Goal: Transaction & Acquisition: Book appointment/travel/reservation

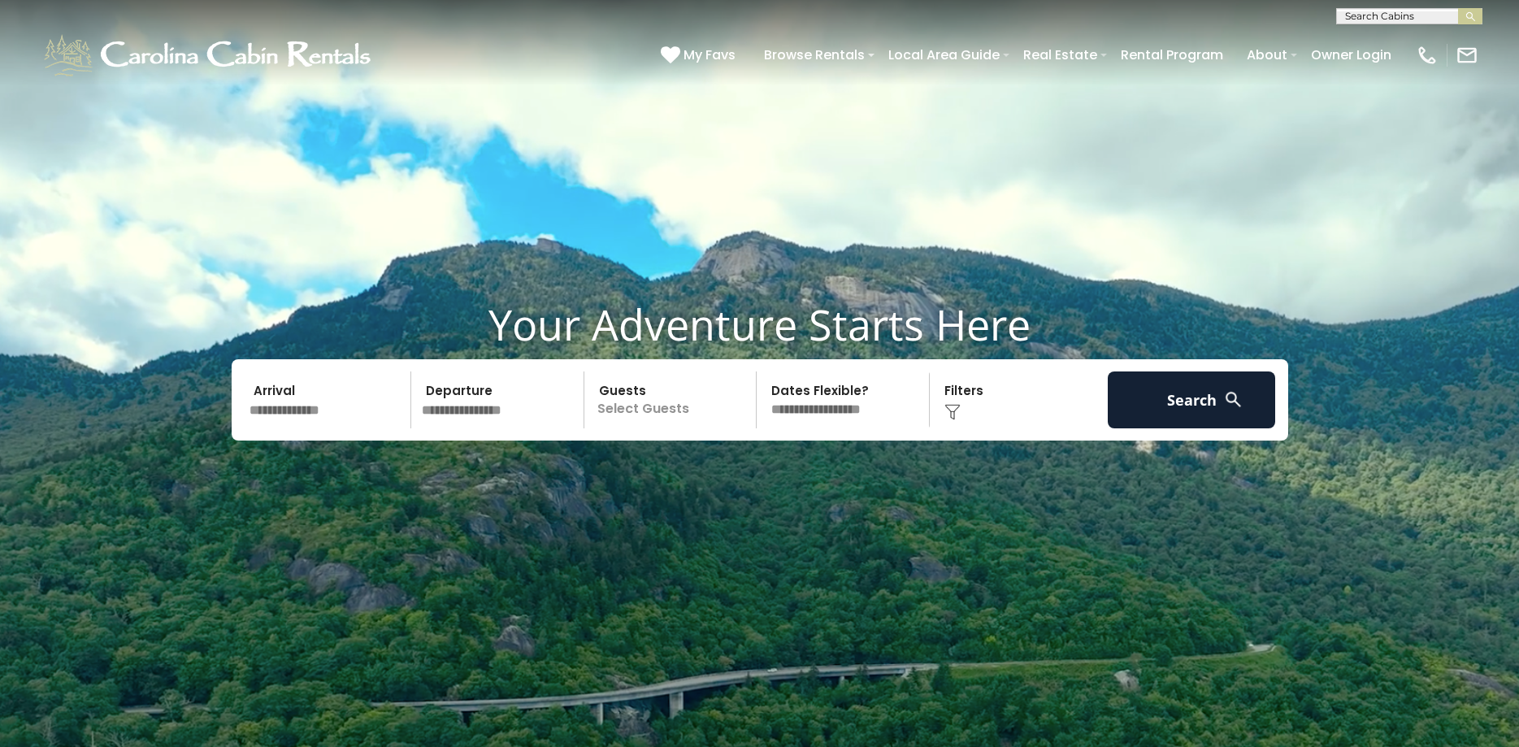
click at [1416, 17] on input "text" at bounding box center [1408, 19] width 142 height 16
type input "*"
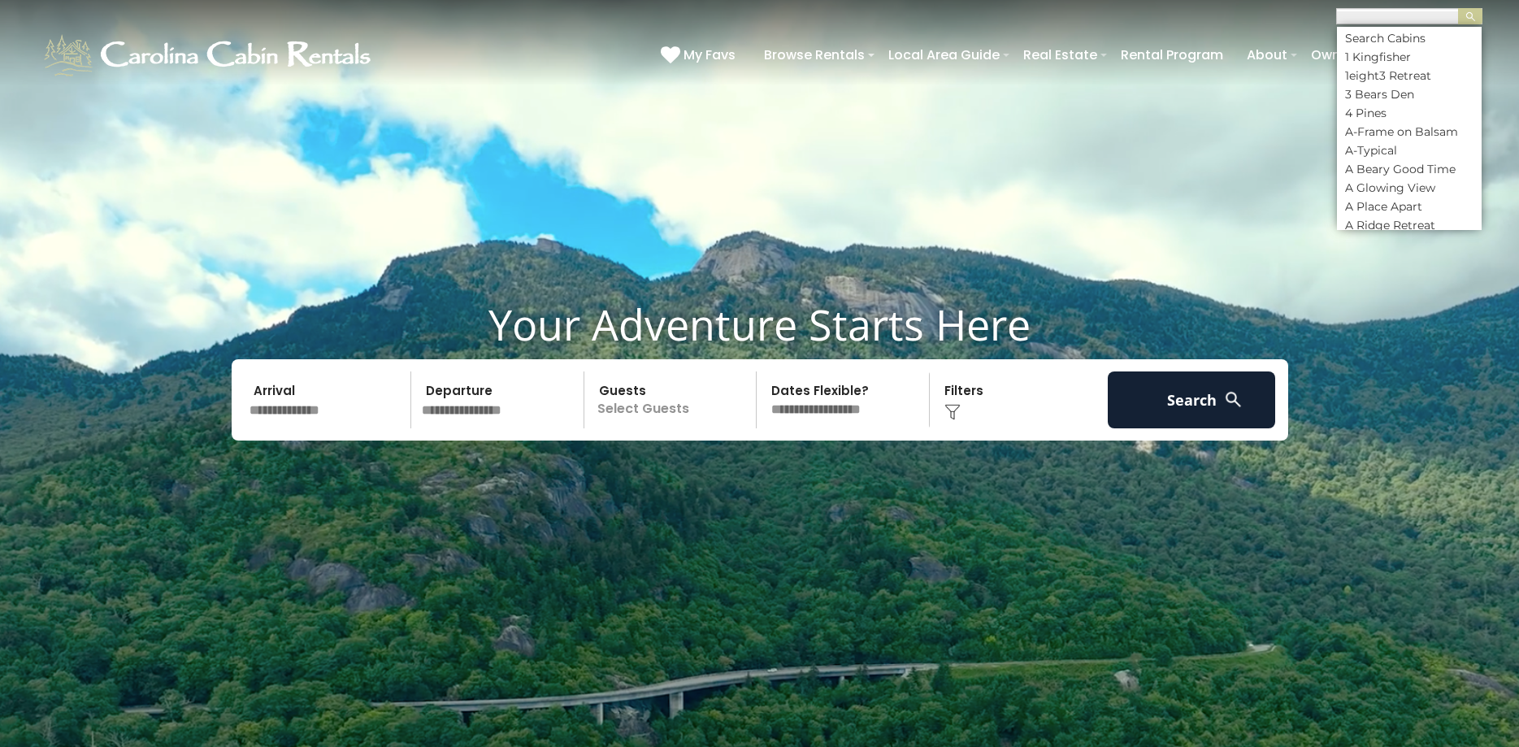
click at [947, 409] on img at bounding box center [952, 412] width 16 height 16
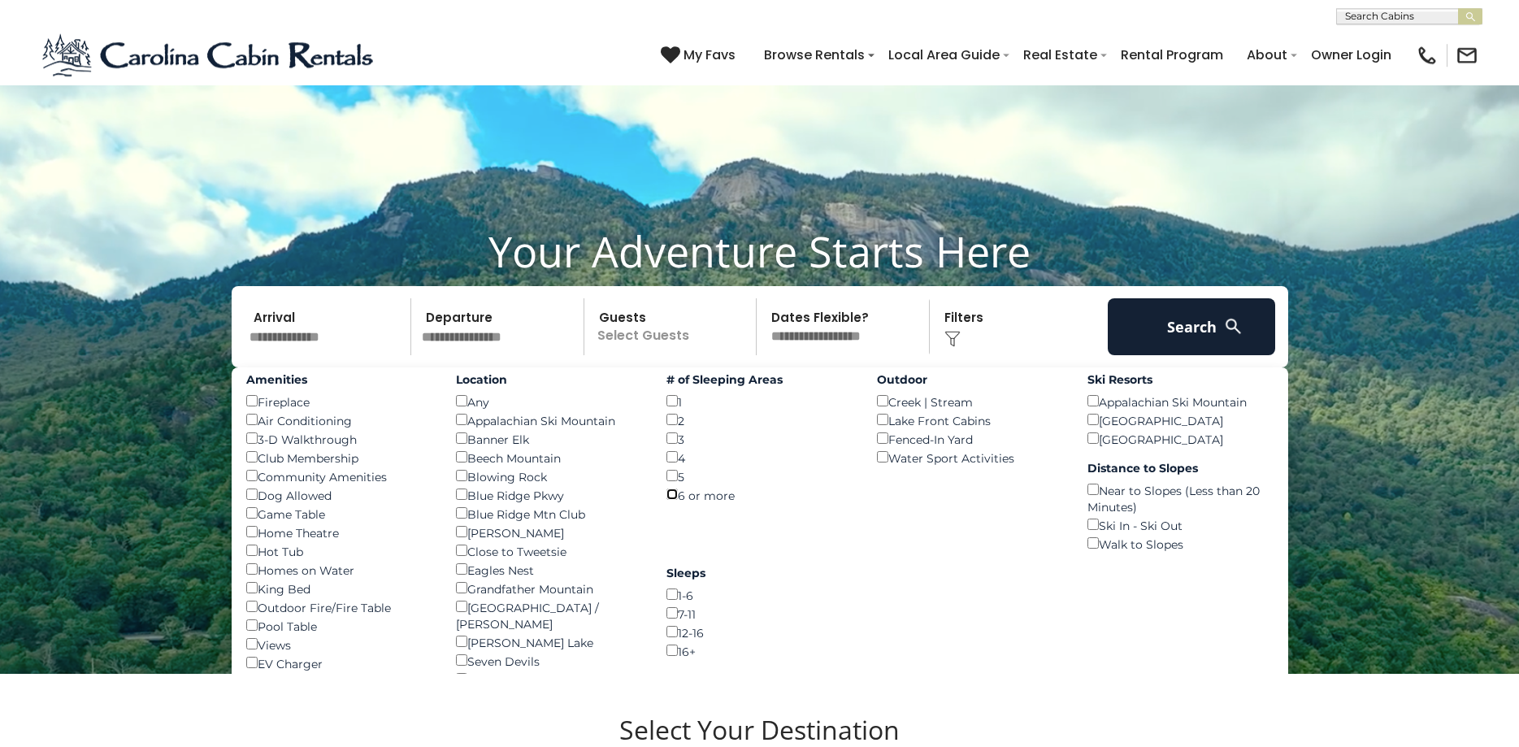
scroll to position [249, 0]
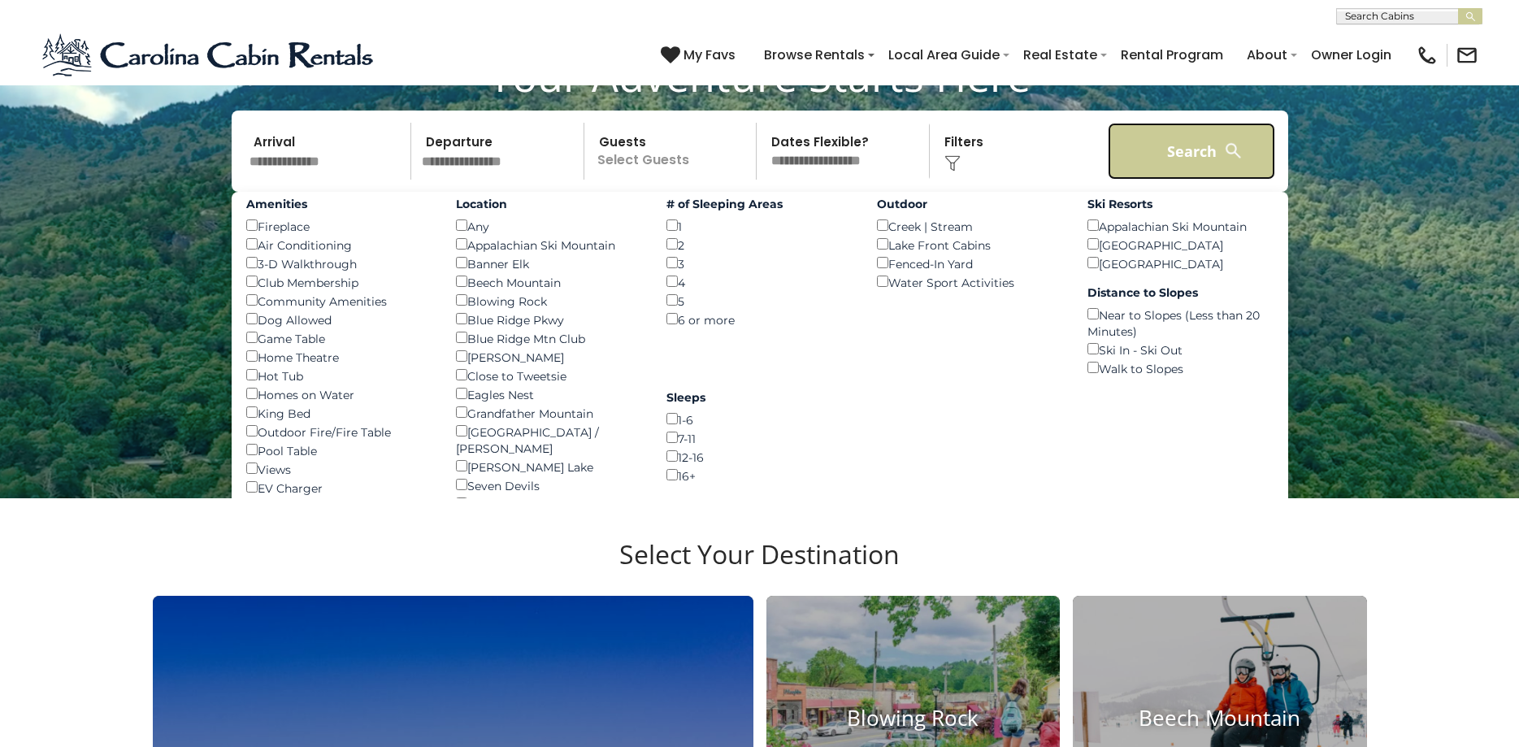
click at [1177, 160] on button "Search" at bounding box center [1191, 151] width 168 height 57
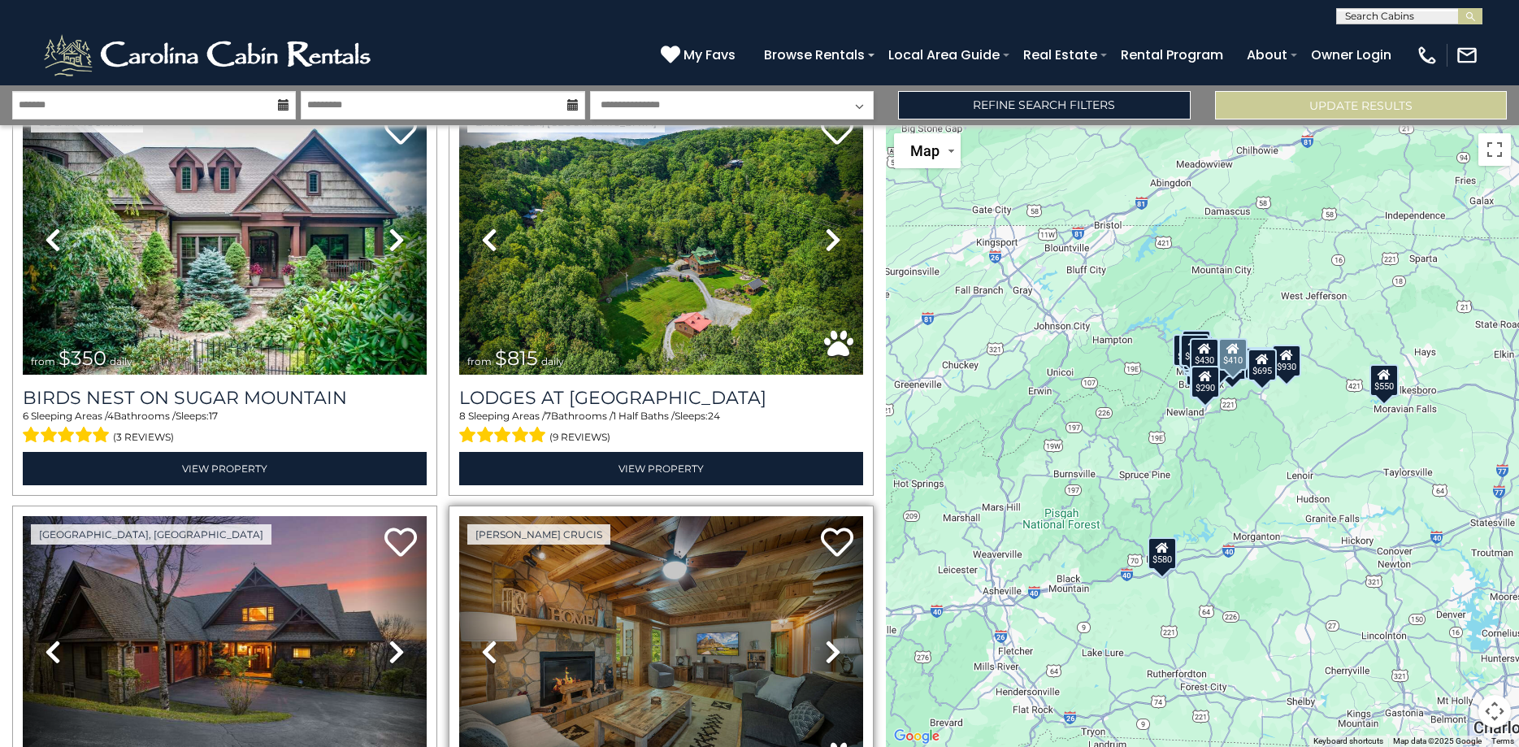
scroll to position [2545, 0]
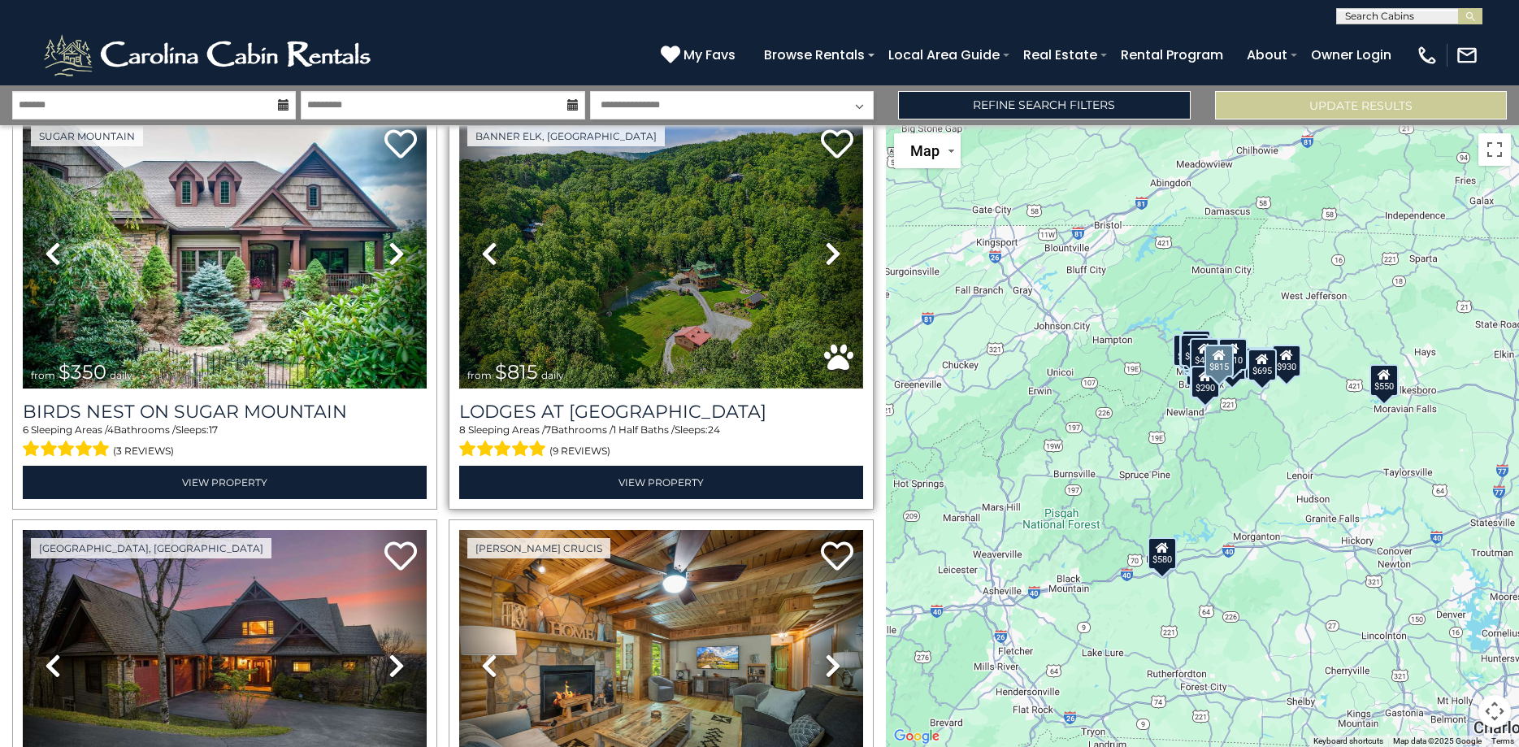
click at [699, 301] on img at bounding box center [661, 253] width 404 height 271
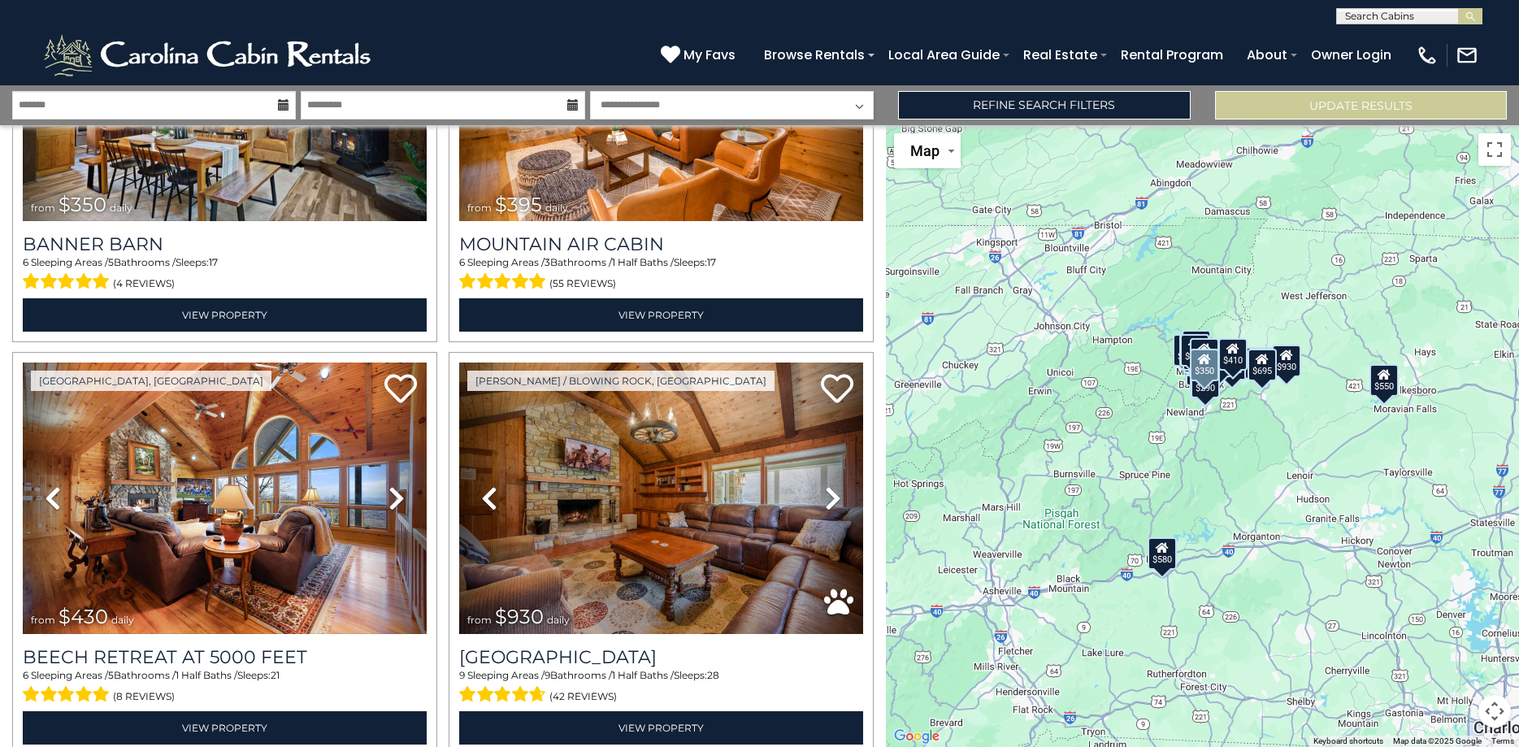
scroll to position [3422, 0]
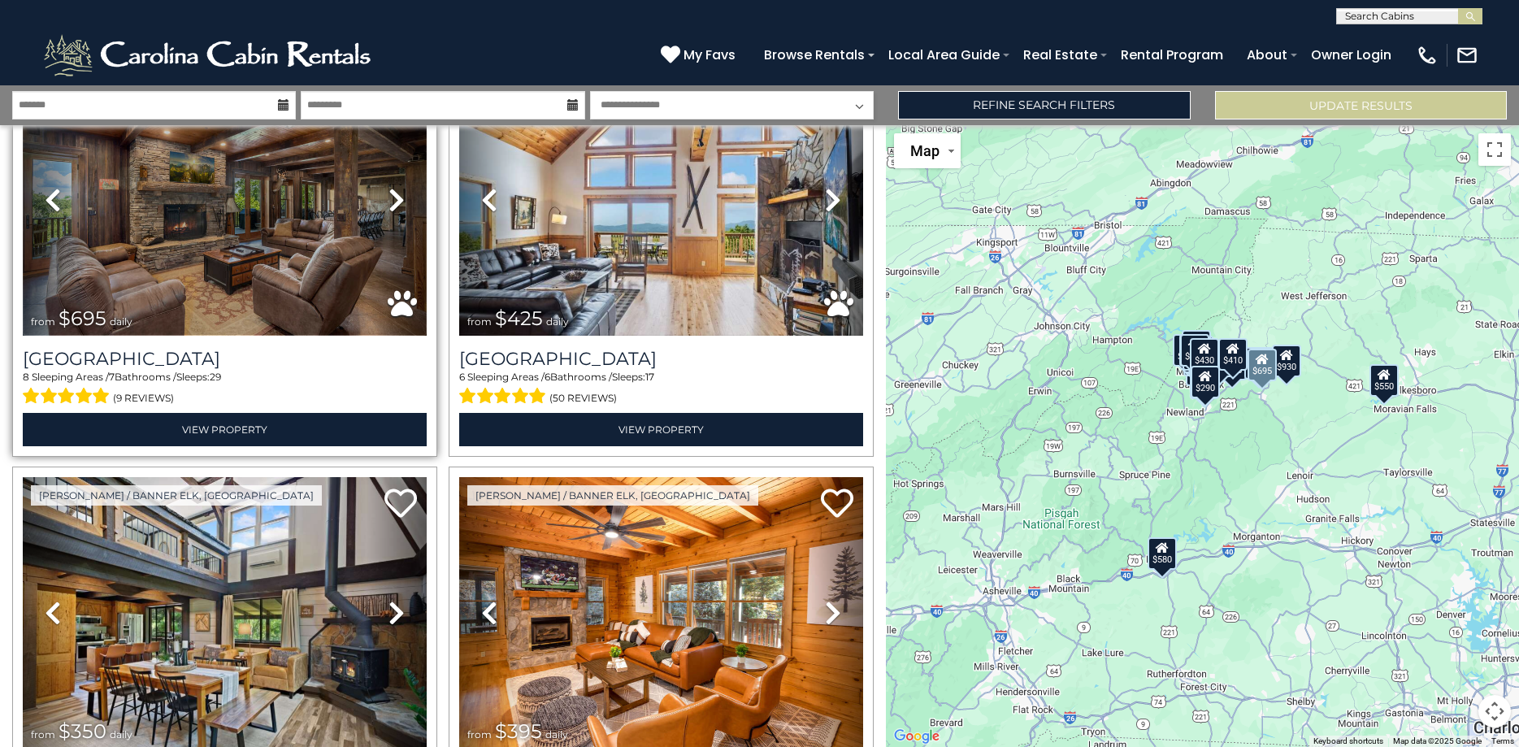
click at [227, 246] on img at bounding box center [225, 200] width 404 height 271
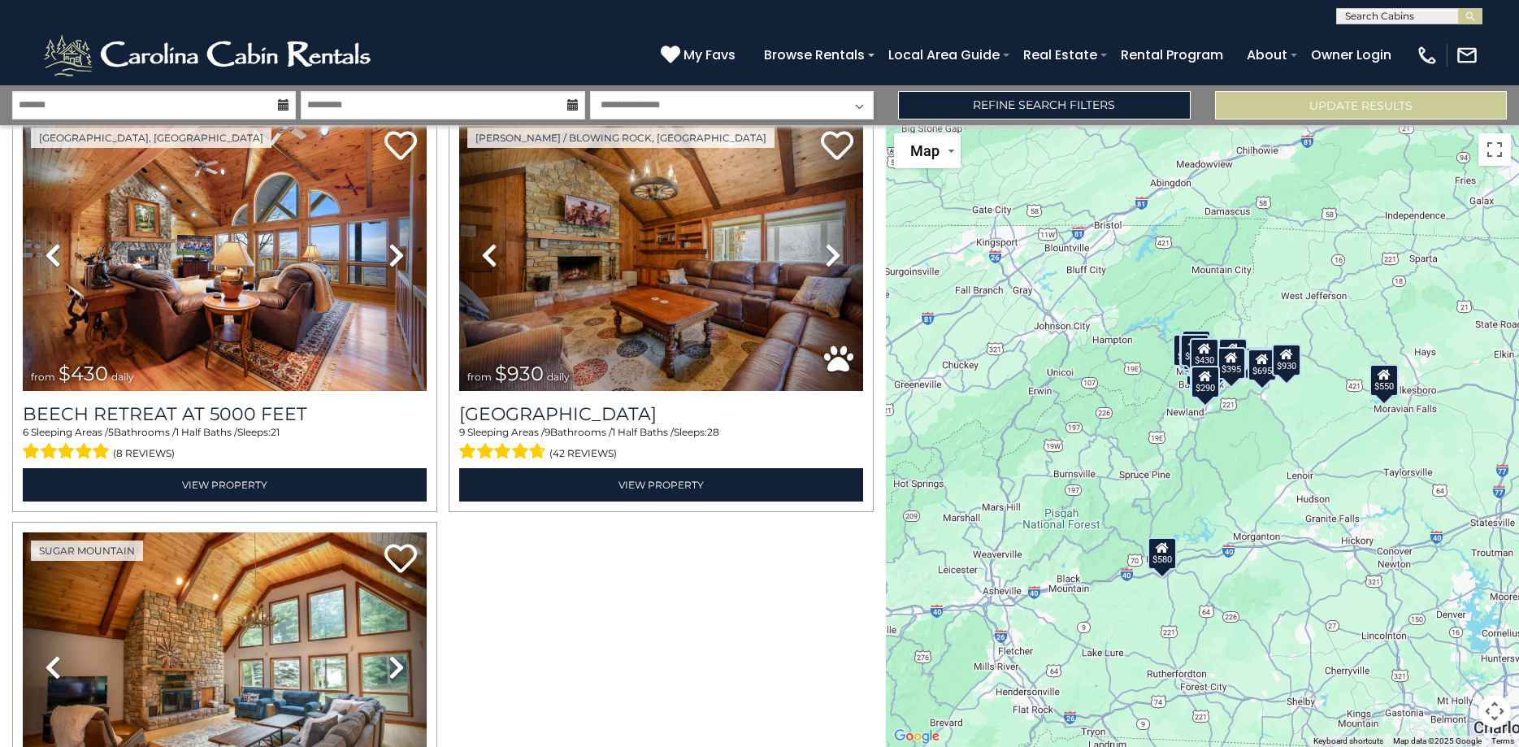
scroll to position [4172, 0]
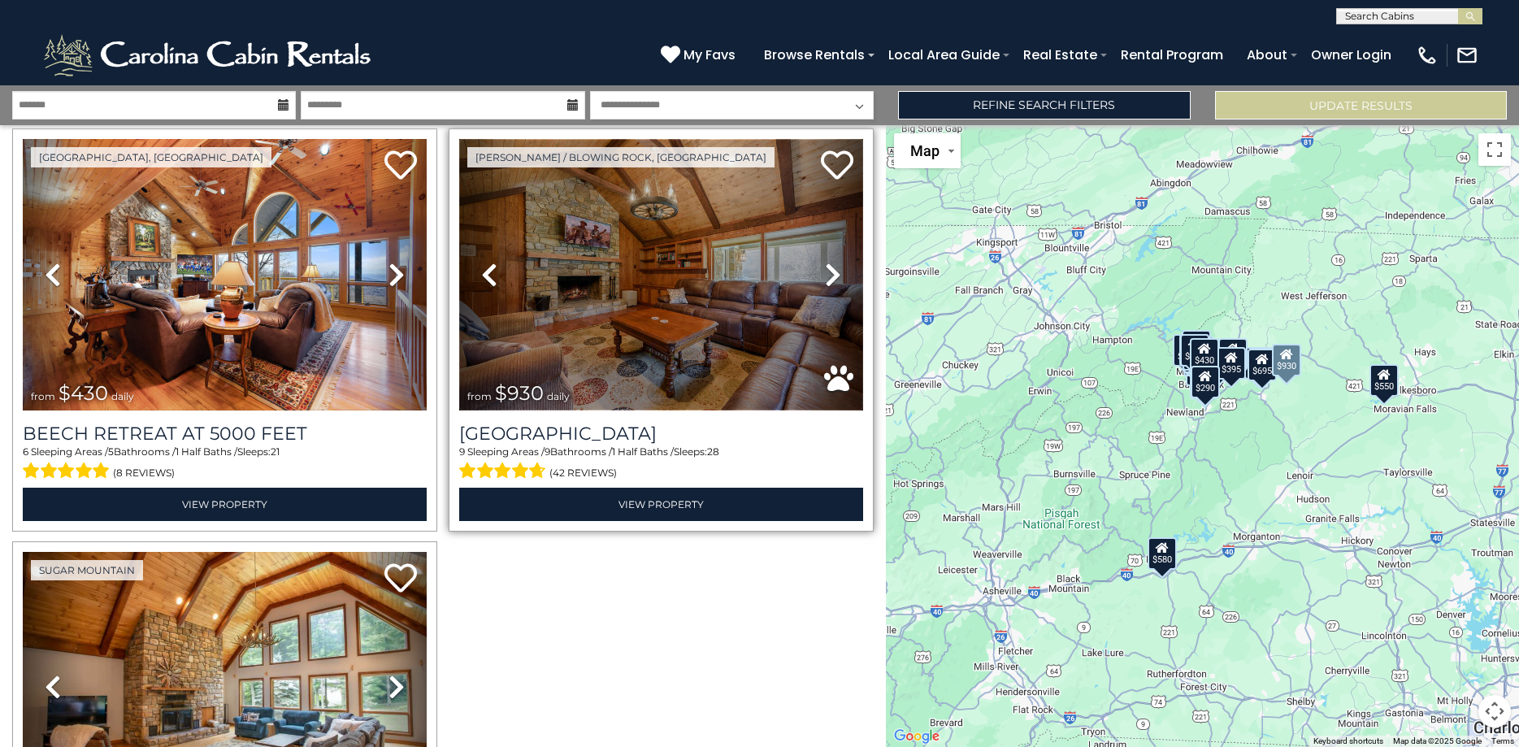
click at [700, 310] on img at bounding box center [661, 274] width 404 height 271
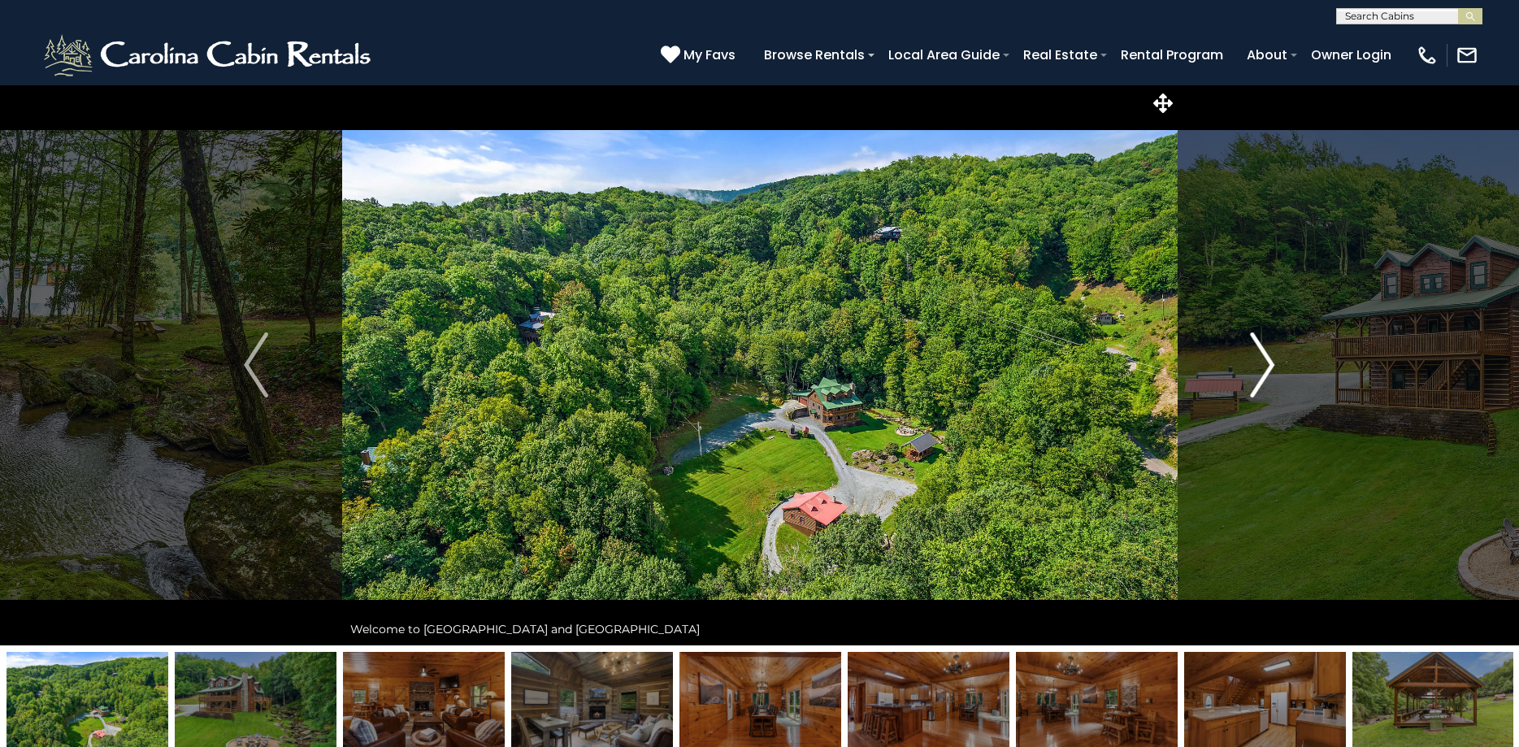
click at [1260, 364] on img "Next" at bounding box center [1262, 364] width 24 height 65
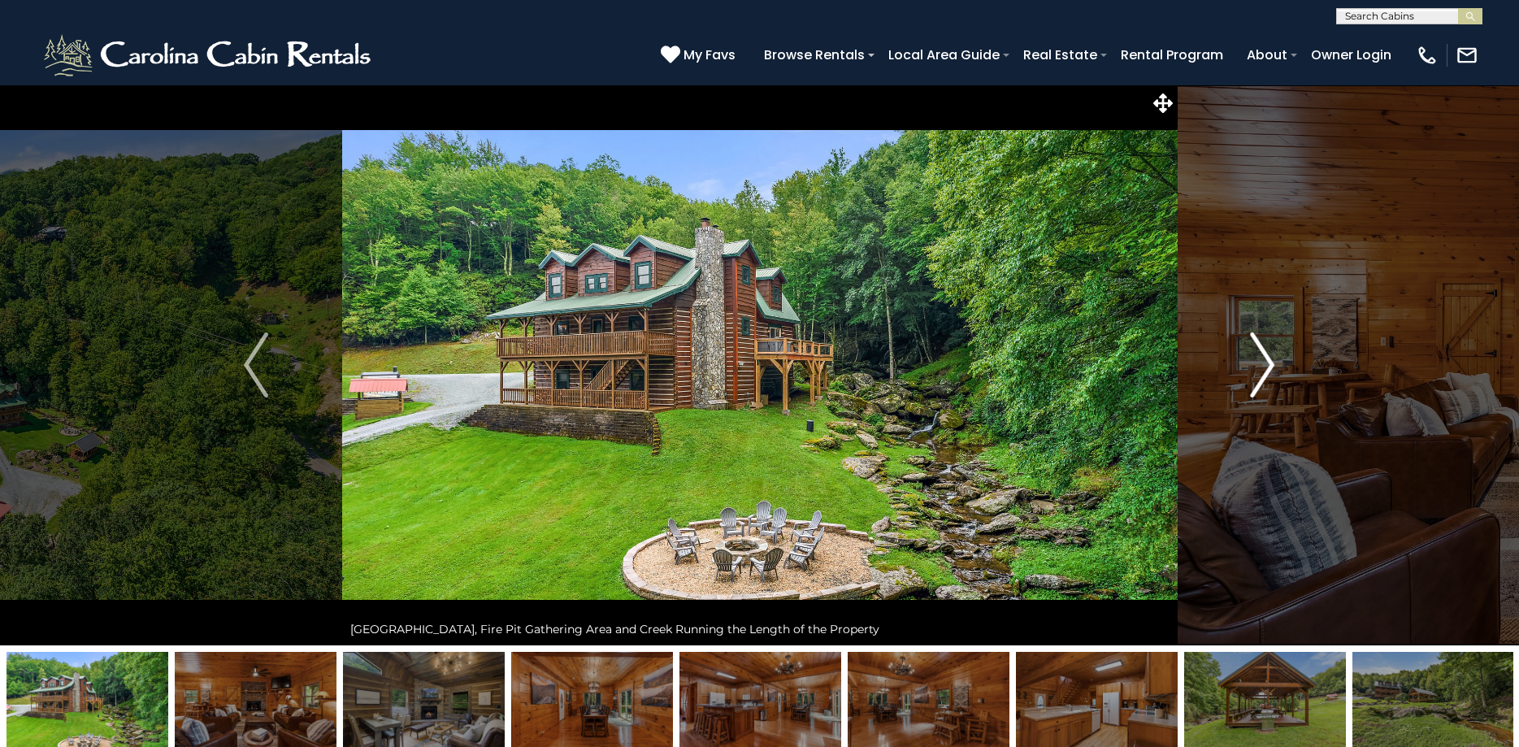
click at [1260, 364] on img "Next" at bounding box center [1262, 364] width 24 height 65
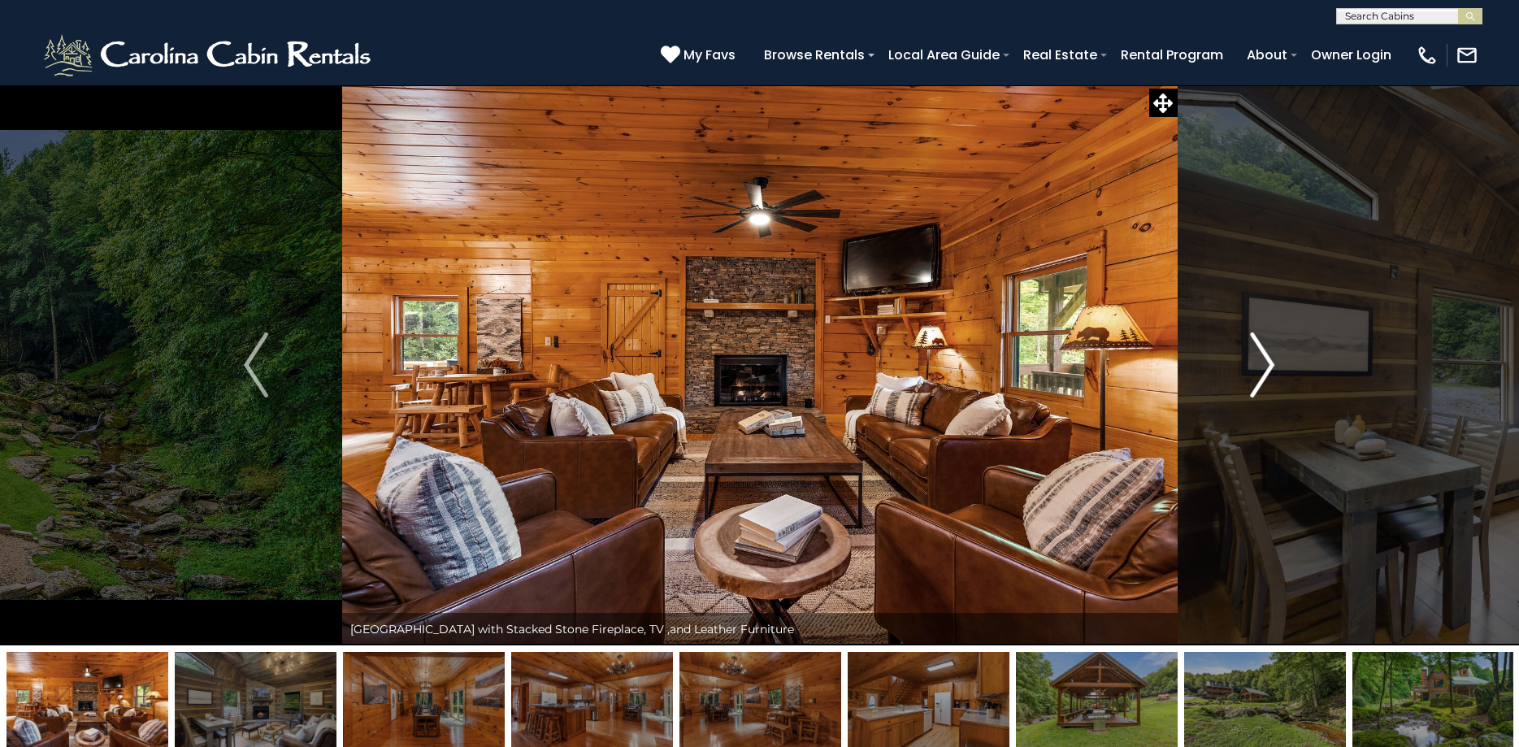
click at [1260, 364] on img "Next" at bounding box center [1262, 364] width 24 height 65
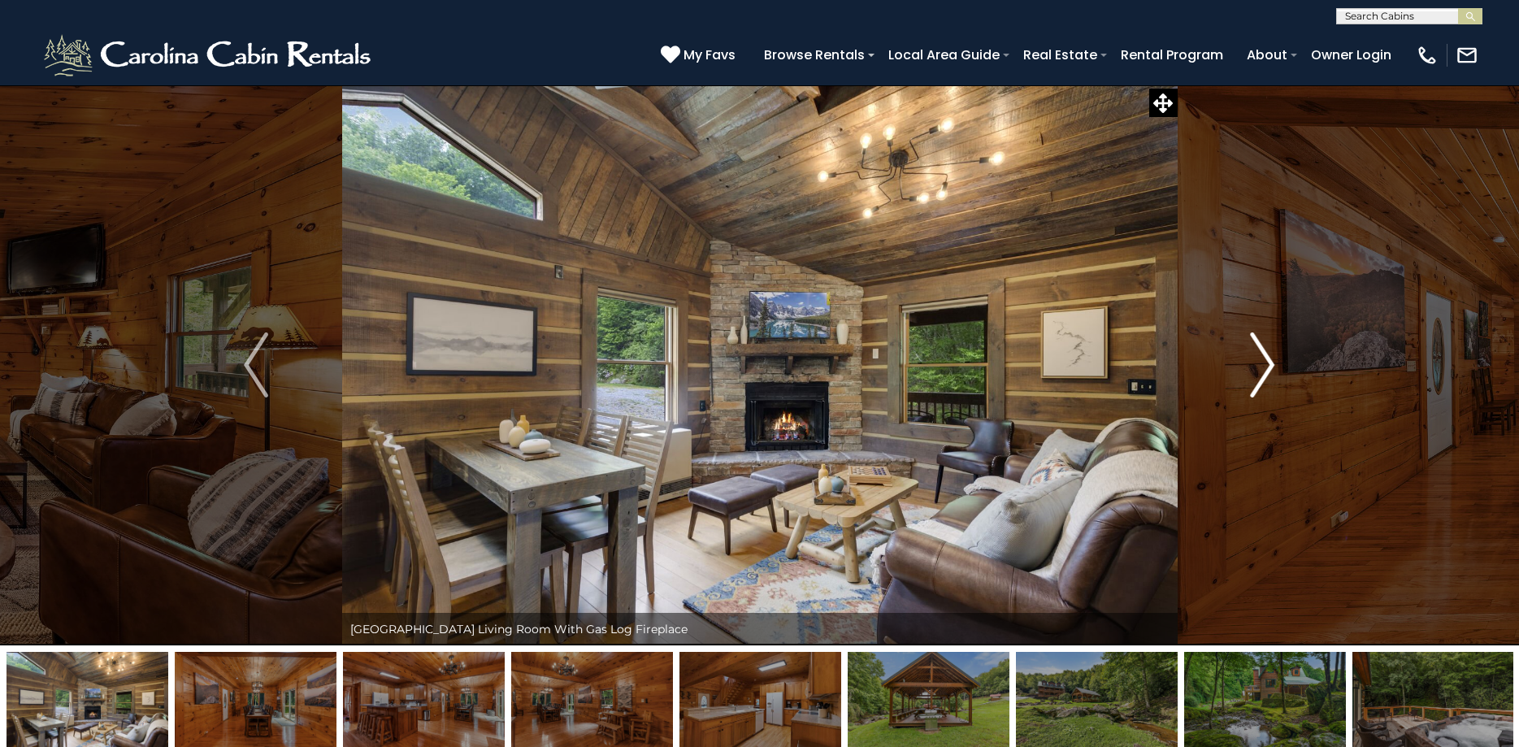
click at [1260, 364] on img "Next" at bounding box center [1262, 364] width 24 height 65
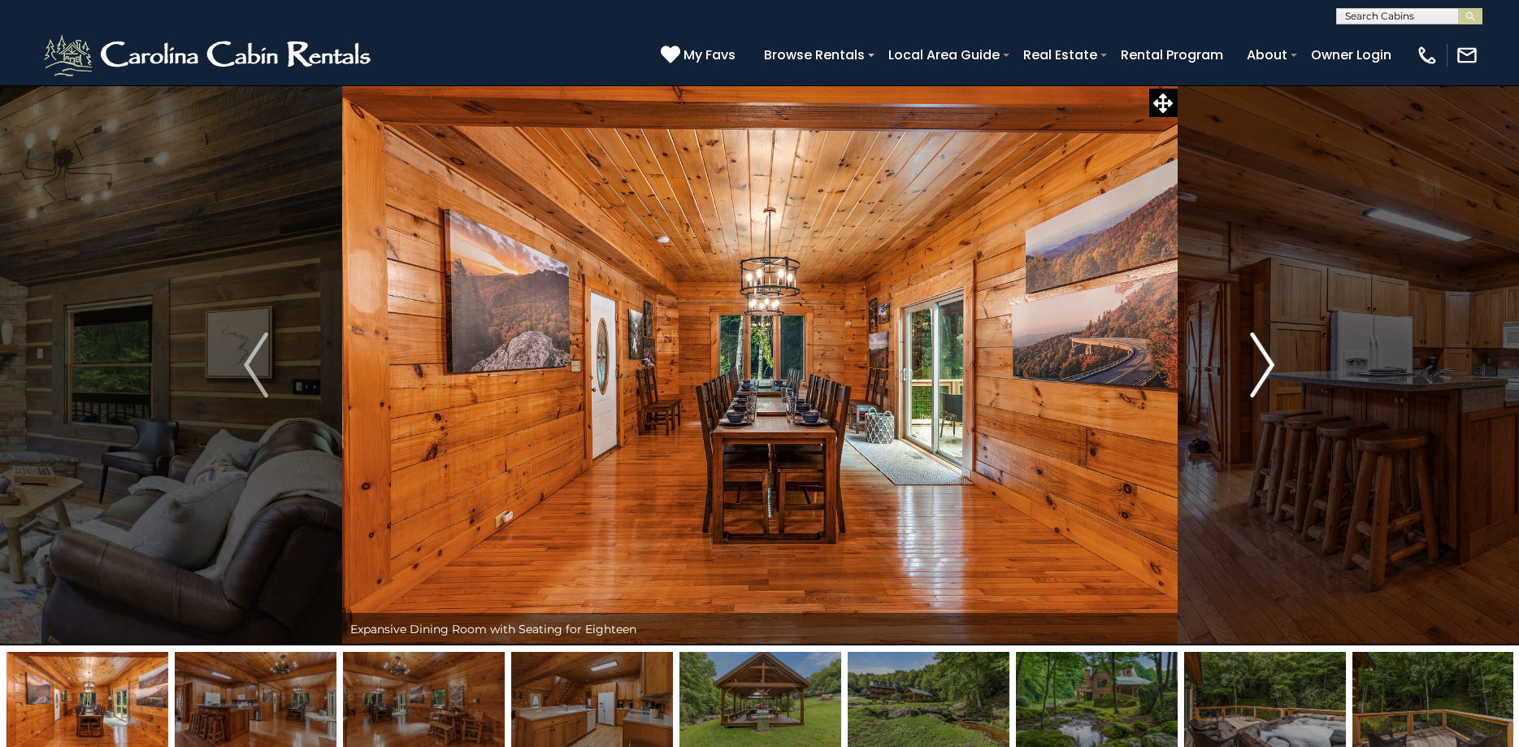
click at [1260, 364] on img "Next" at bounding box center [1262, 364] width 24 height 65
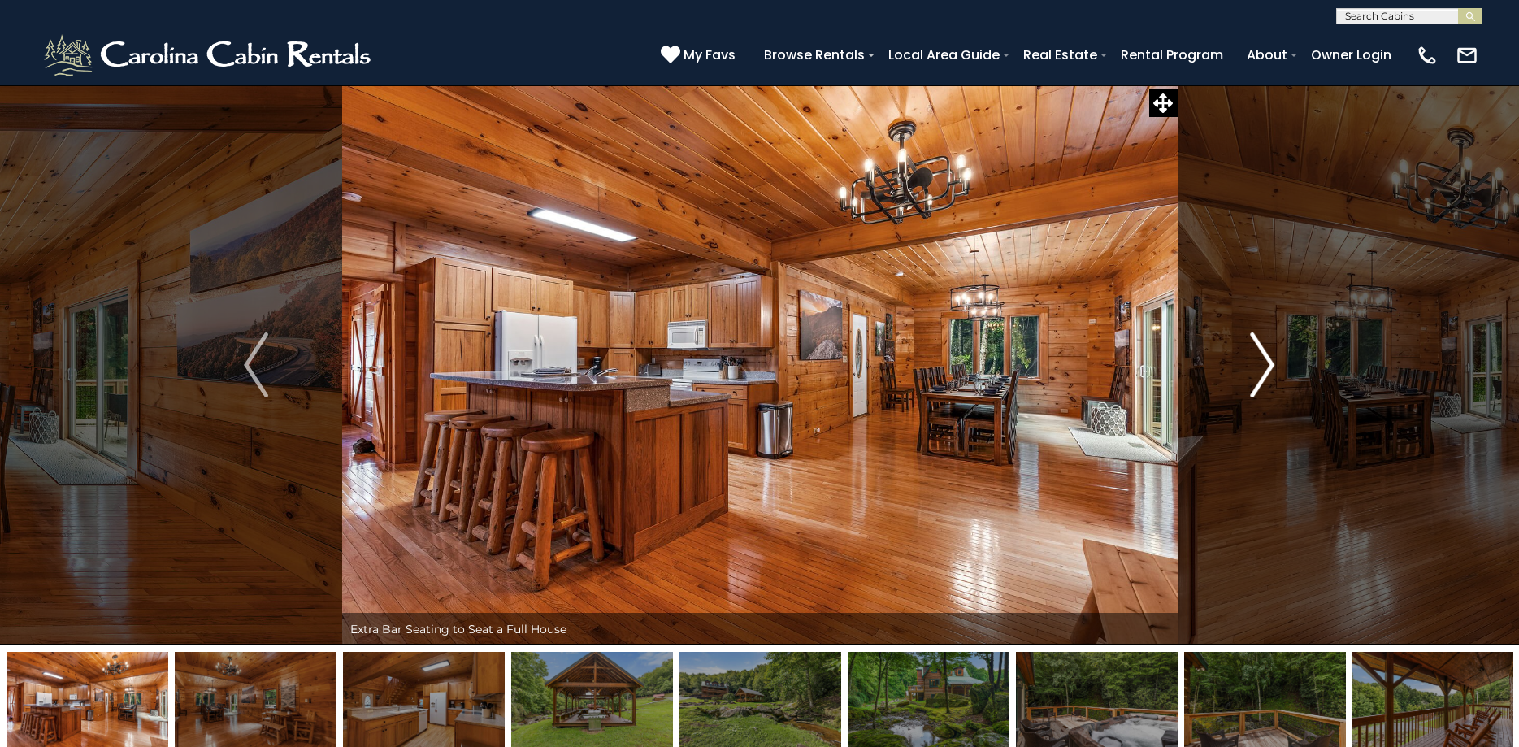
click at [1260, 364] on img "Next" at bounding box center [1262, 364] width 24 height 65
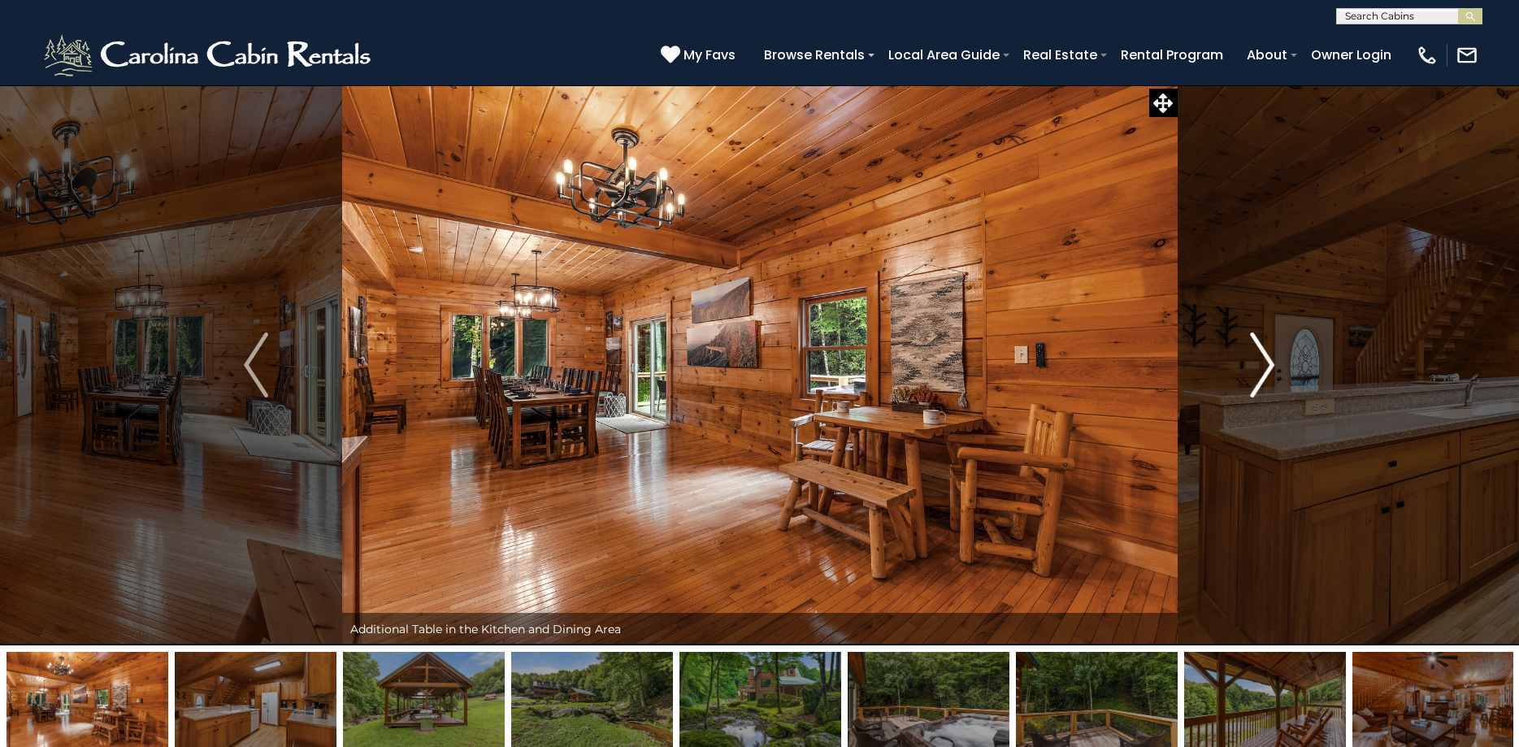
click at [1260, 364] on img "Next" at bounding box center [1262, 364] width 24 height 65
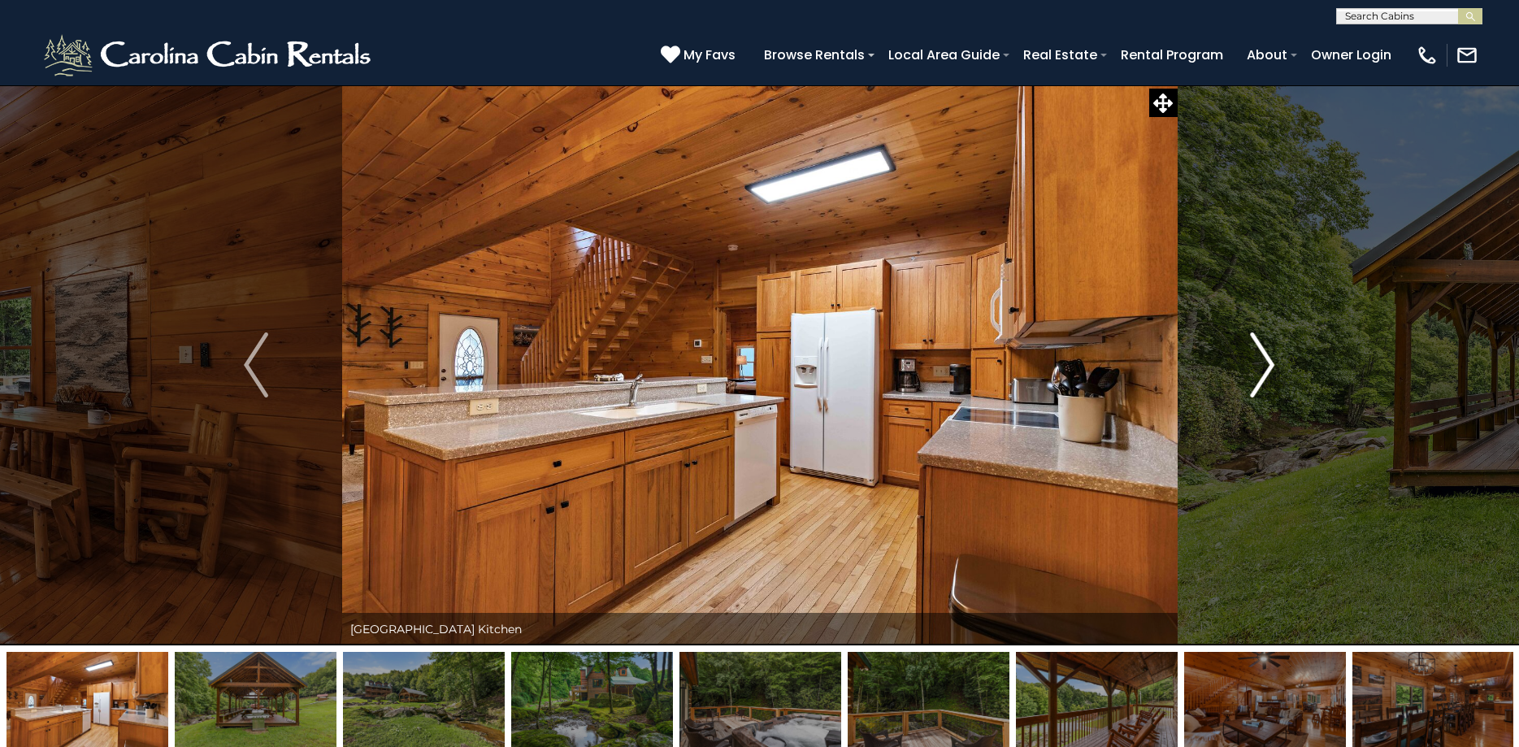
click at [1260, 364] on img "Next" at bounding box center [1262, 364] width 24 height 65
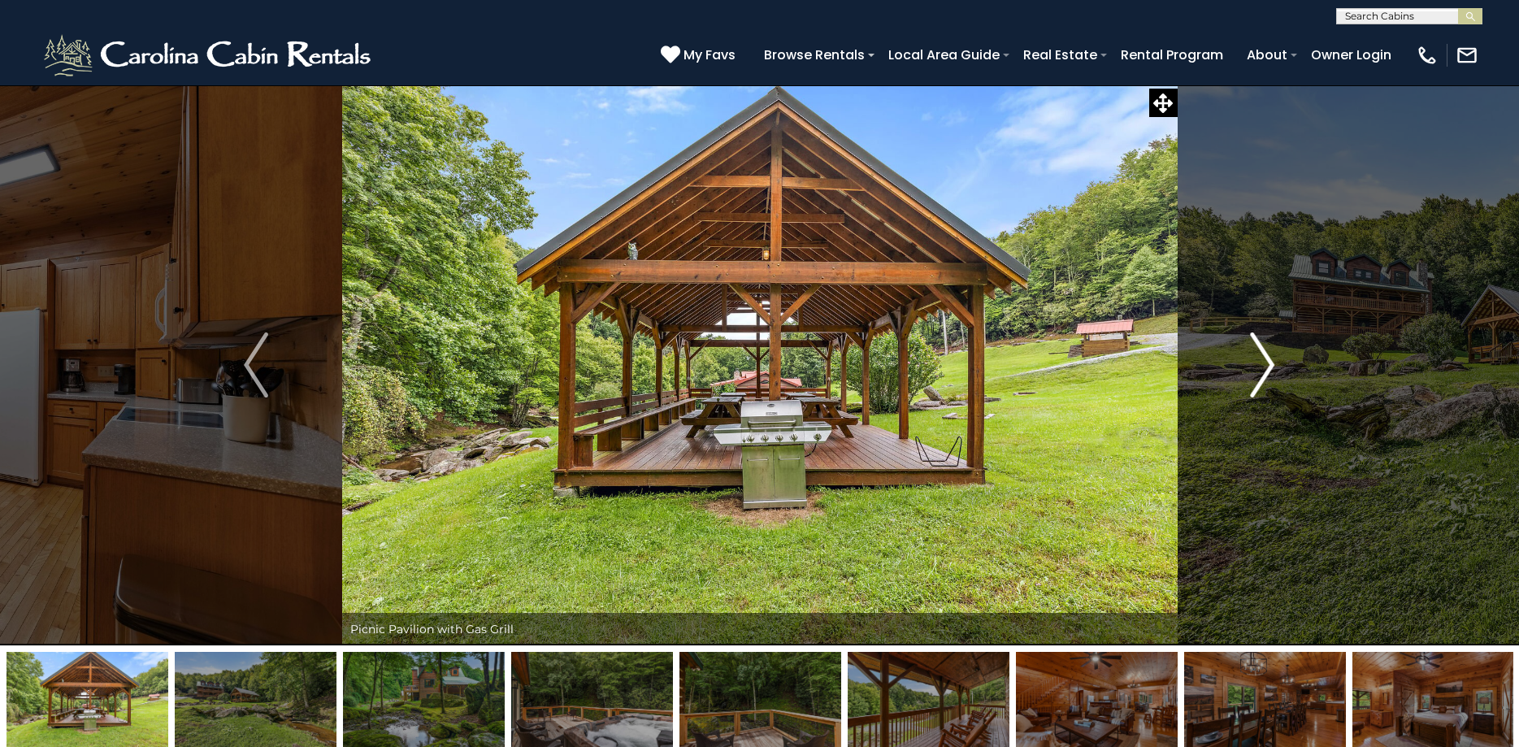
click at [1260, 364] on img "Next" at bounding box center [1262, 364] width 24 height 65
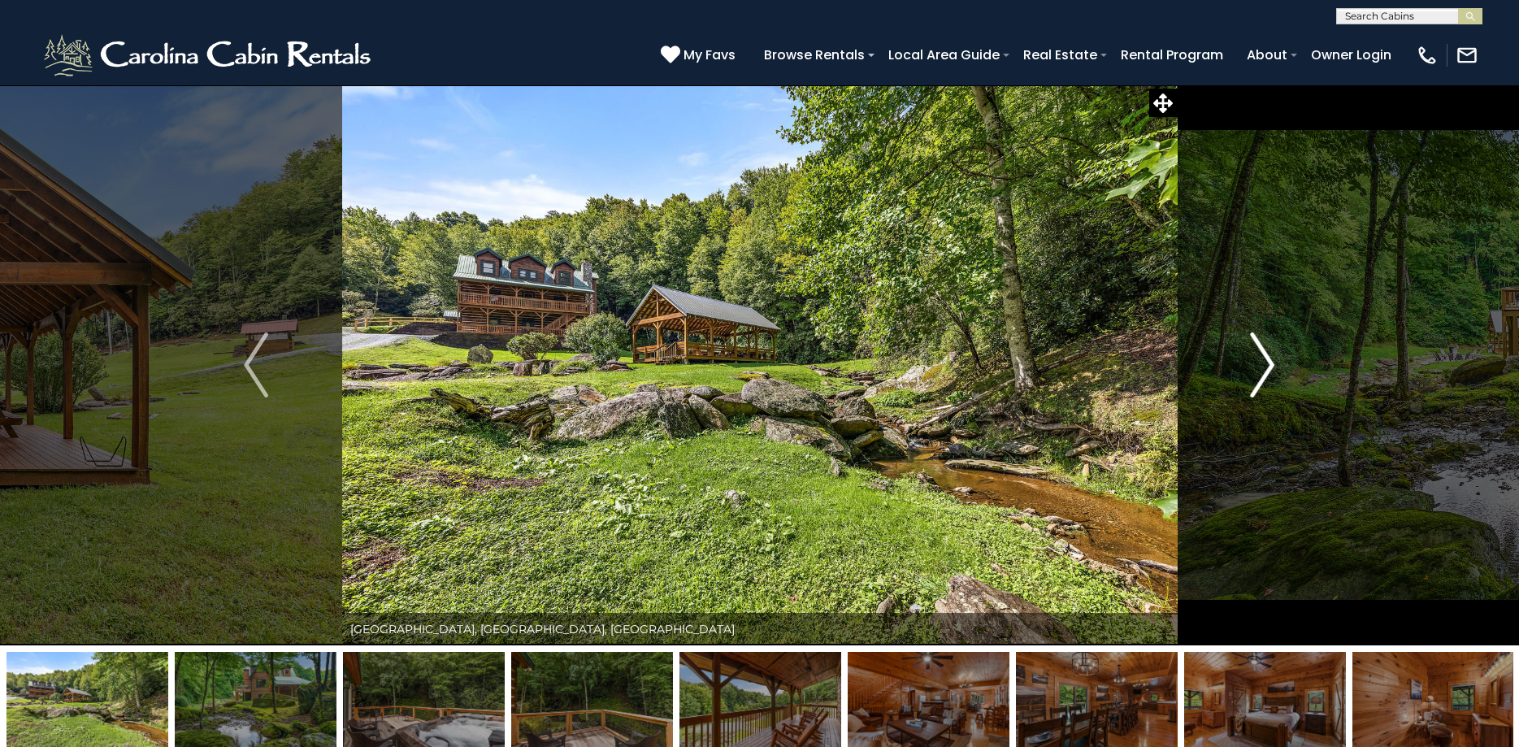
click at [1260, 364] on img "Next" at bounding box center [1262, 364] width 24 height 65
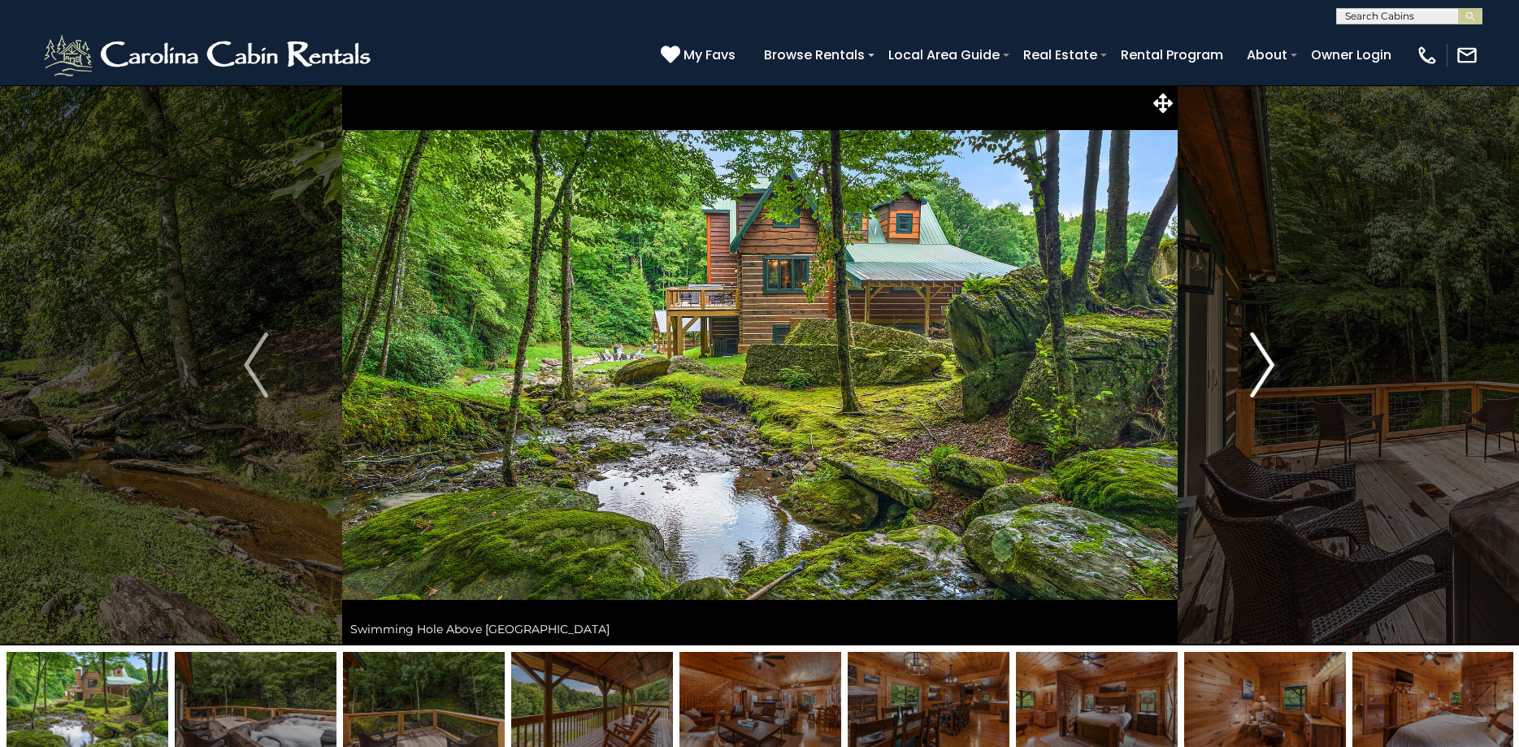
click at [1260, 364] on img "Next" at bounding box center [1262, 364] width 24 height 65
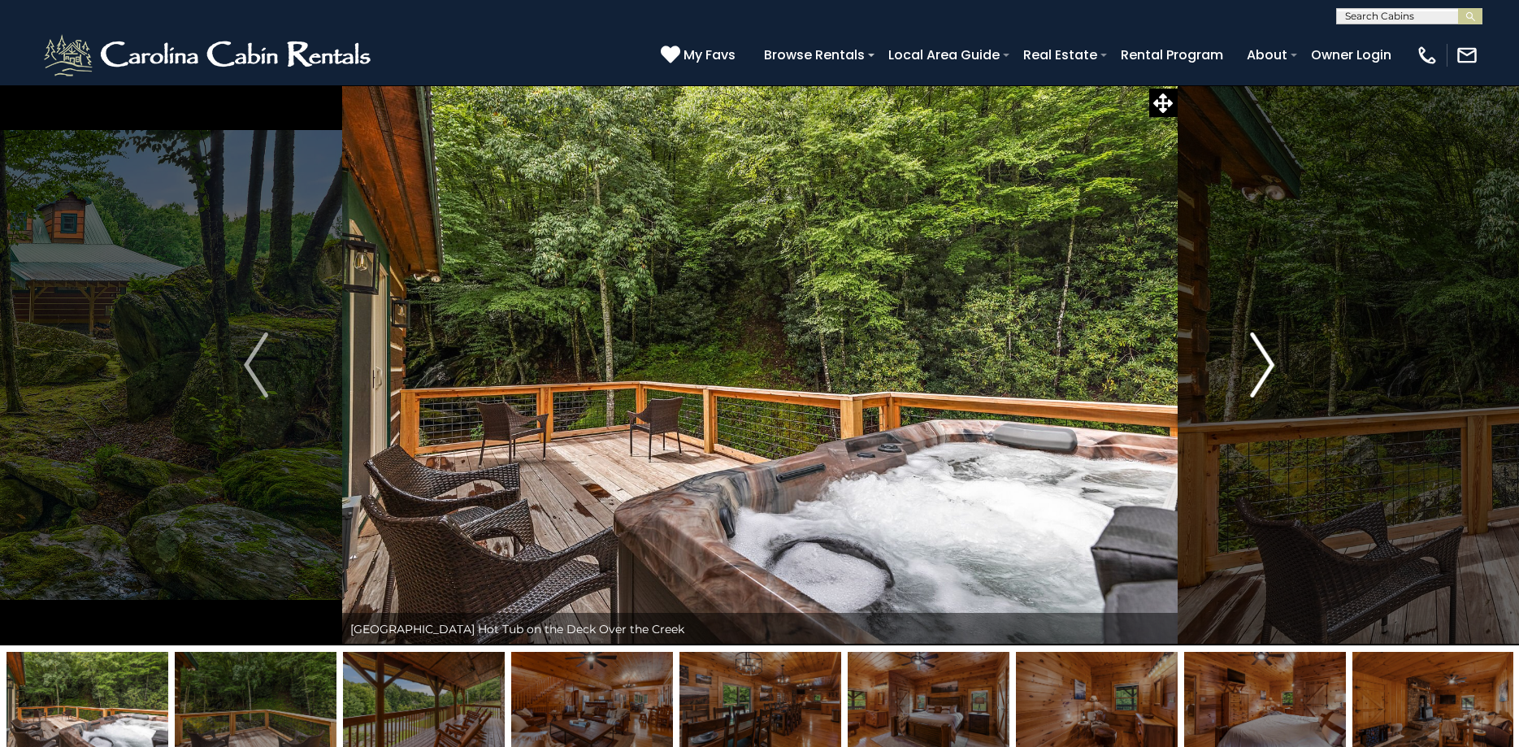
click at [1260, 364] on img "Next" at bounding box center [1262, 364] width 24 height 65
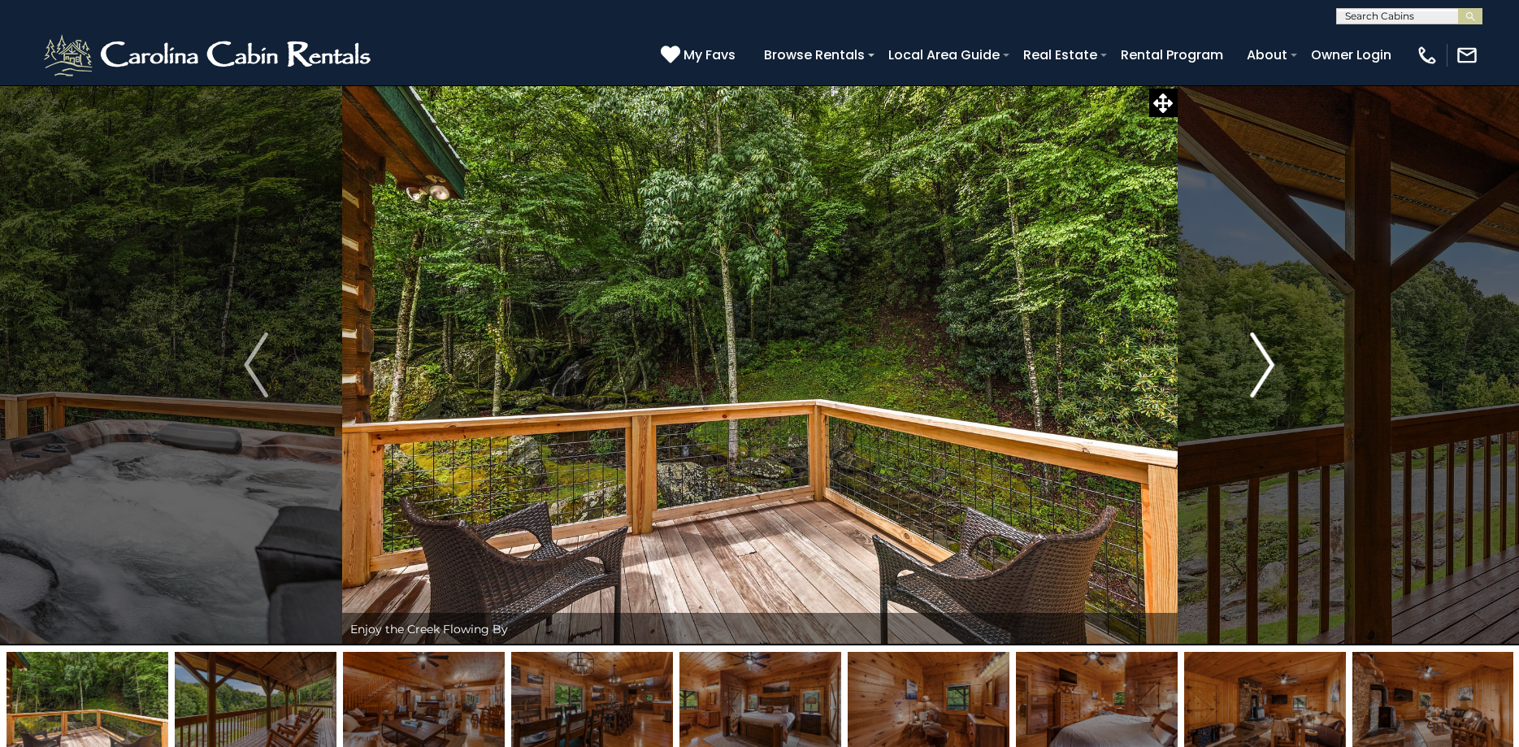
click at [1260, 364] on img "Next" at bounding box center [1262, 364] width 24 height 65
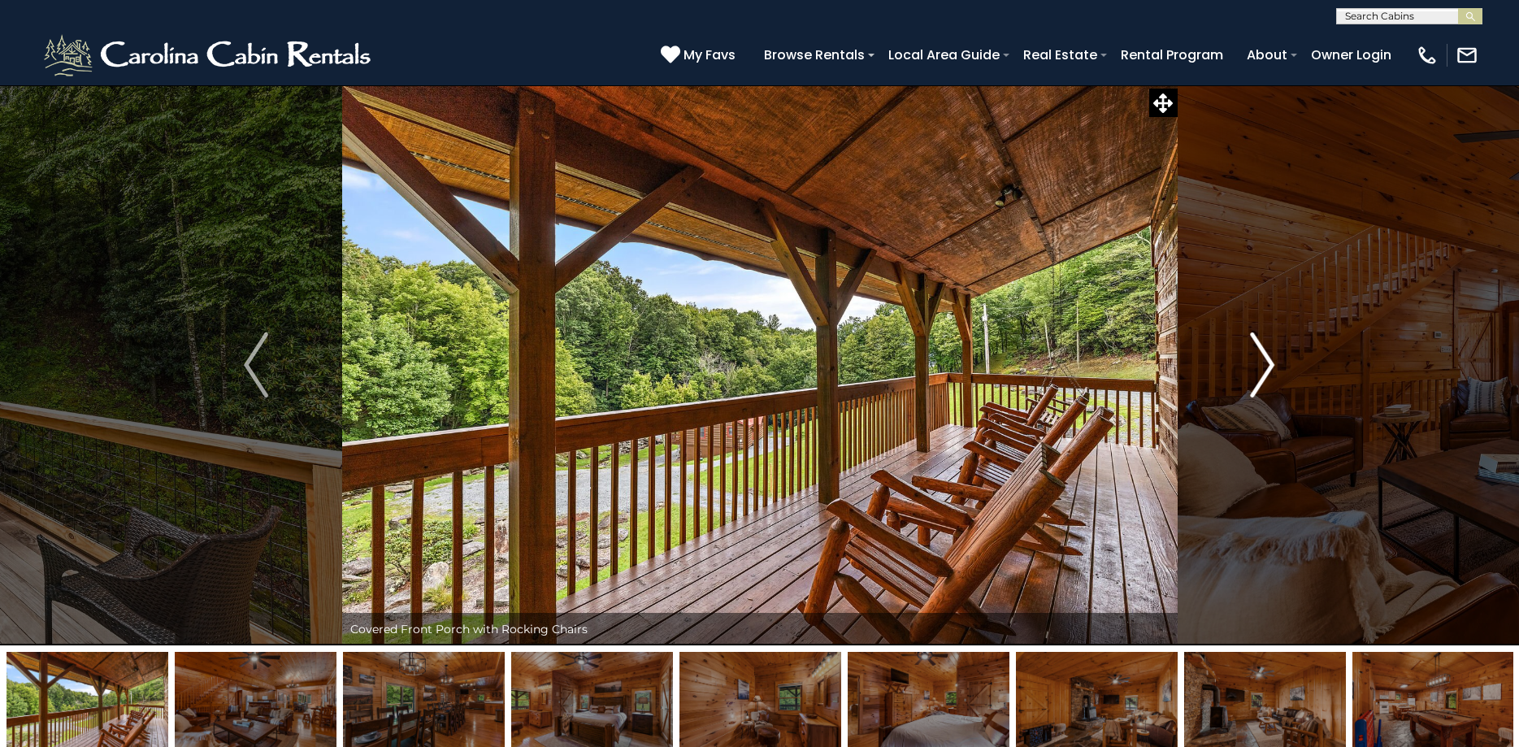
click at [1260, 364] on img "Next" at bounding box center [1262, 364] width 24 height 65
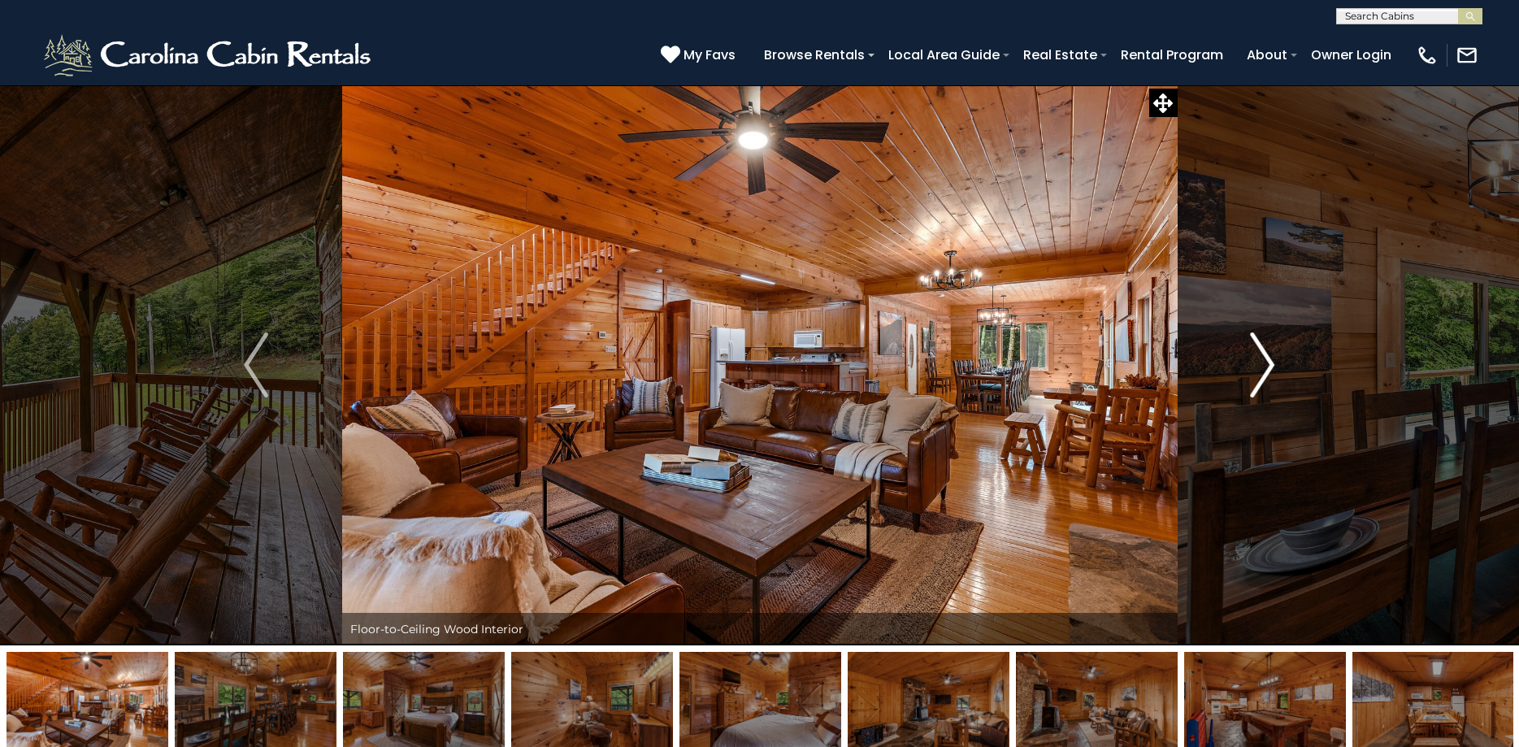
click at [1260, 364] on img "Next" at bounding box center [1262, 364] width 24 height 65
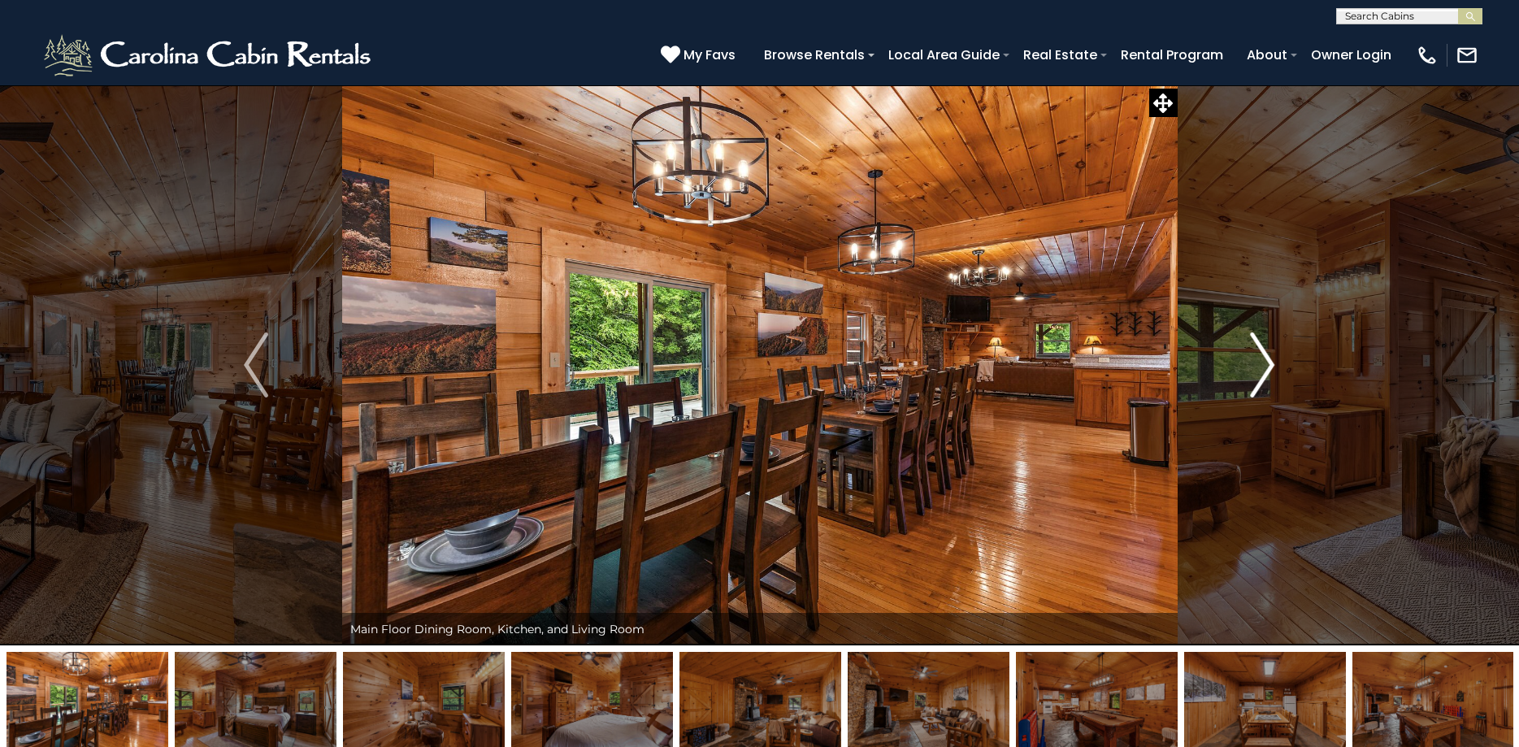
click at [1266, 360] on img "Next" at bounding box center [1262, 364] width 24 height 65
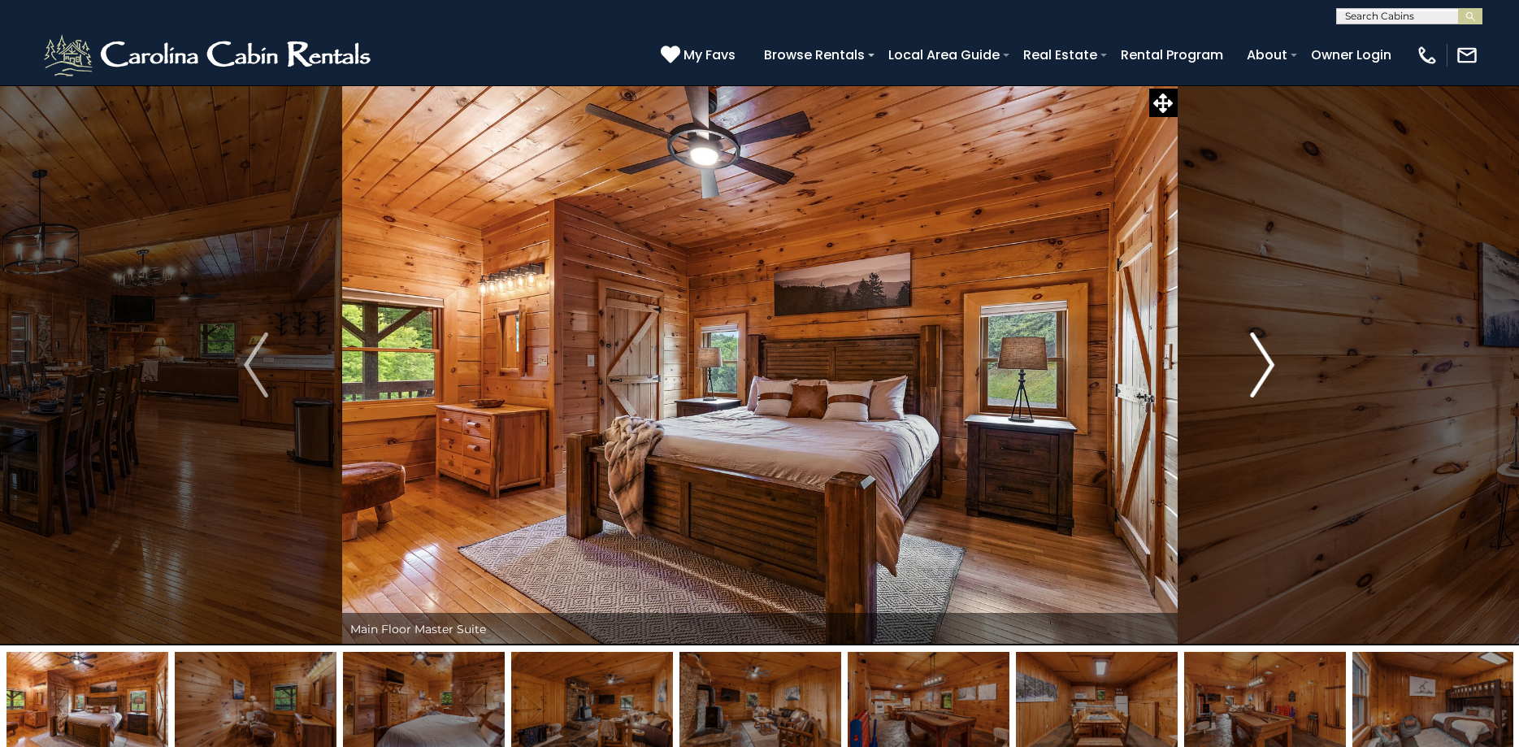
click at [1260, 360] on img "Next" at bounding box center [1262, 364] width 24 height 65
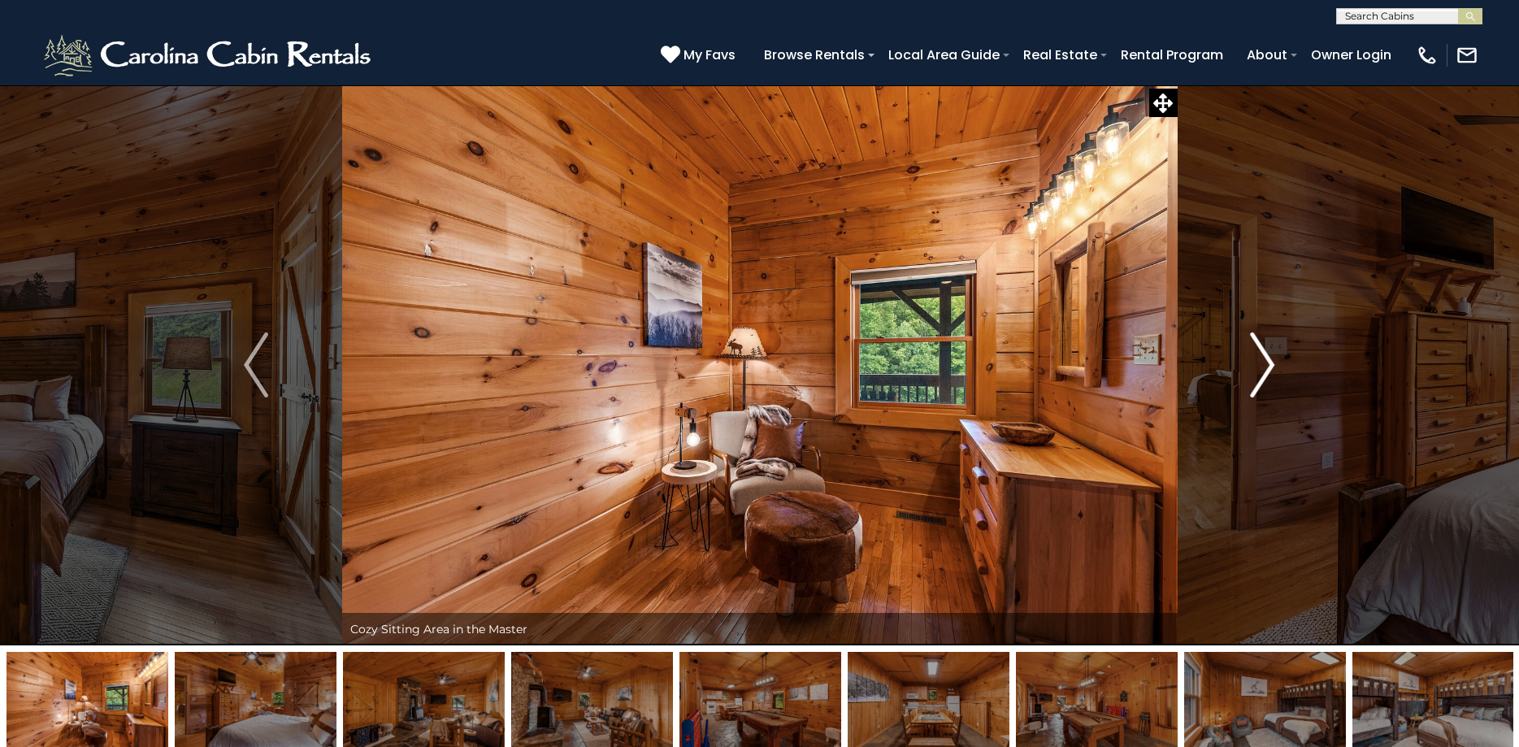
click at [1260, 360] on img "Next" at bounding box center [1262, 364] width 24 height 65
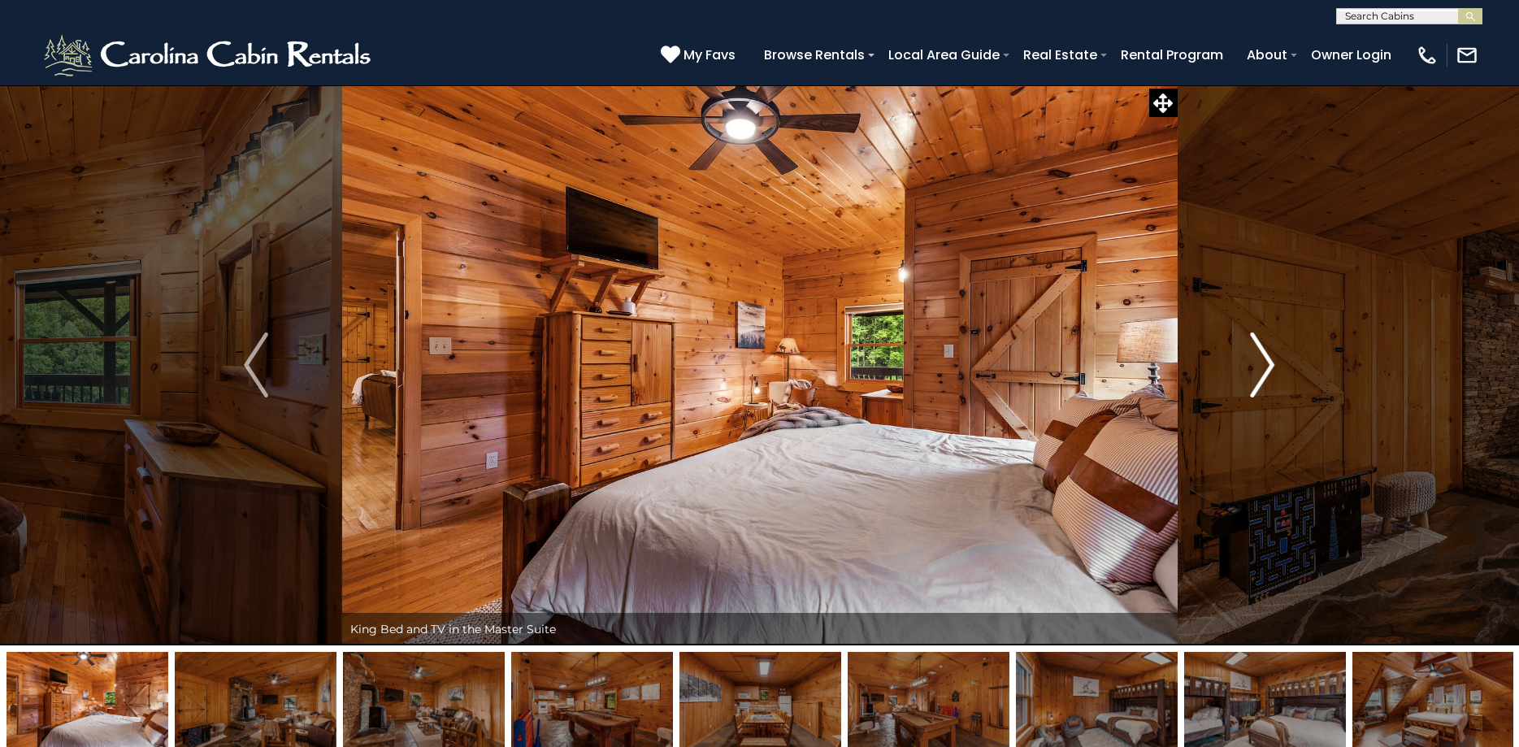
click at [1260, 360] on img "Next" at bounding box center [1262, 364] width 24 height 65
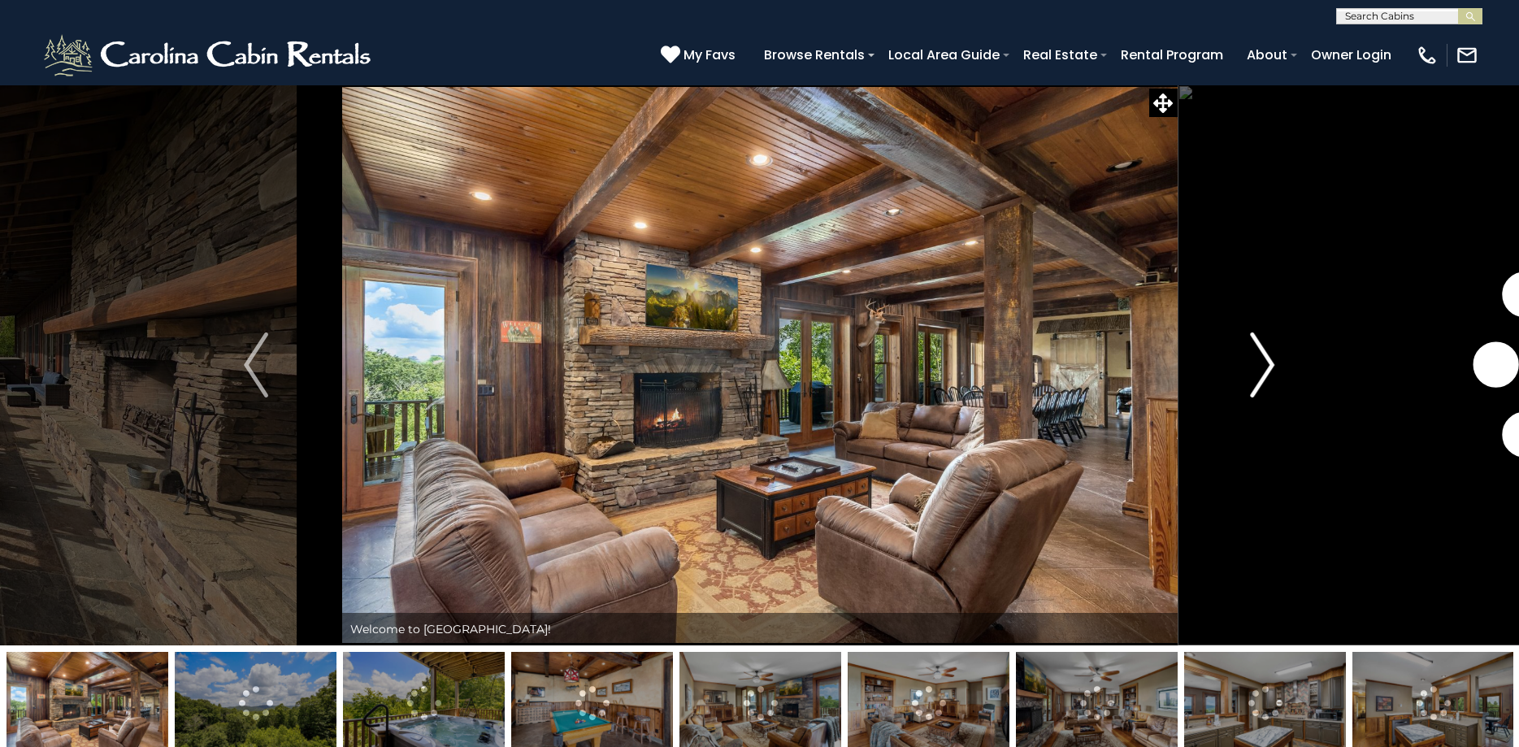
click at [1281, 357] on button "Next" at bounding box center [1262, 365] width 171 height 561
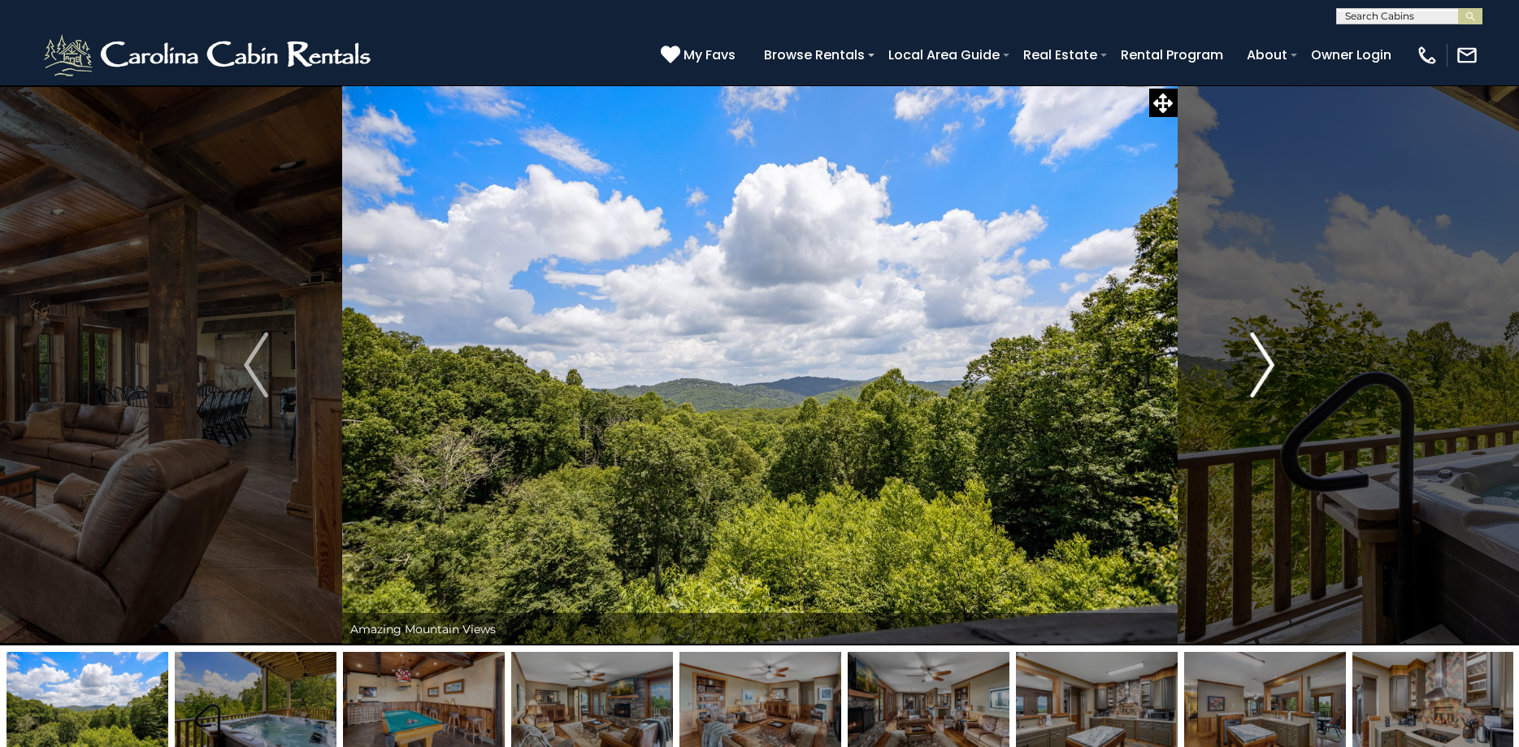
click at [1281, 357] on button "Next" at bounding box center [1262, 365] width 171 height 561
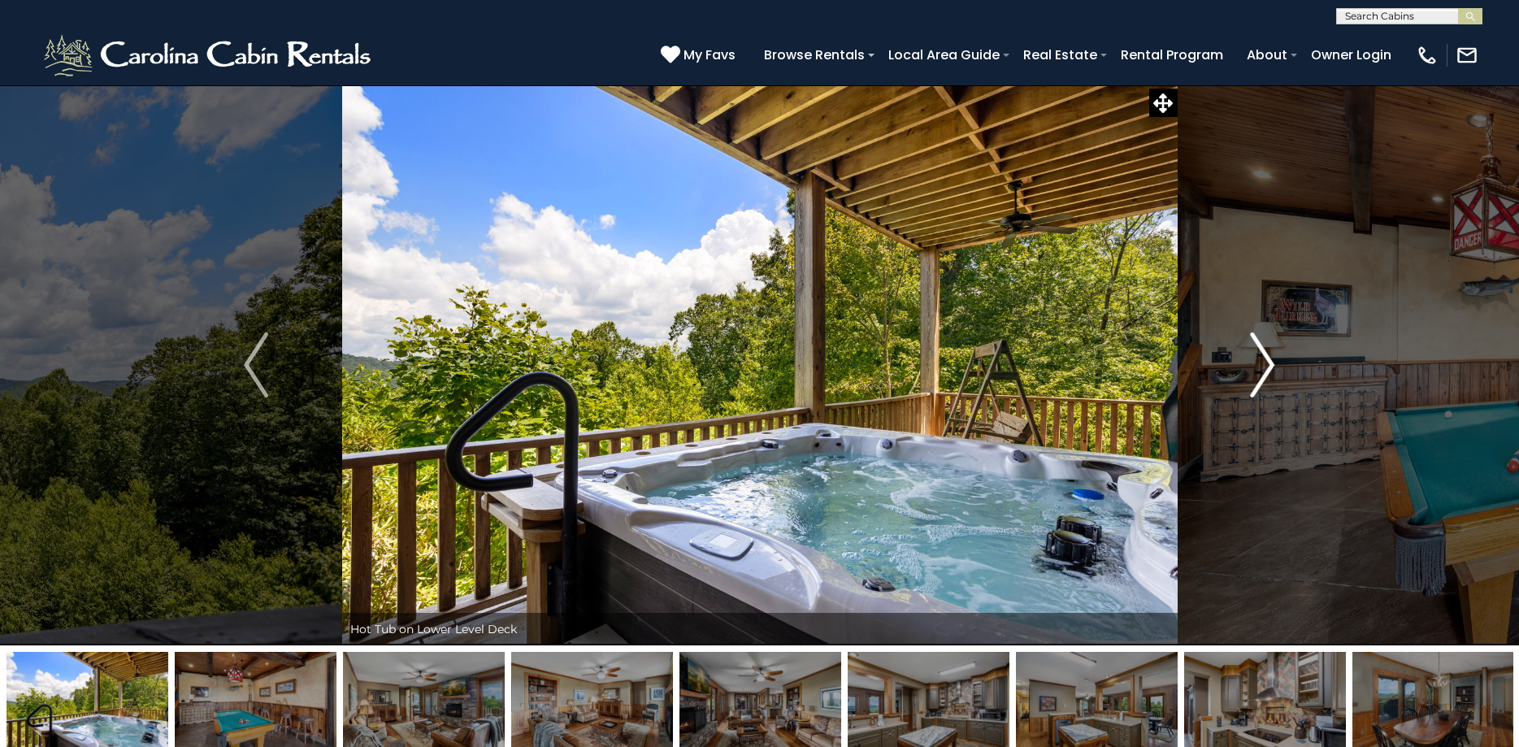
click at [1281, 357] on button "Next" at bounding box center [1262, 365] width 171 height 561
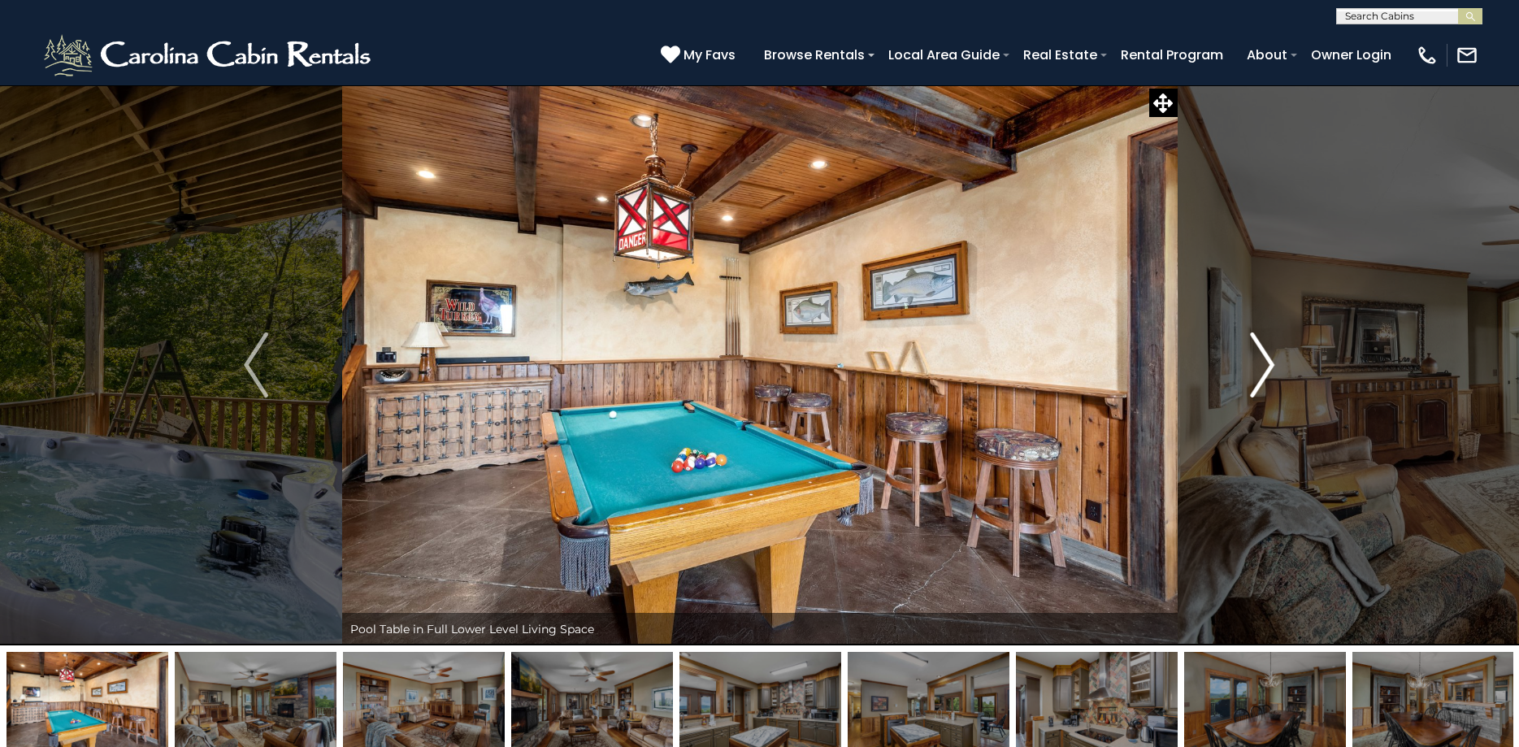
click at [1281, 357] on button "Next" at bounding box center [1262, 365] width 171 height 561
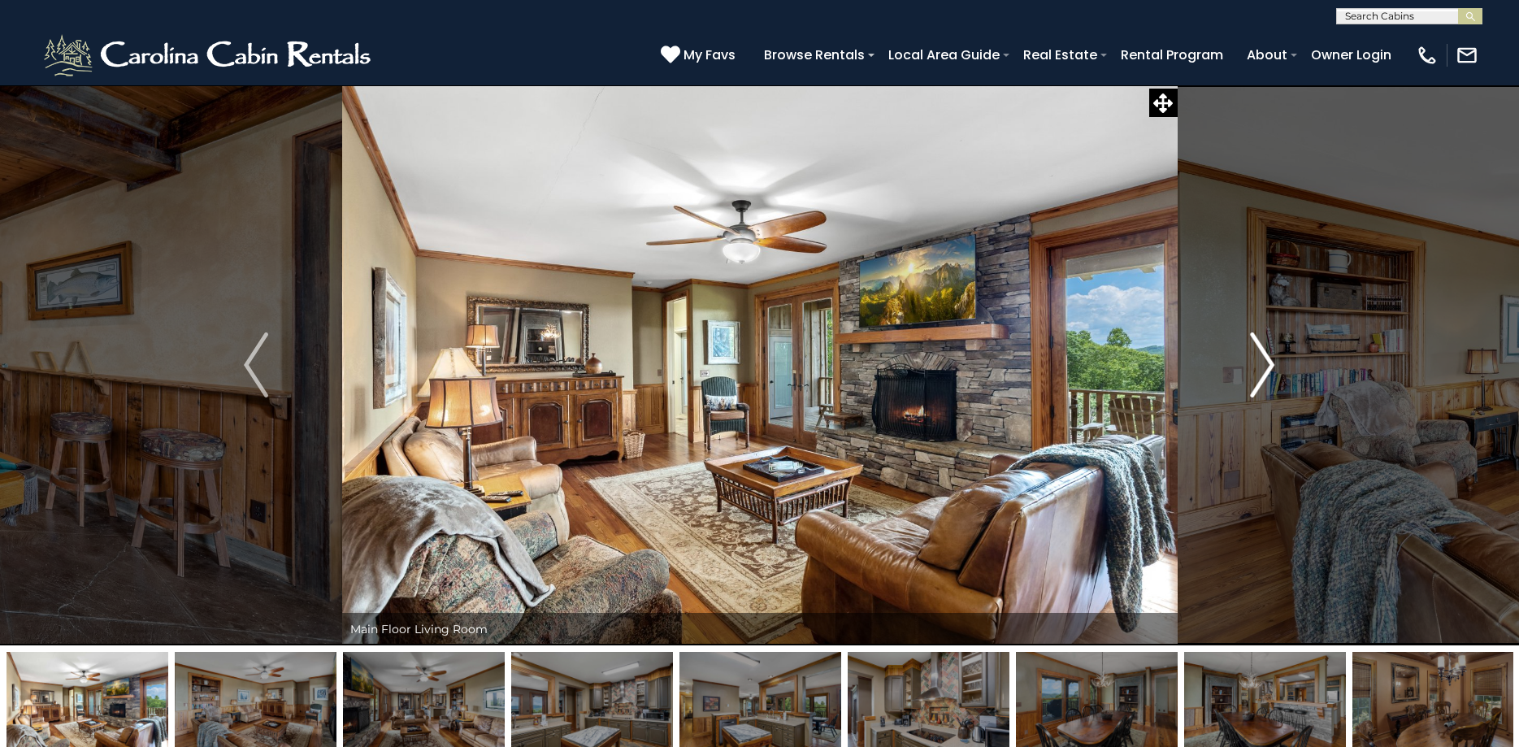
click at [1281, 357] on button "Next" at bounding box center [1262, 365] width 171 height 561
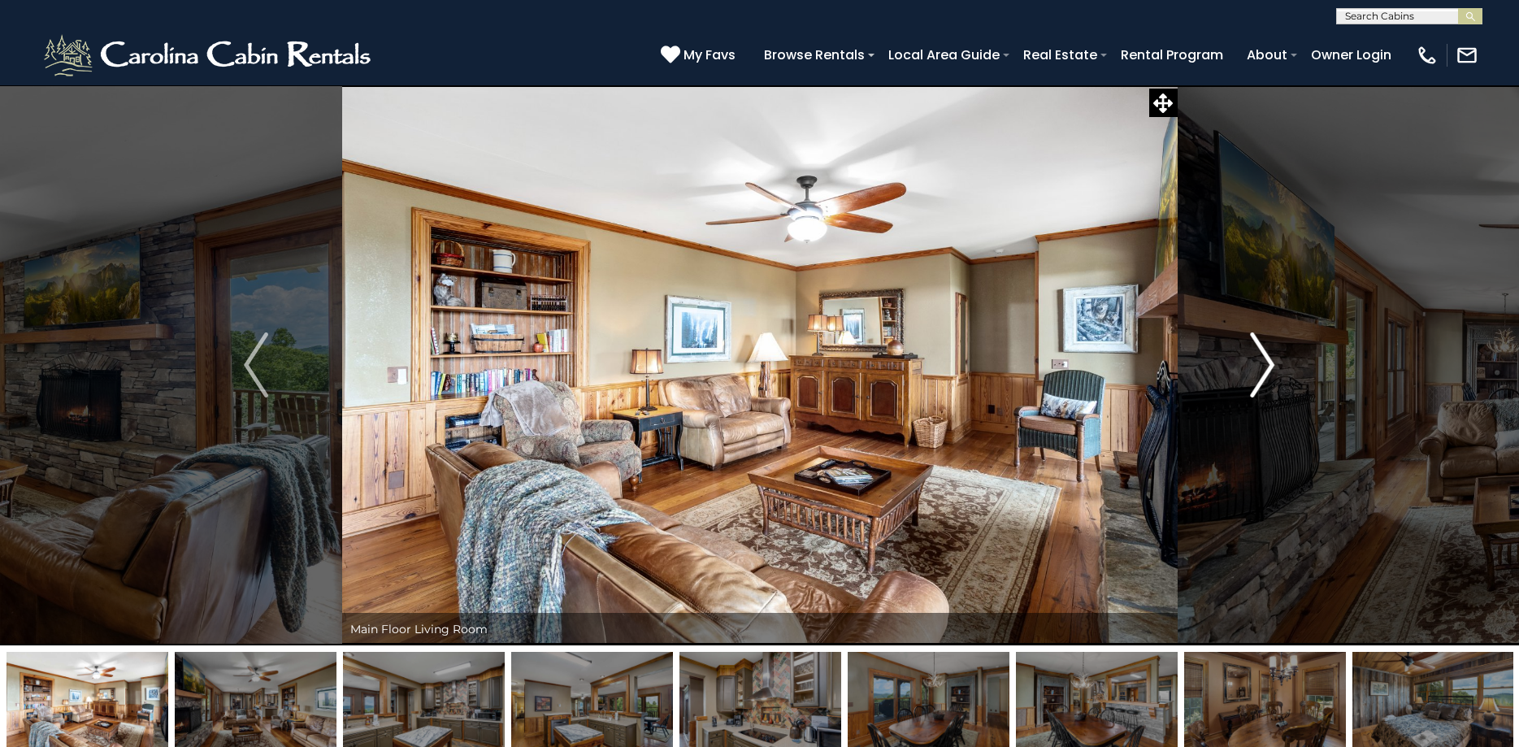
click at [1270, 359] on img "Next" at bounding box center [1262, 364] width 24 height 65
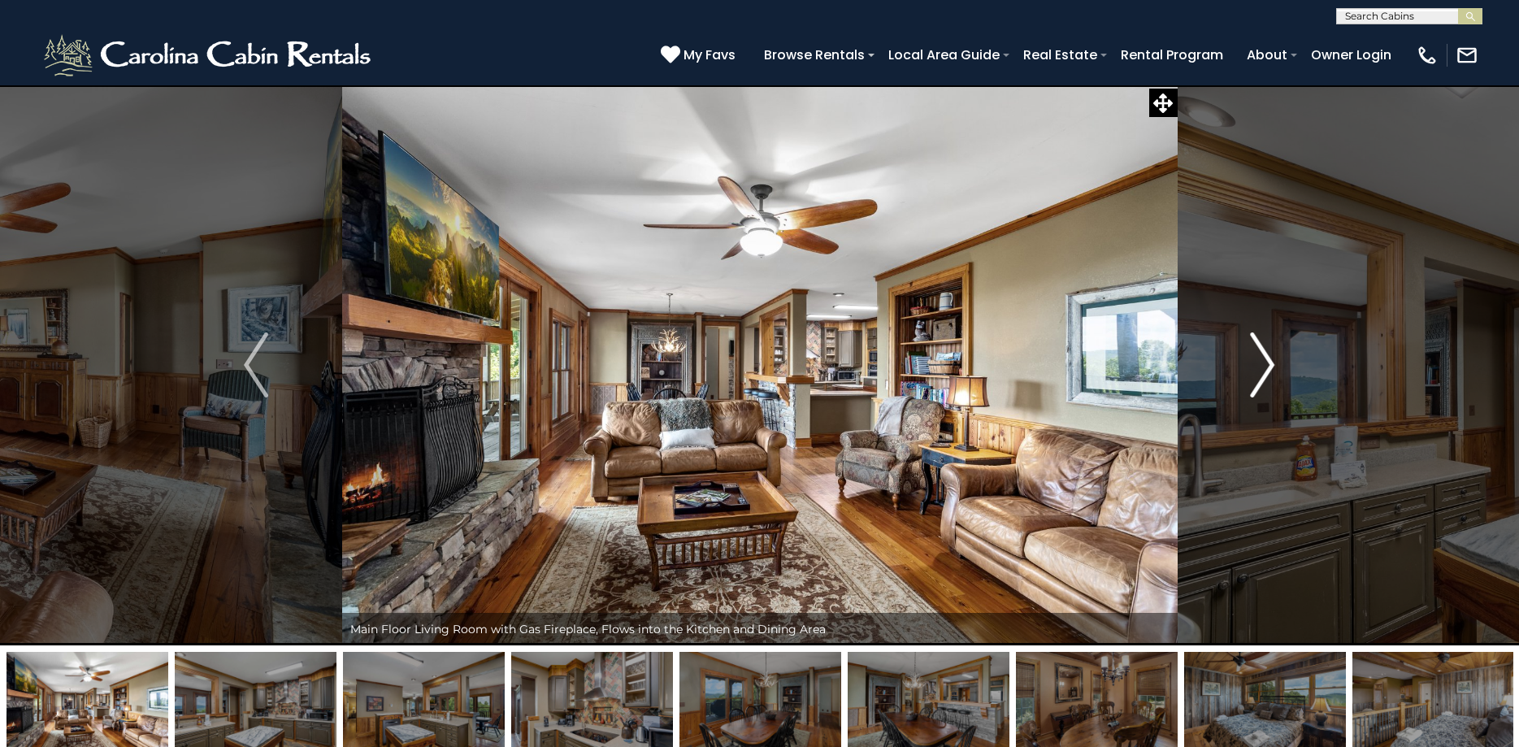
click at [1270, 359] on img "Next" at bounding box center [1262, 364] width 24 height 65
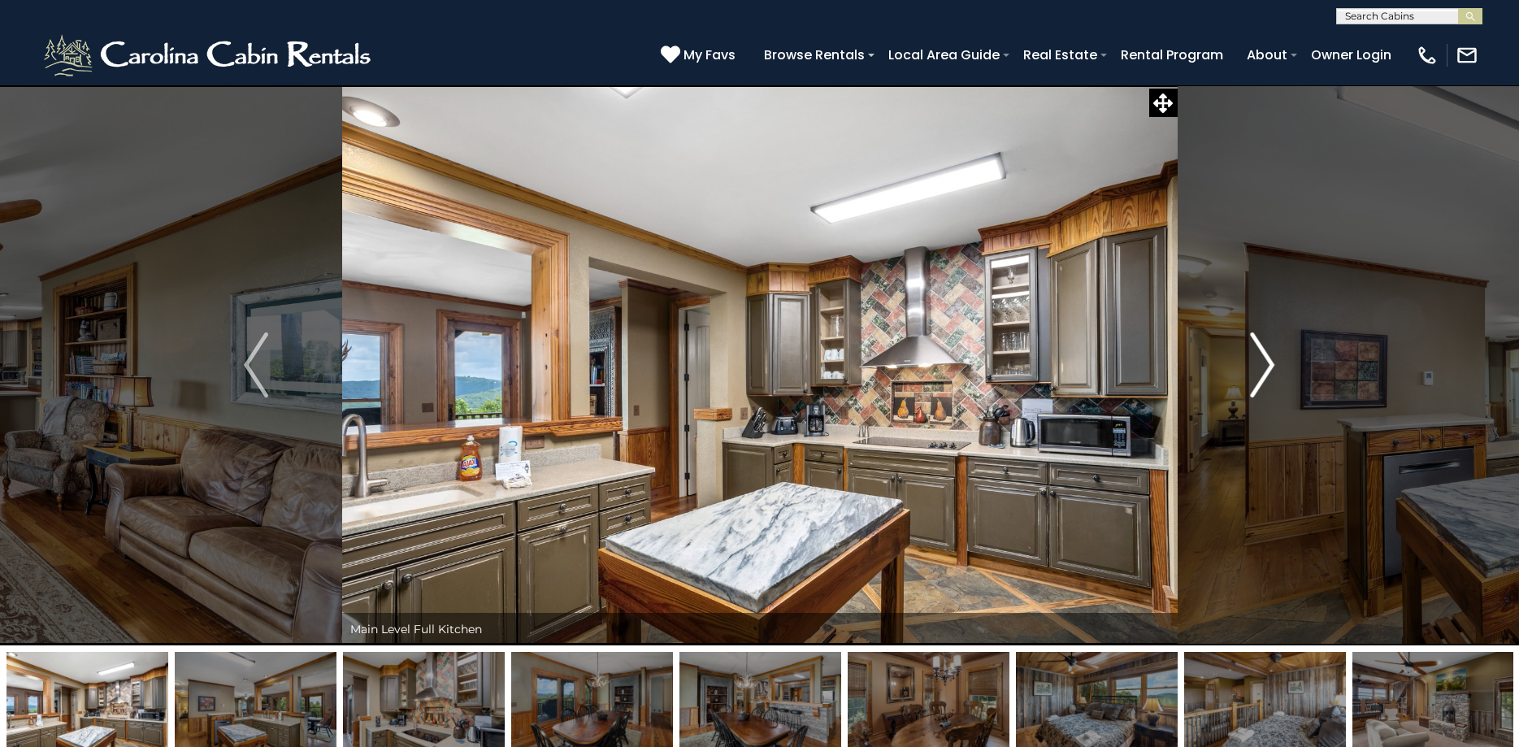
click at [1270, 359] on img "Next" at bounding box center [1262, 364] width 24 height 65
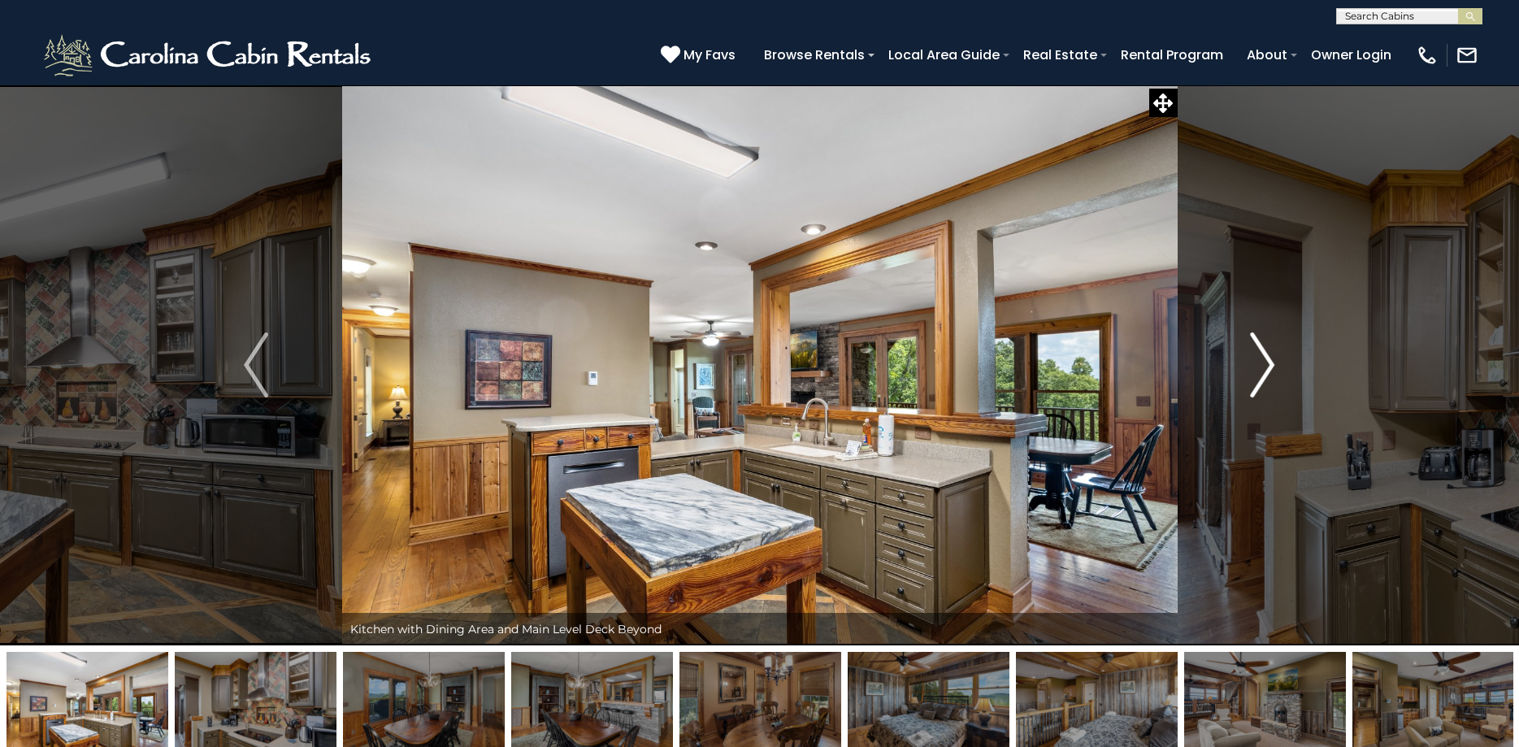
click at [1270, 359] on img "Next" at bounding box center [1262, 364] width 24 height 65
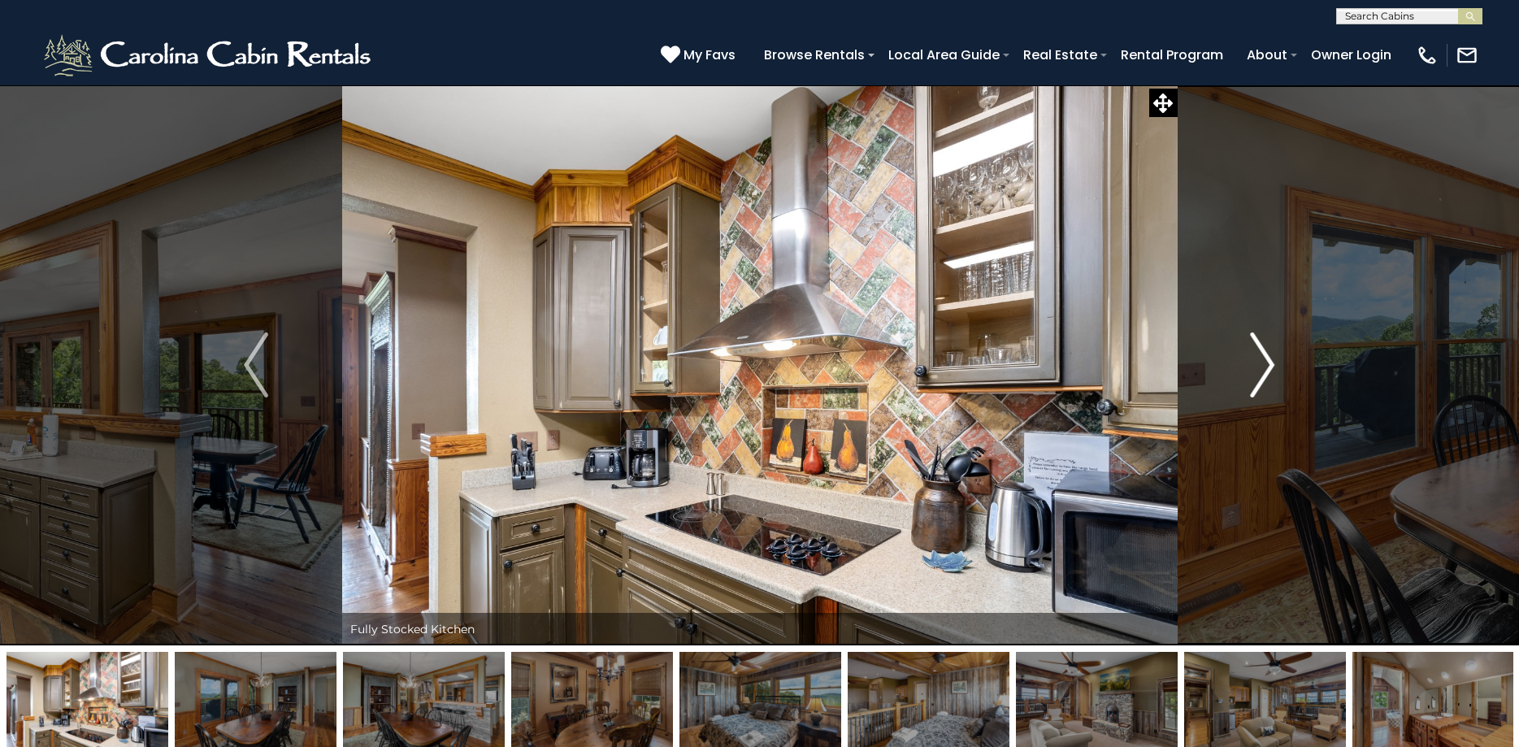
click at [1270, 359] on img "Next" at bounding box center [1262, 364] width 24 height 65
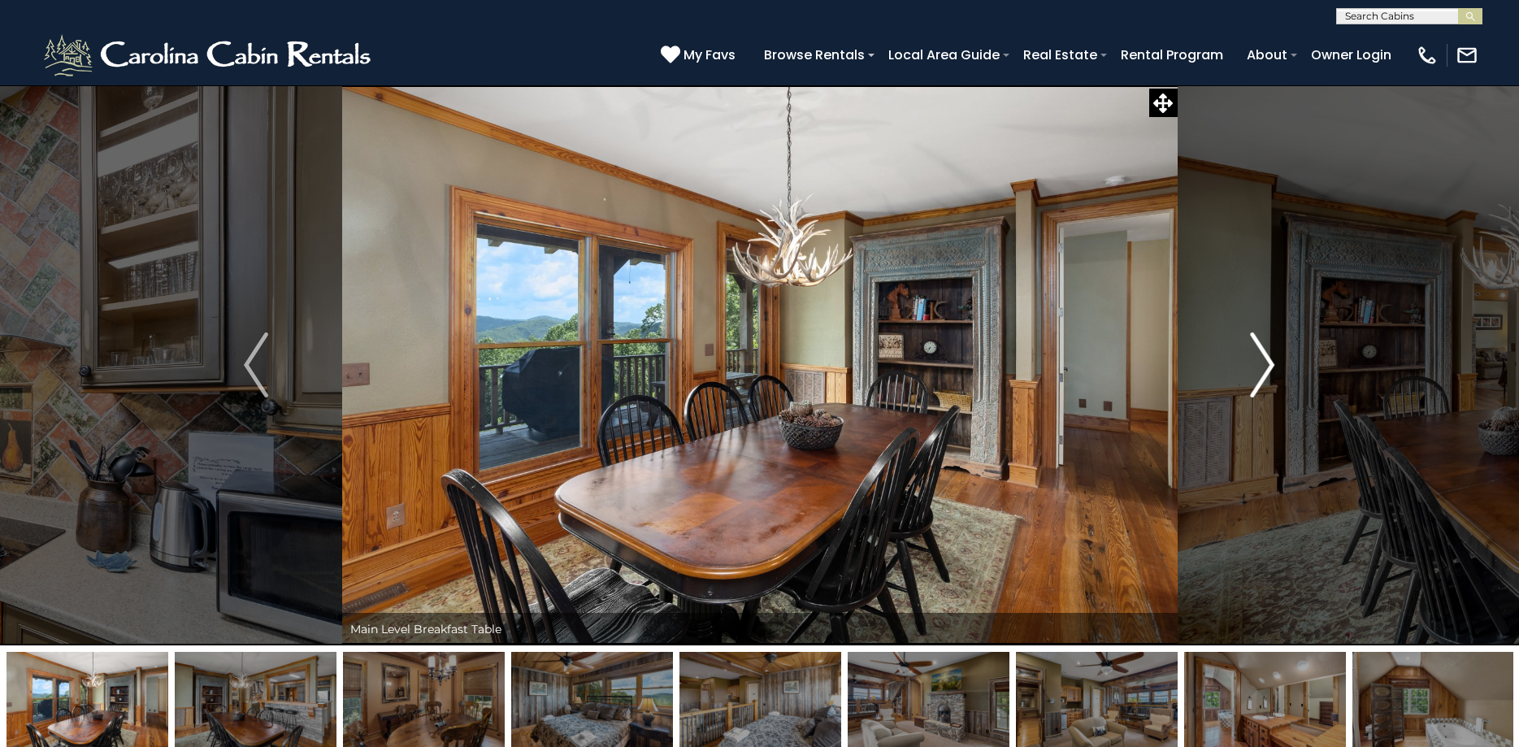
click at [1270, 359] on img "Next" at bounding box center [1262, 364] width 24 height 65
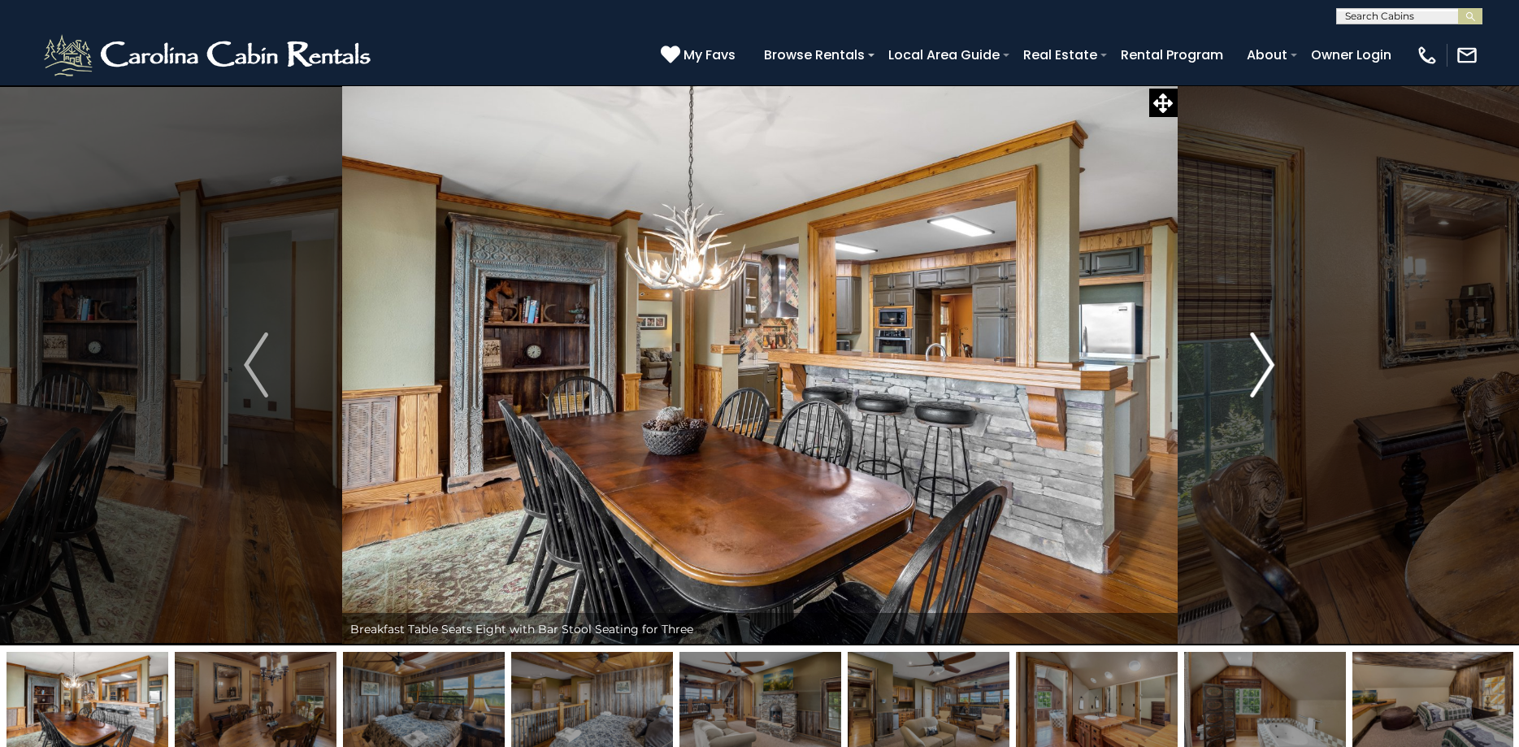
click at [1270, 359] on img "Next" at bounding box center [1262, 364] width 24 height 65
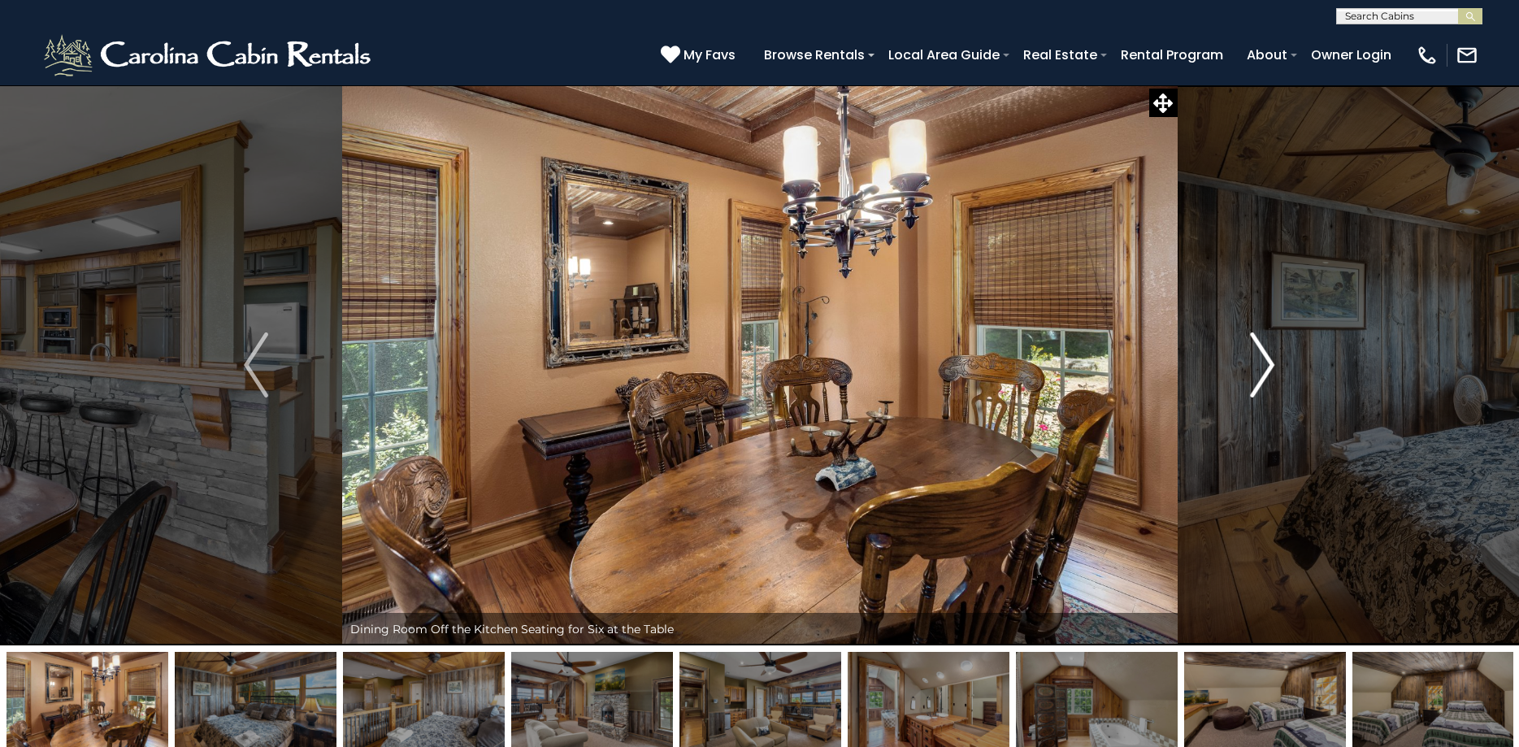
click at [1270, 359] on img "Next" at bounding box center [1262, 364] width 24 height 65
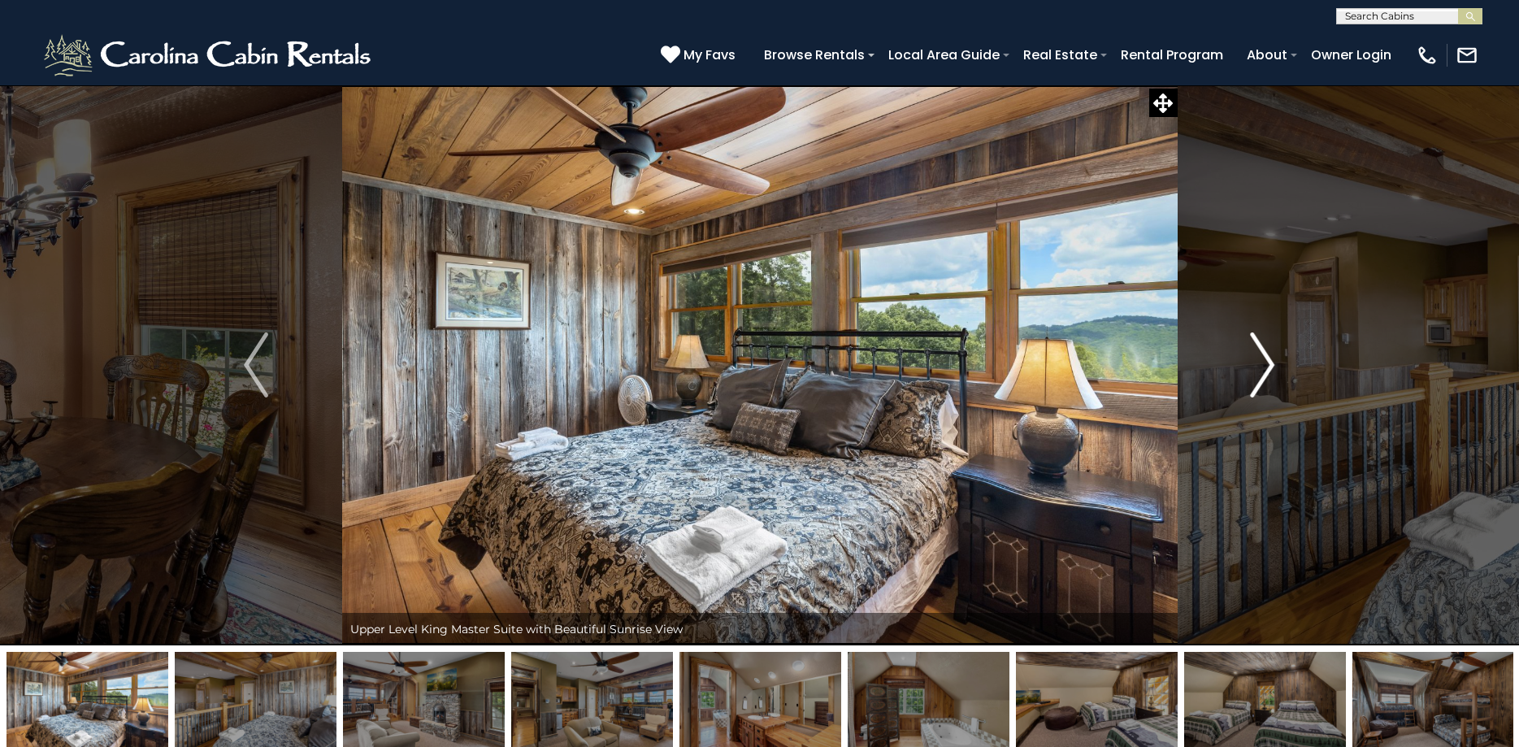
click at [1270, 359] on img "Next" at bounding box center [1262, 364] width 24 height 65
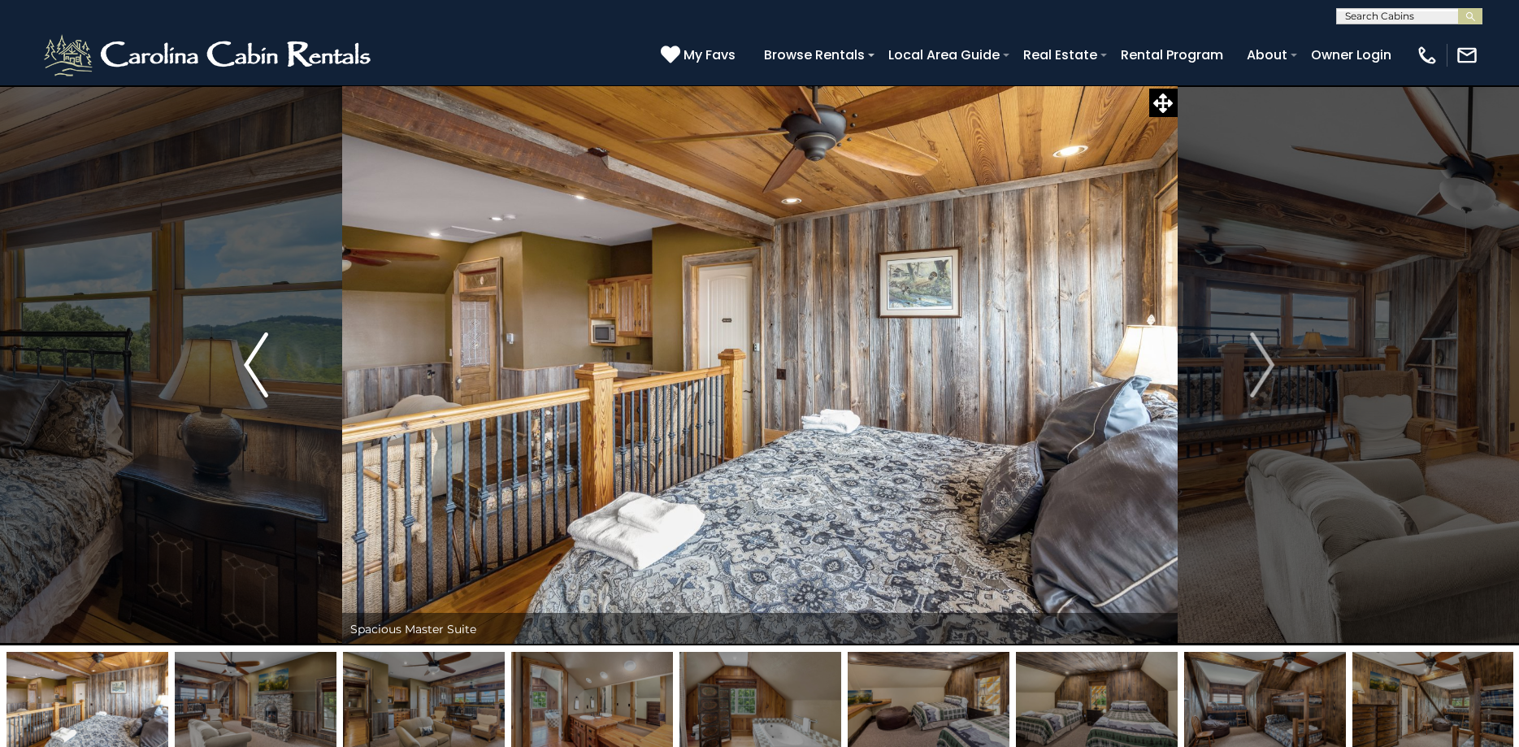
click at [254, 366] on img "Previous" at bounding box center [256, 364] width 24 height 65
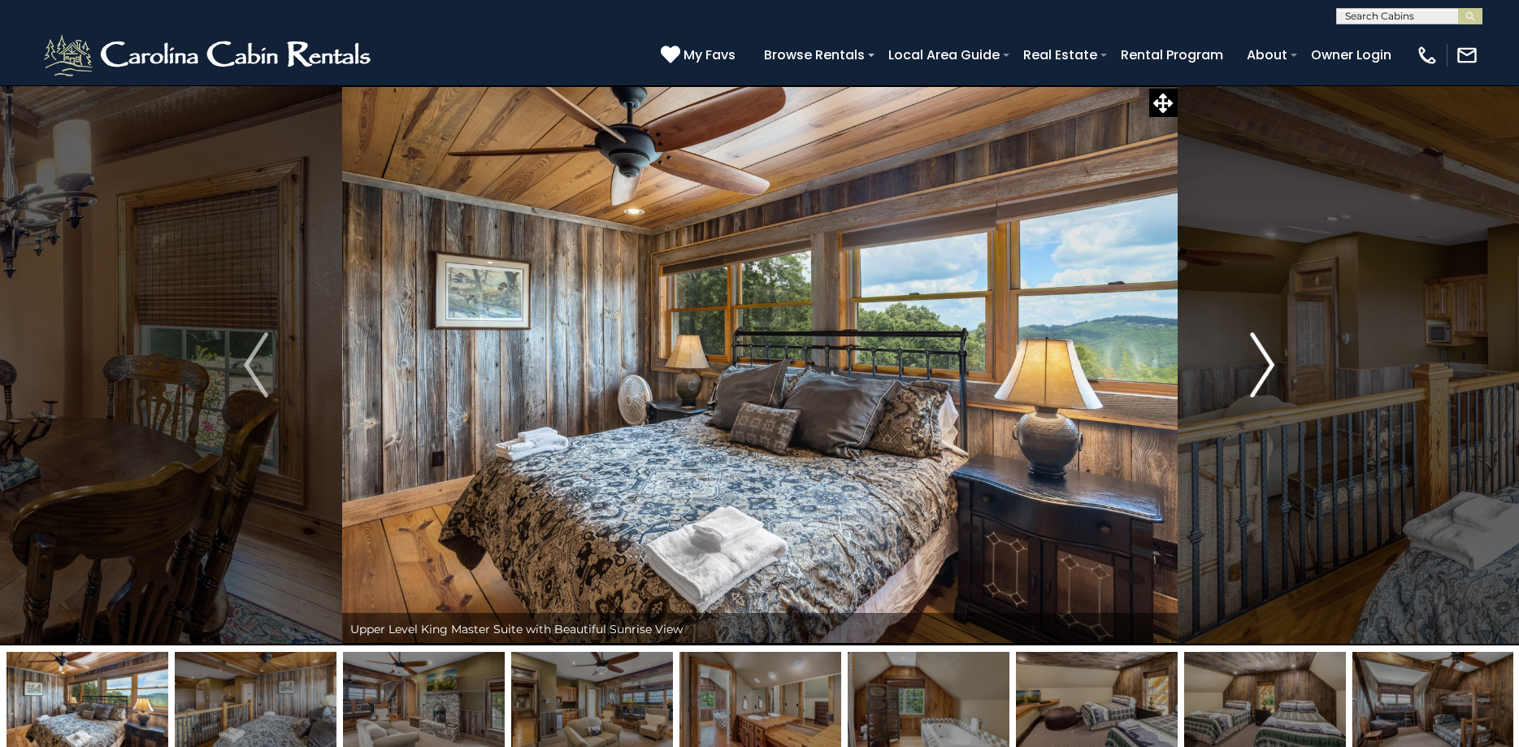
click at [1254, 362] on img "Next" at bounding box center [1262, 364] width 24 height 65
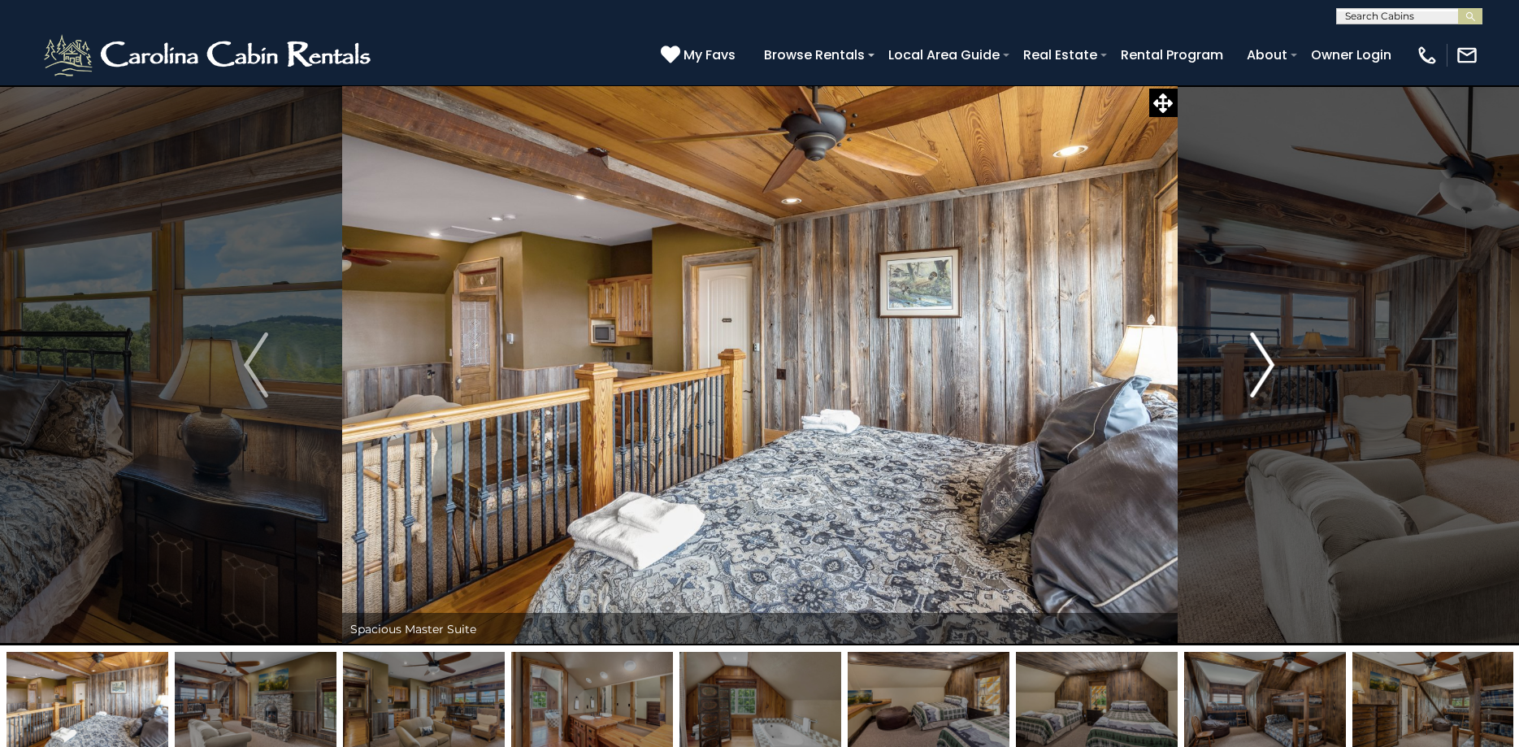
click at [1254, 362] on img "Next" at bounding box center [1262, 364] width 24 height 65
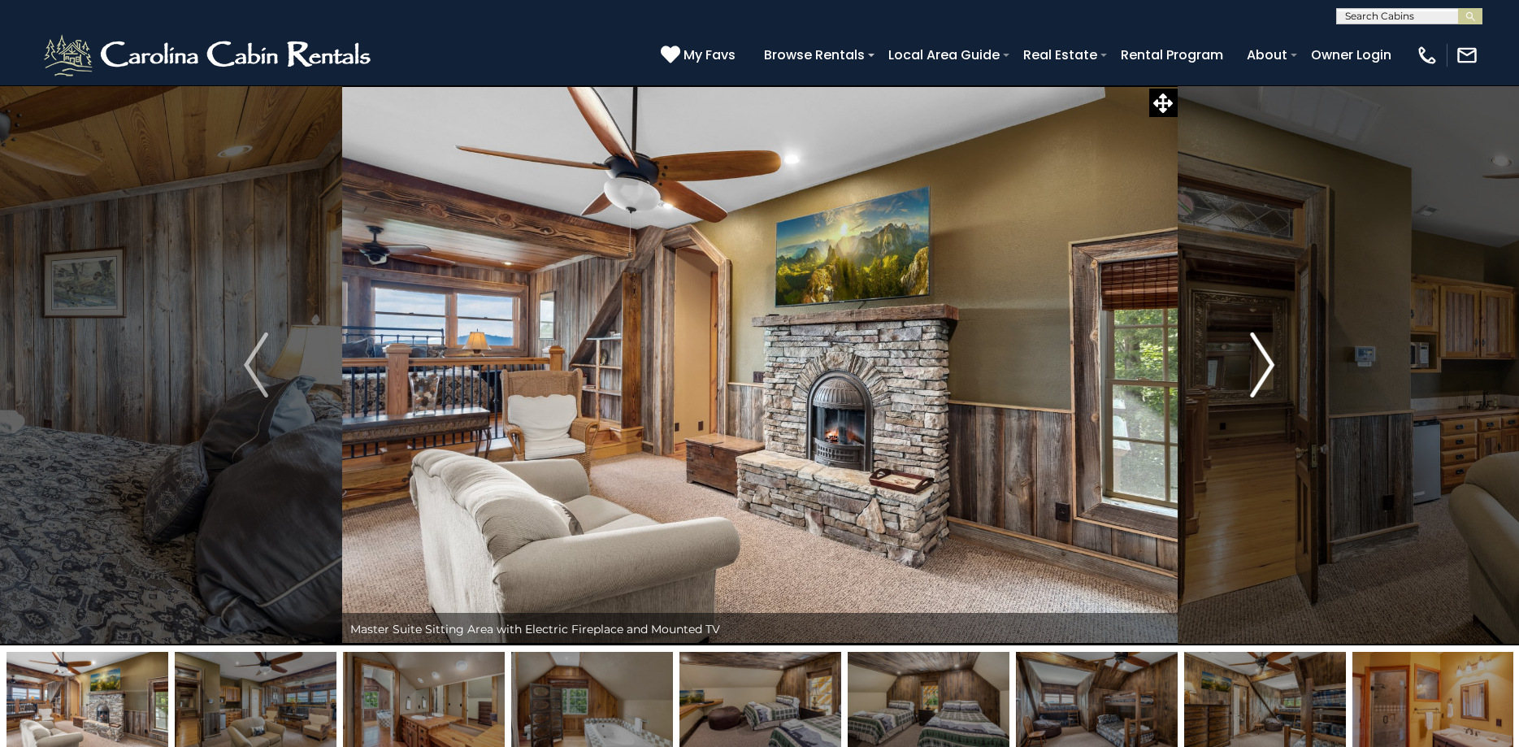
click at [1254, 362] on img "Next" at bounding box center [1262, 364] width 24 height 65
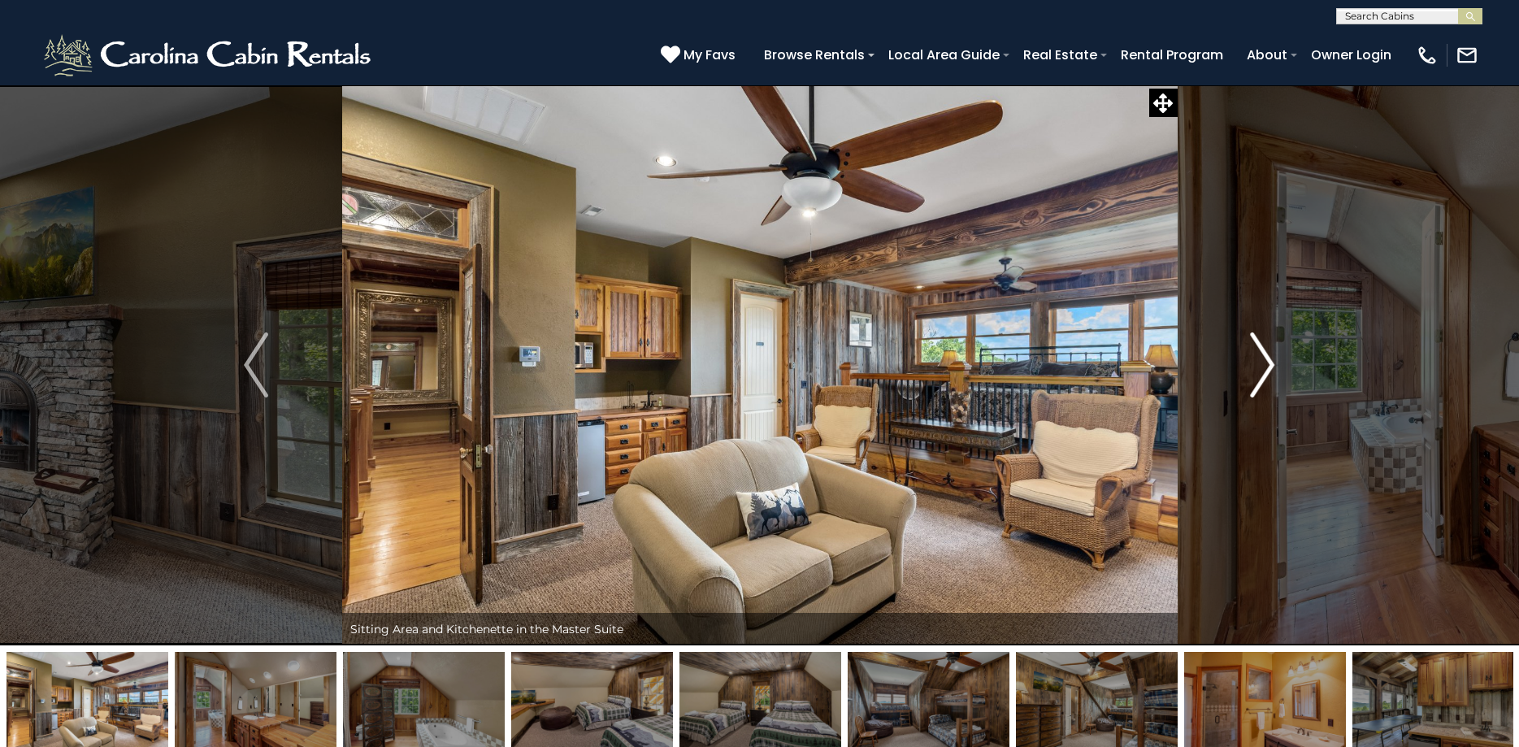
click at [1254, 362] on img "Next" at bounding box center [1262, 364] width 24 height 65
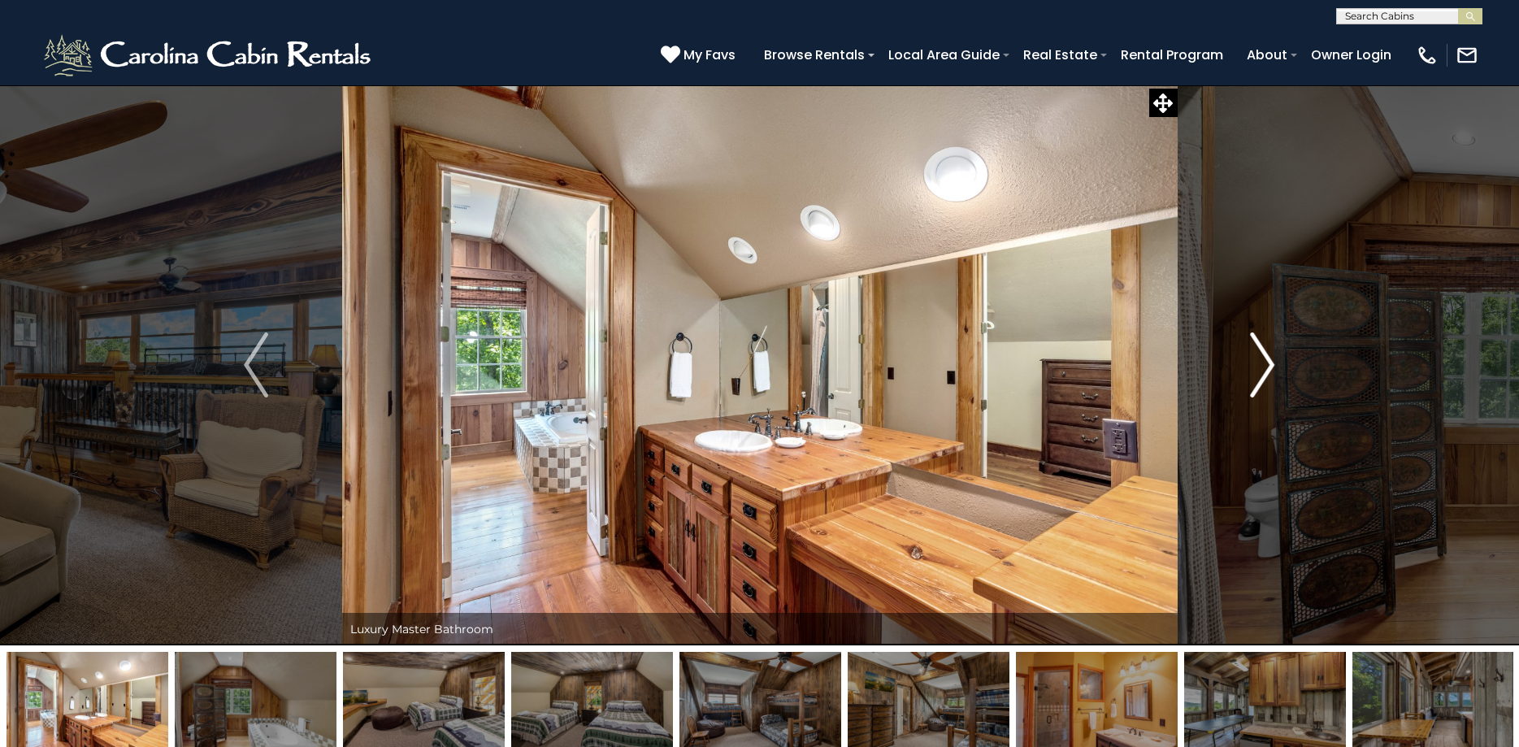
click at [1254, 362] on img "Next" at bounding box center [1262, 364] width 24 height 65
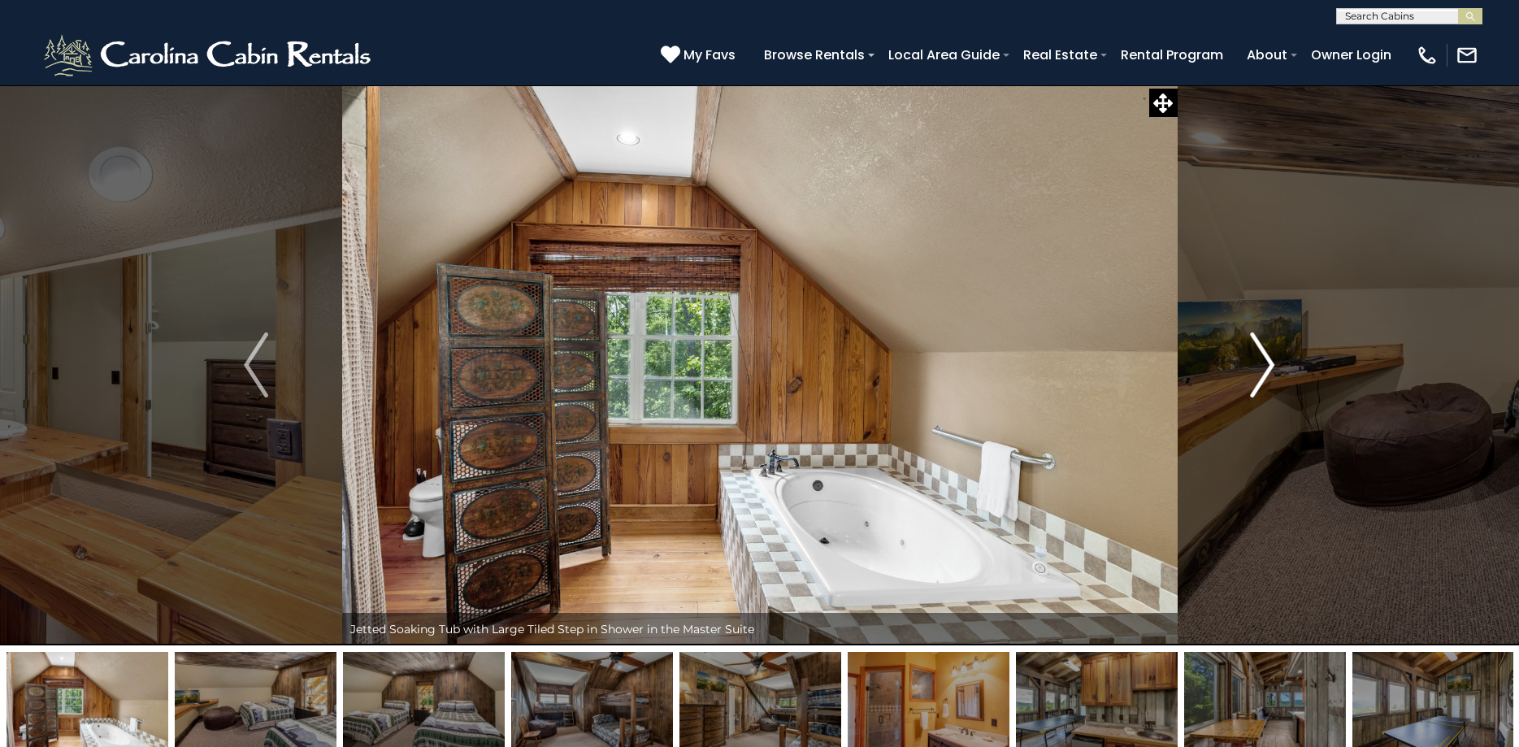
click at [1254, 362] on img "Next" at bounding box center [1262, 364] width 24 height 65
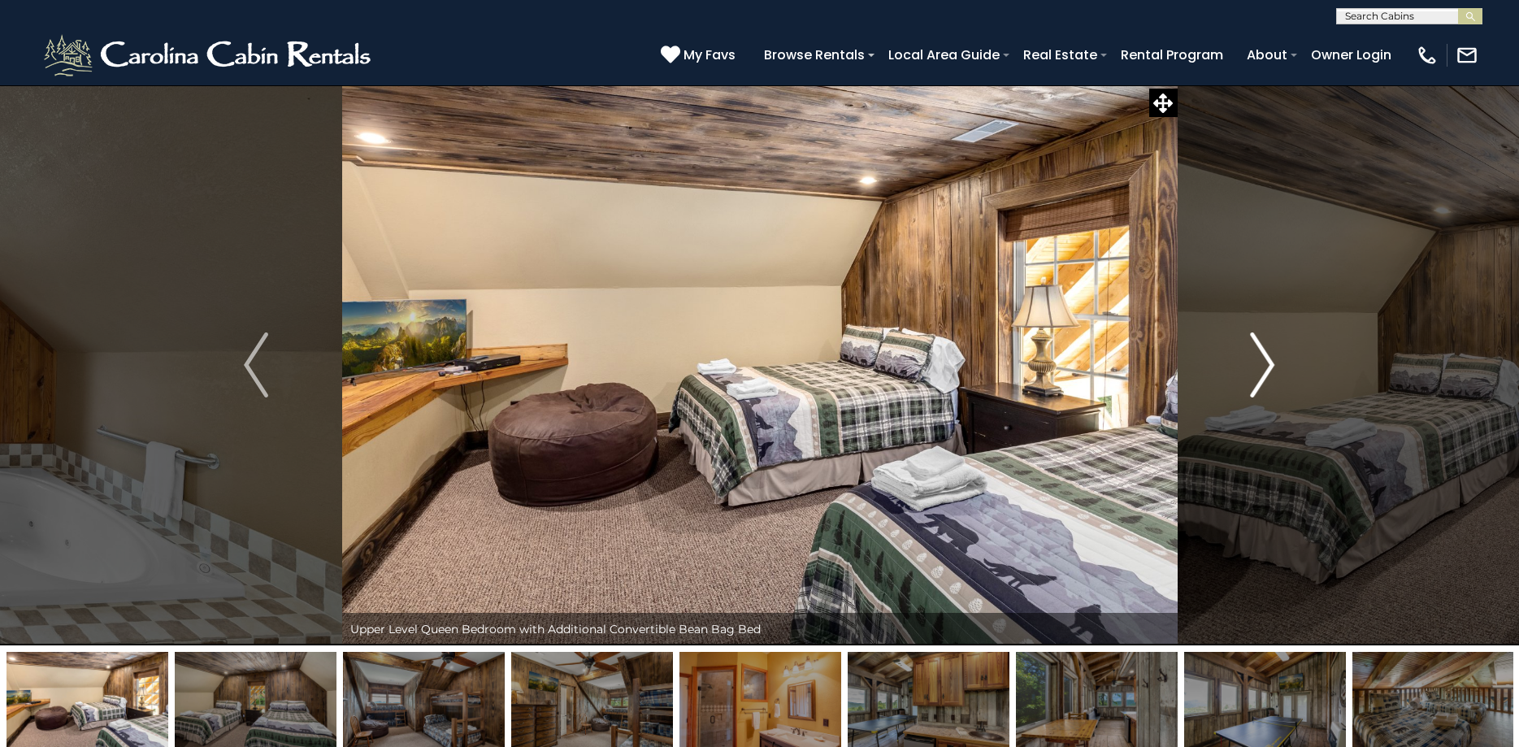
click at [1254, 362] on img "Next" at bounding box center [1262, 364] width 24 height 65
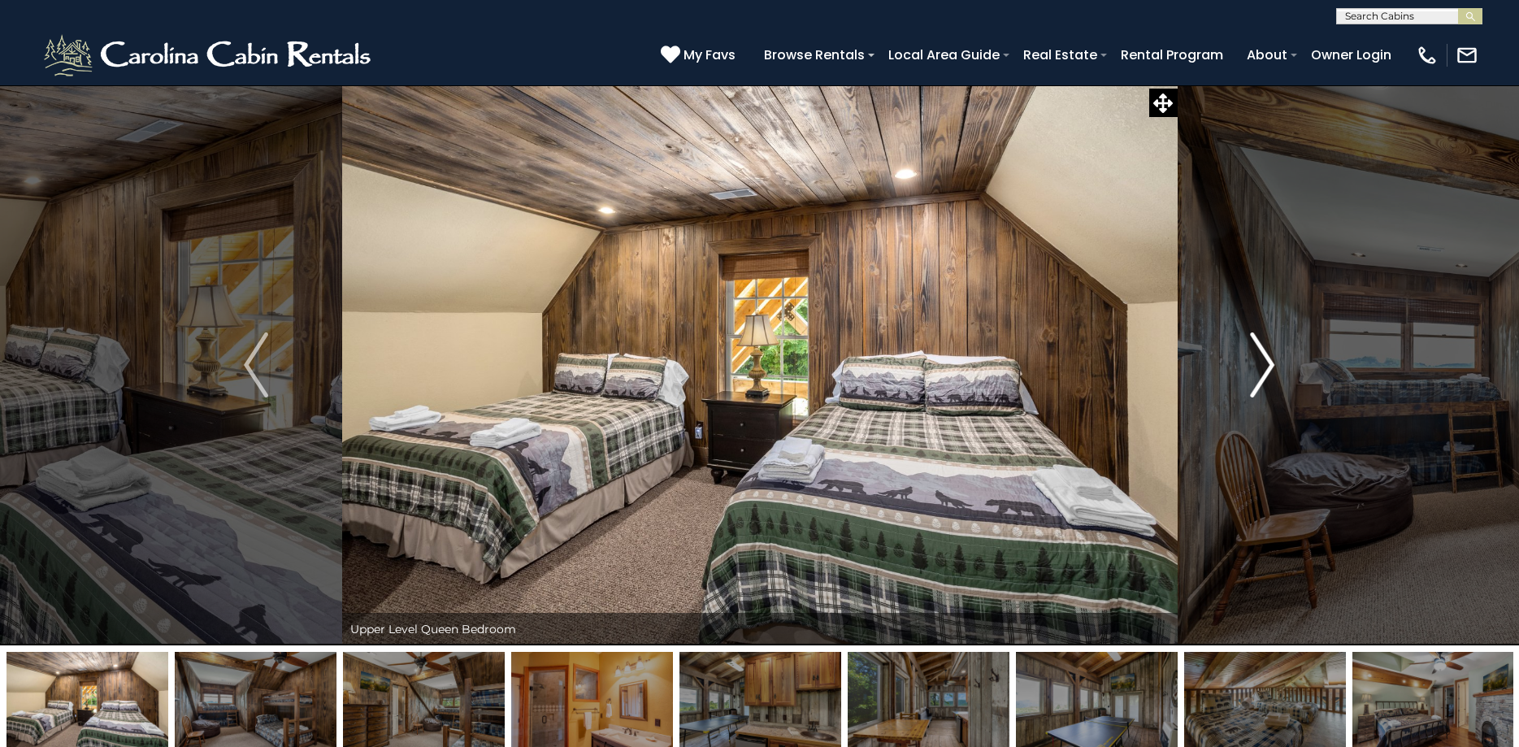
click at [1254, 362] on img "Next" at bounding box center [1262, 364] width 24 height 65
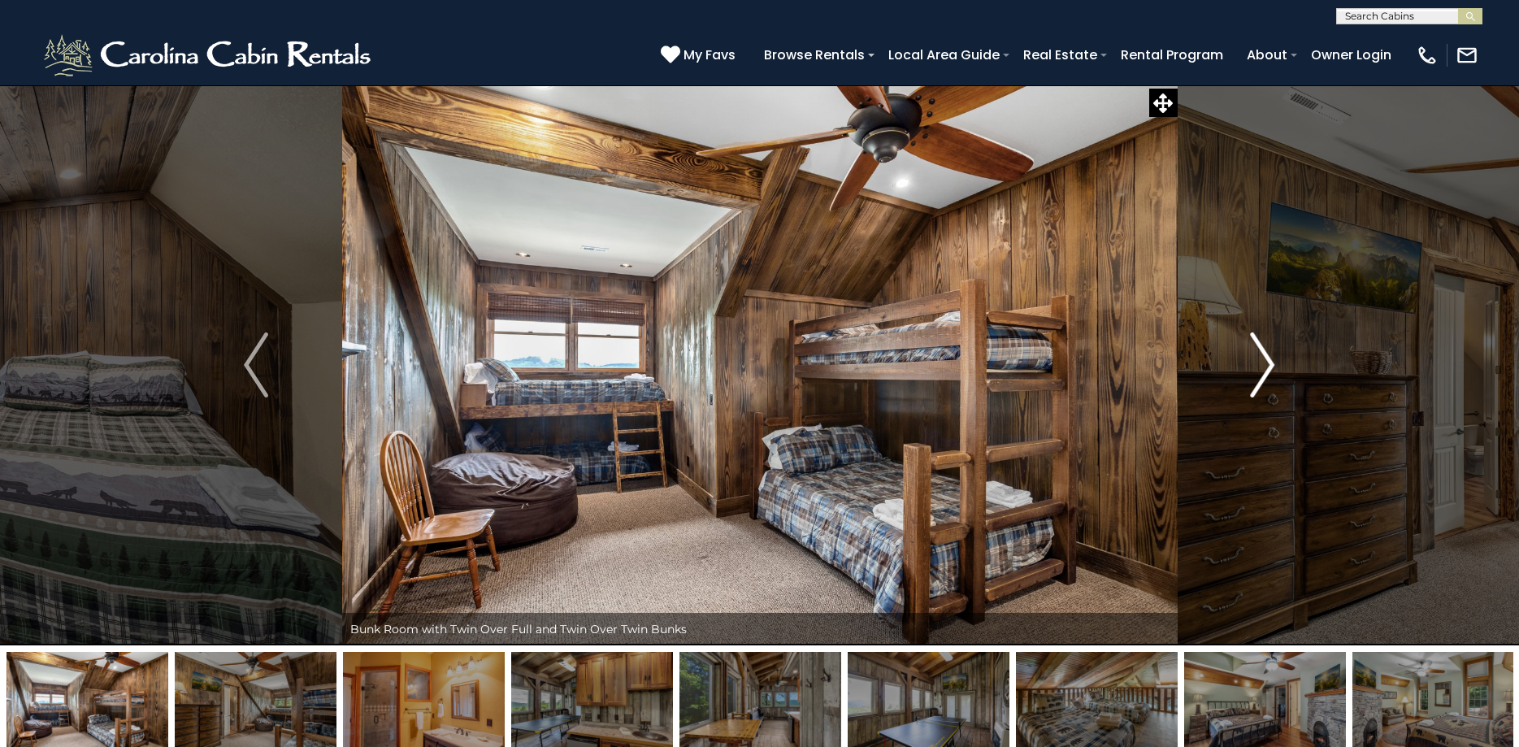
click at [1254, 362] on img "Next" at bounding box center [1262, 364] width 24 height 65
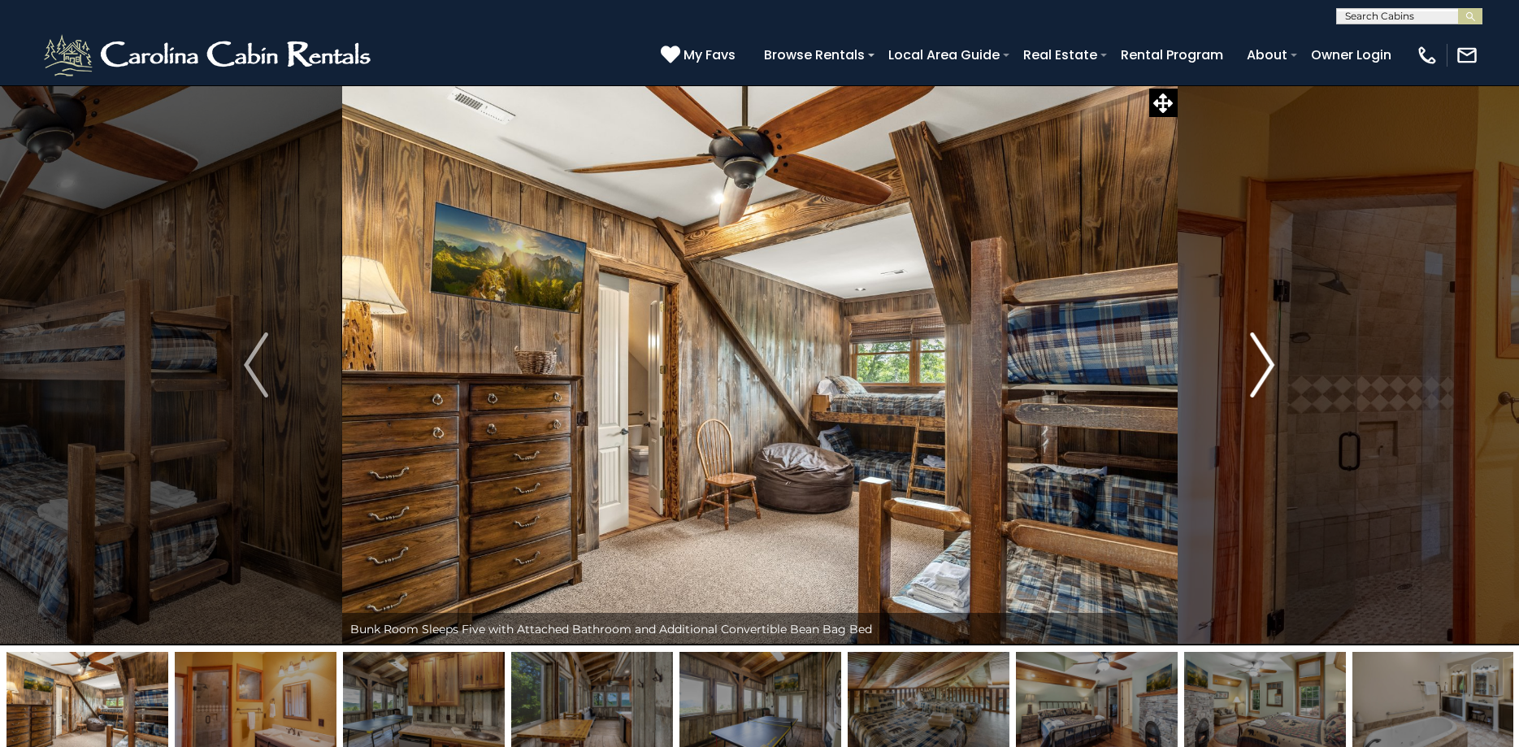
click at [1254, 362] on img "Next" at bounding box center [1262, 364] width 24 height 65
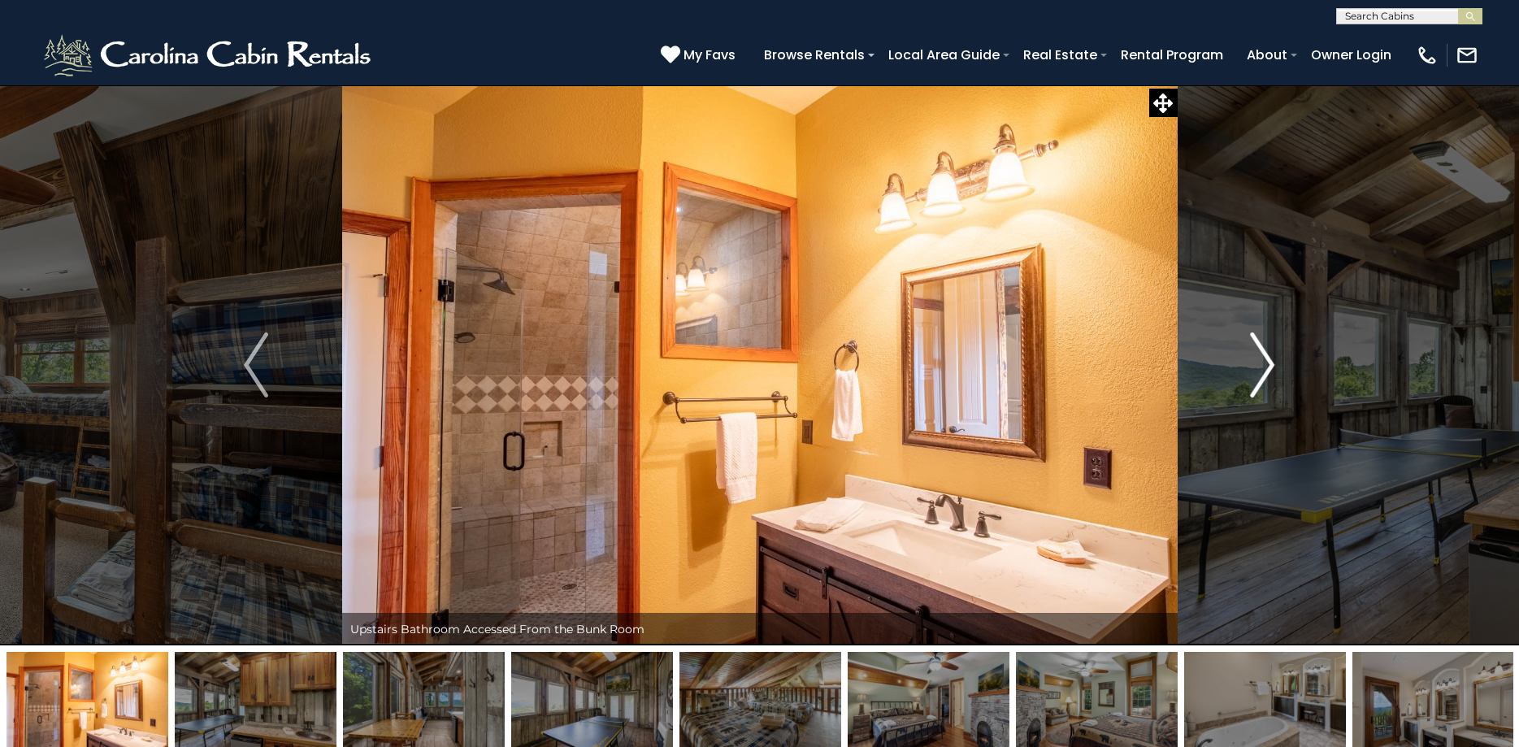
click at [1254, 362] on img "Next" at bounding box center [1262, 364] width 24 height 65
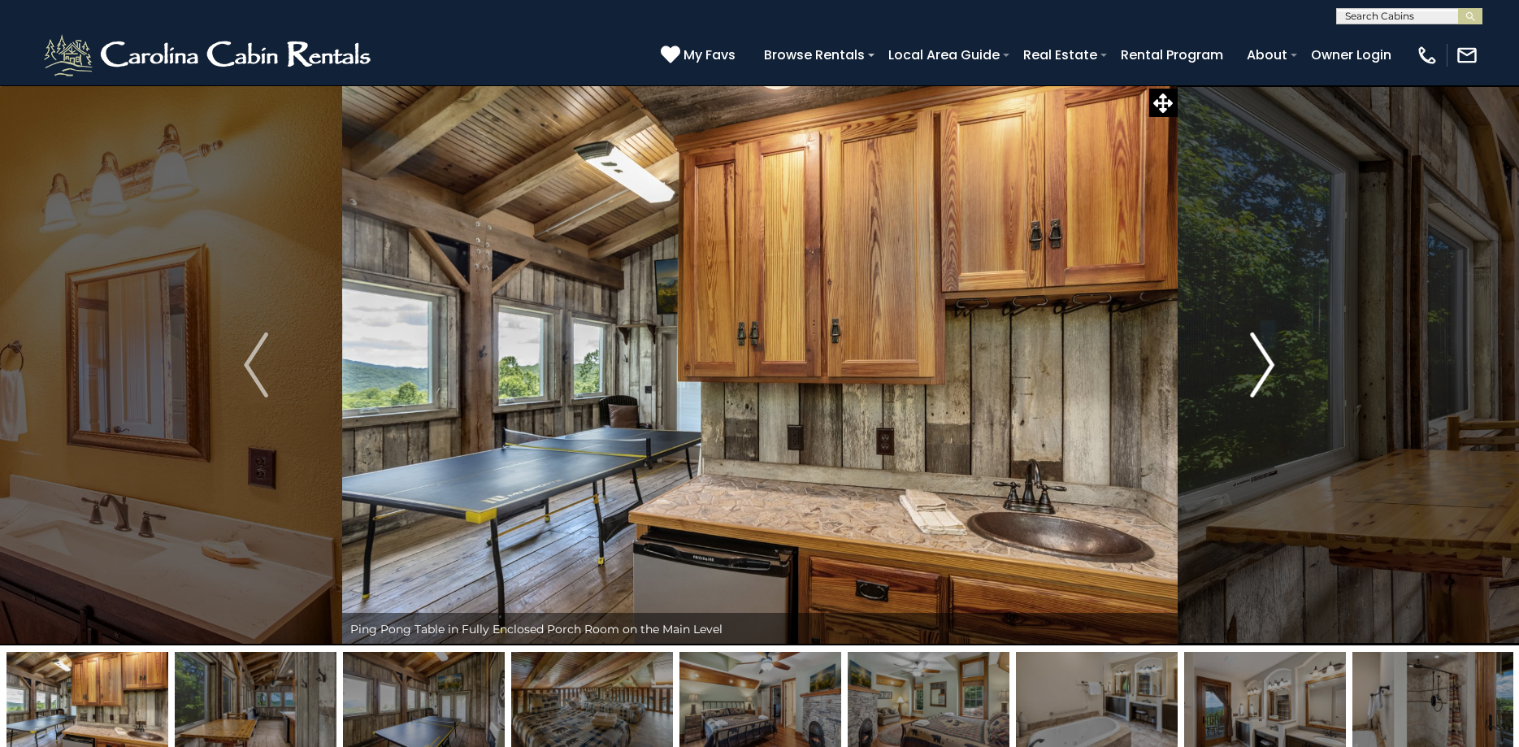
click at [1254, 362] on img "Next" at bounding box center [1262, 364] width 24 height 65
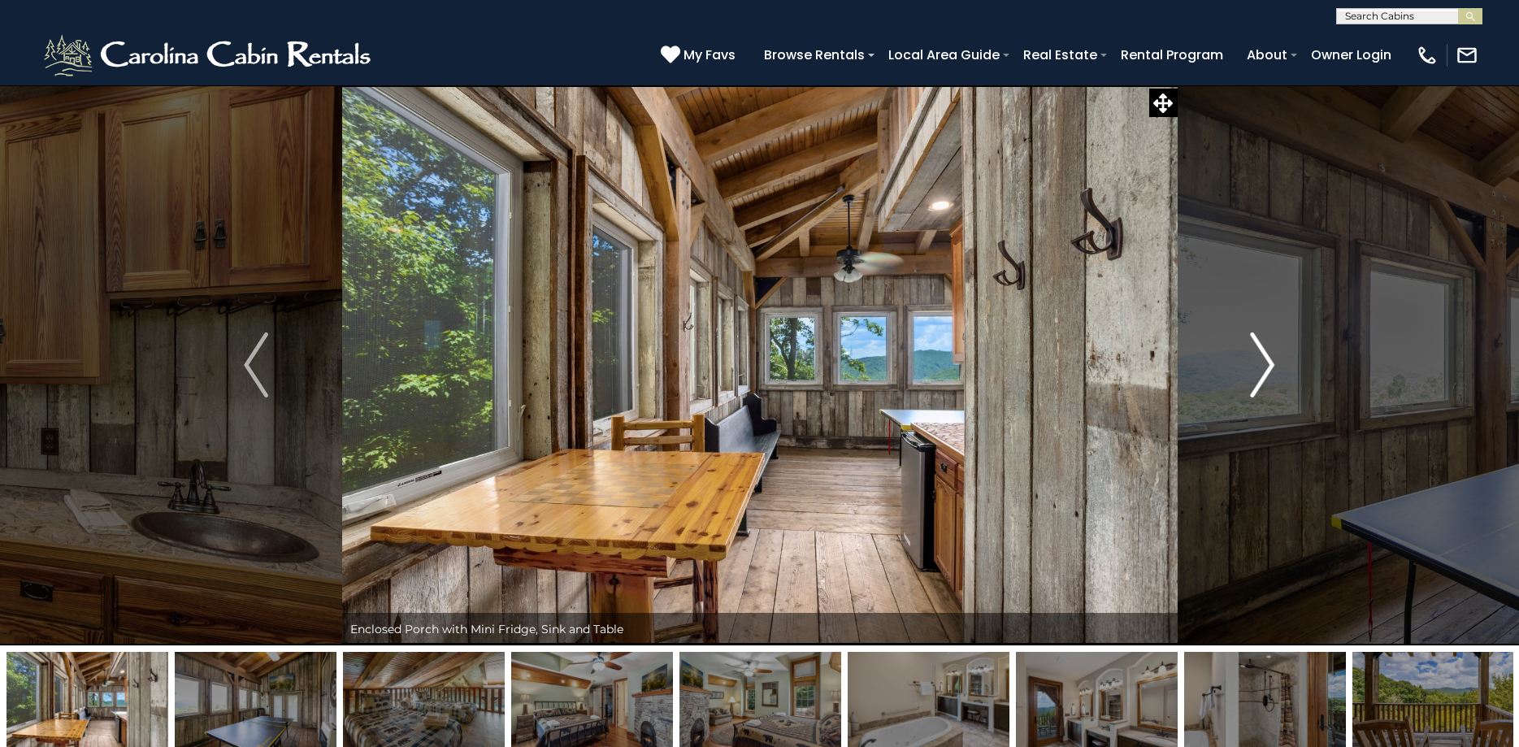
click at [1254, 362] on img "Next" at bounding box center [1262, 364] width 24 height 65
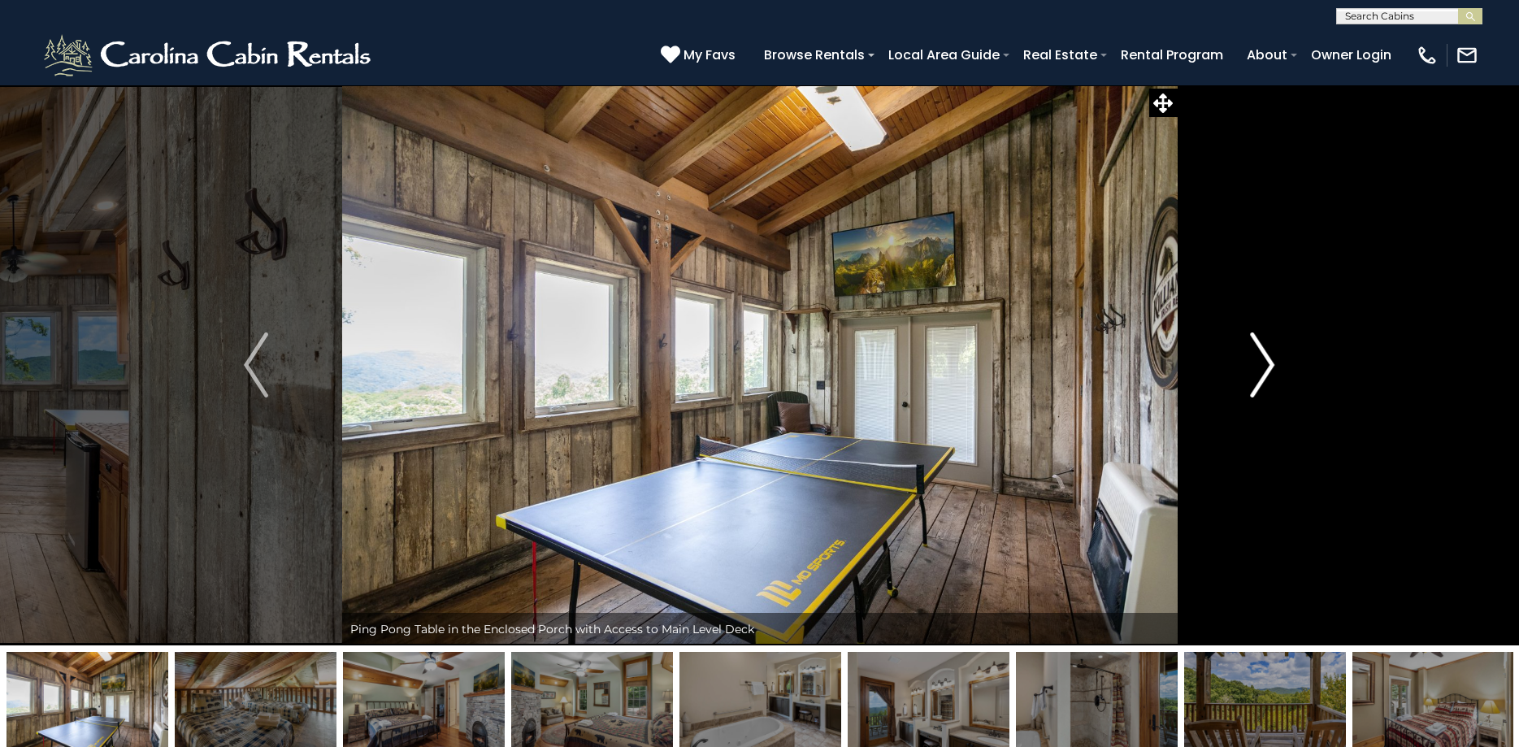
click at [1254, 362] on img "Next" at bounding box center [1262, 364] width 24 height 65
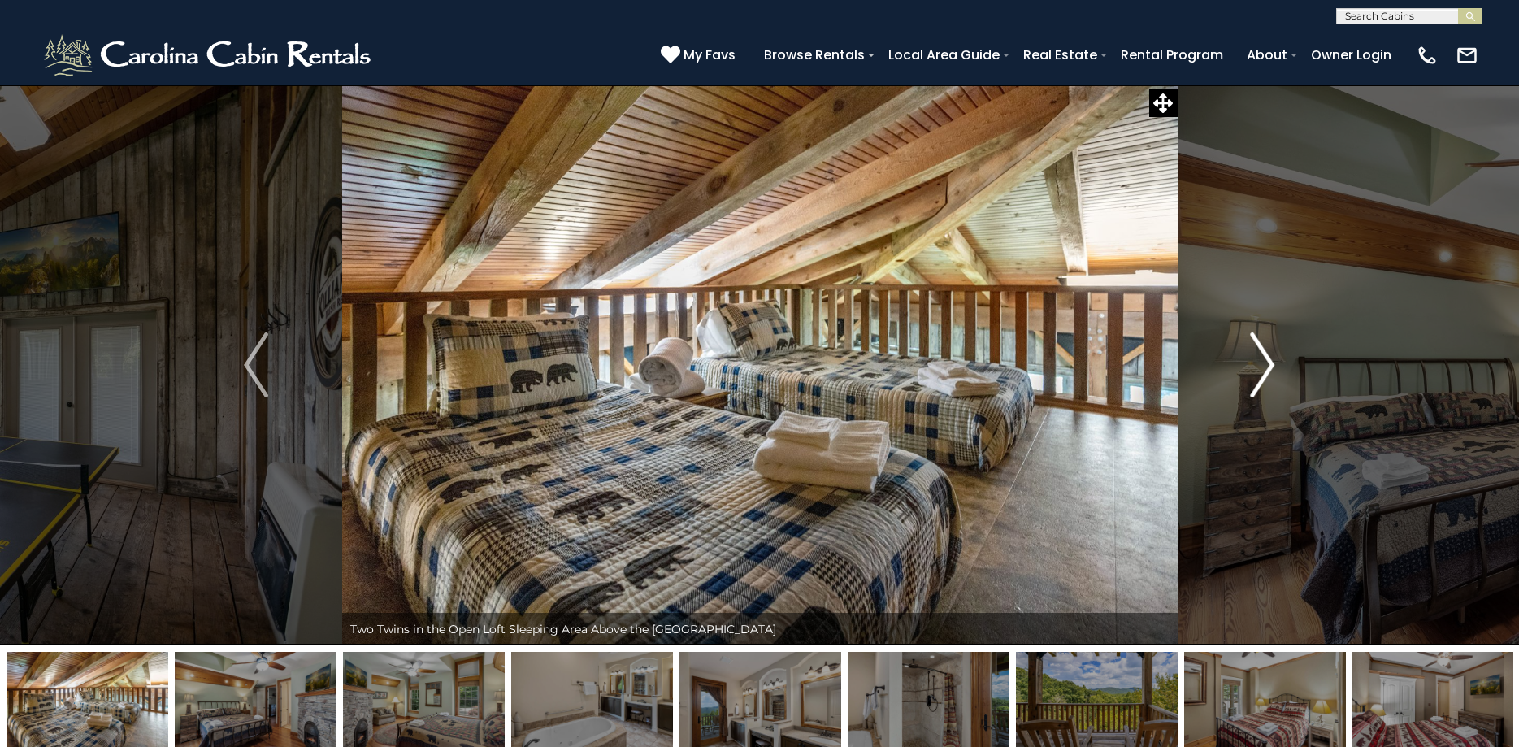
click at [1254, 362] on img "Next" at bounding box center [1262, 364] width 24 height 65
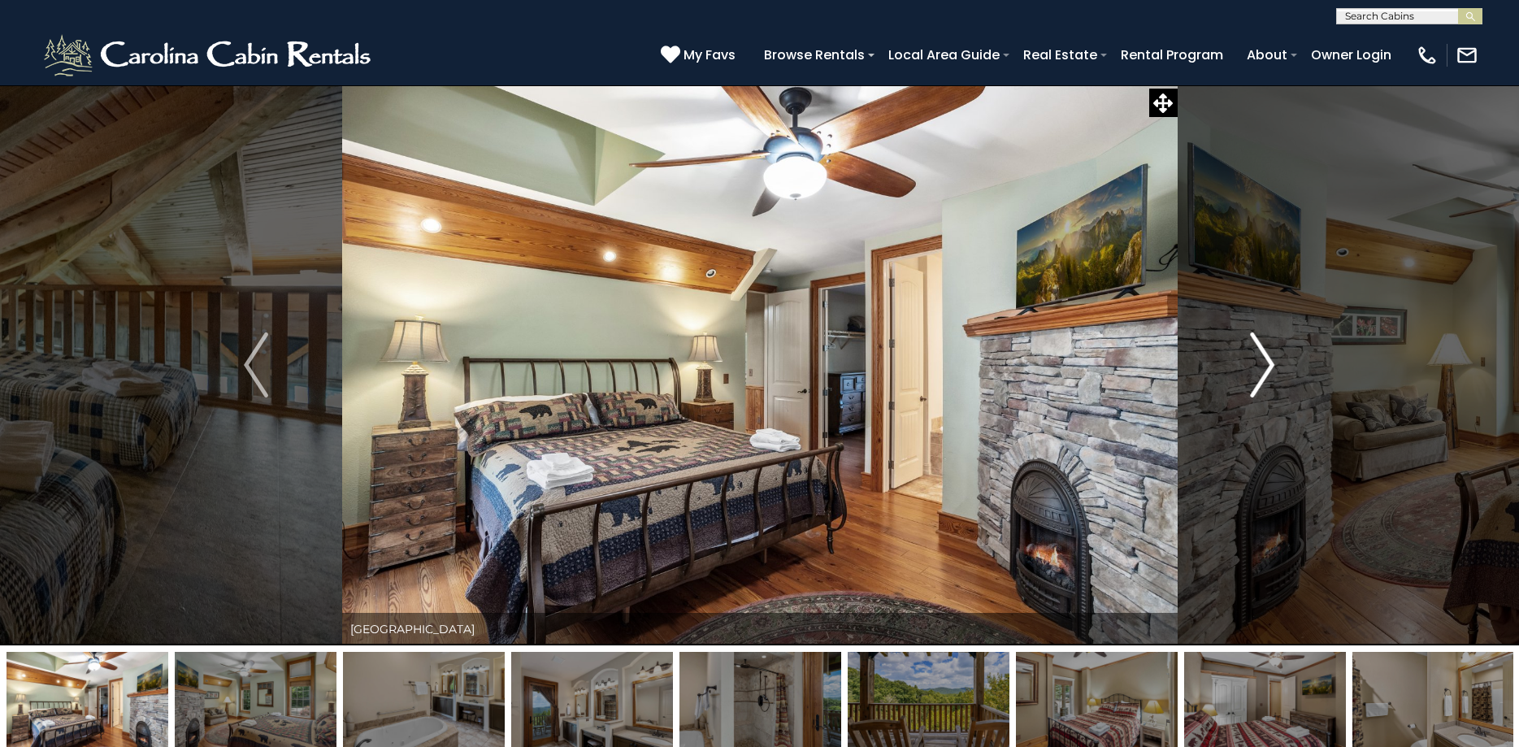
click at [1254, 362] on img "Next" at bounding box center [1262, 364] width 24 height 65
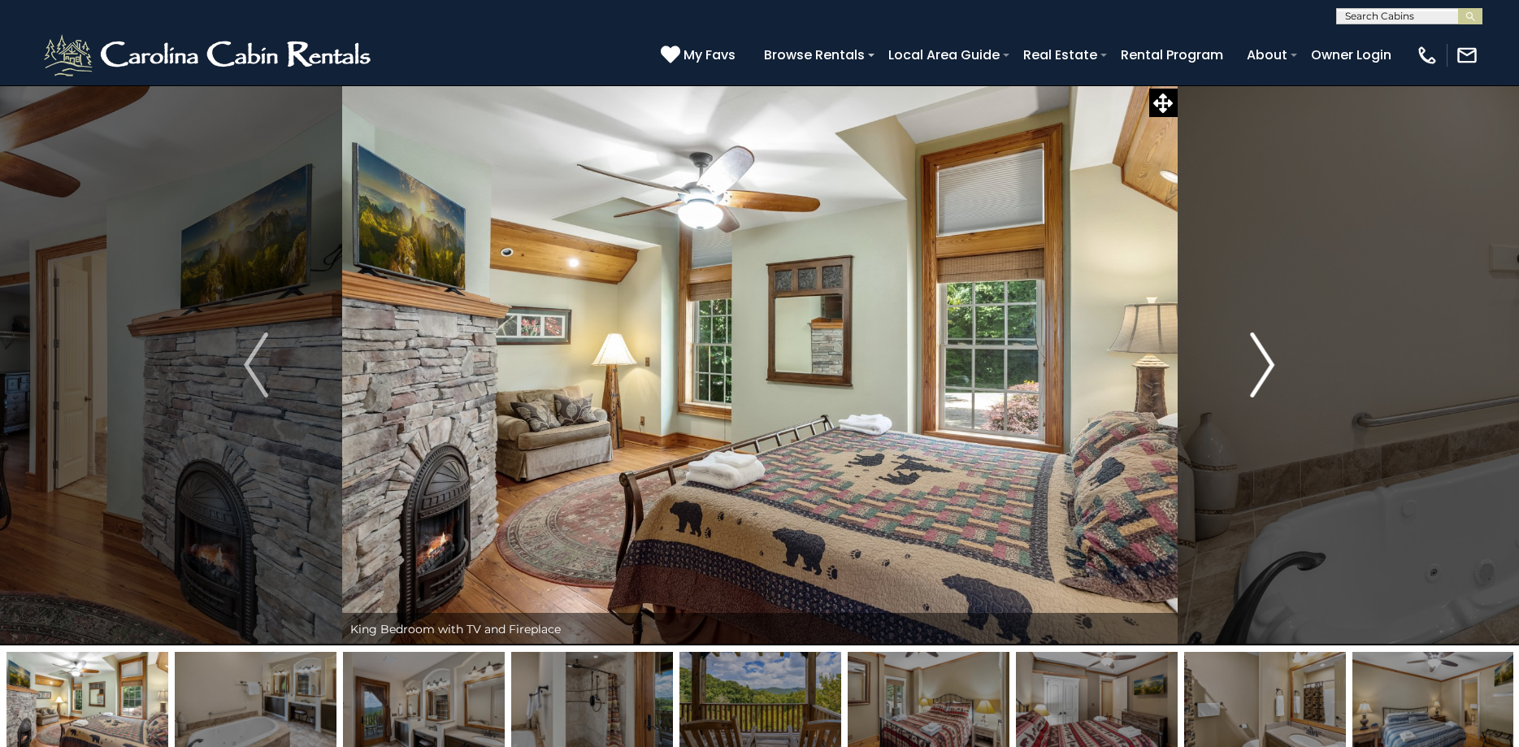
click at [1254, 362] on img "Next" at bounding box center [1262, 364] width 24 height 65
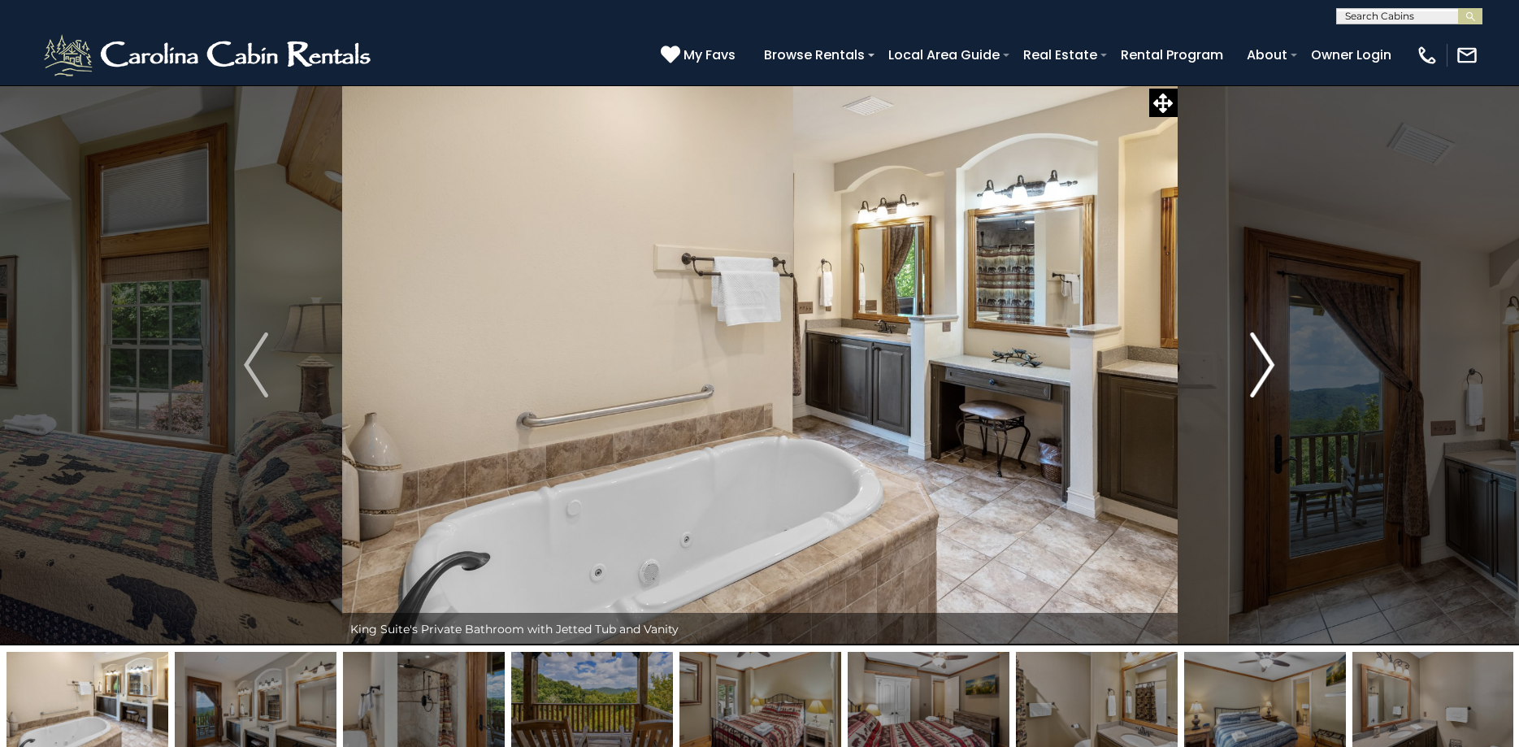
click at [1254, 362] on img "Next" at bounding box center [1262, 364] width 24 height 65
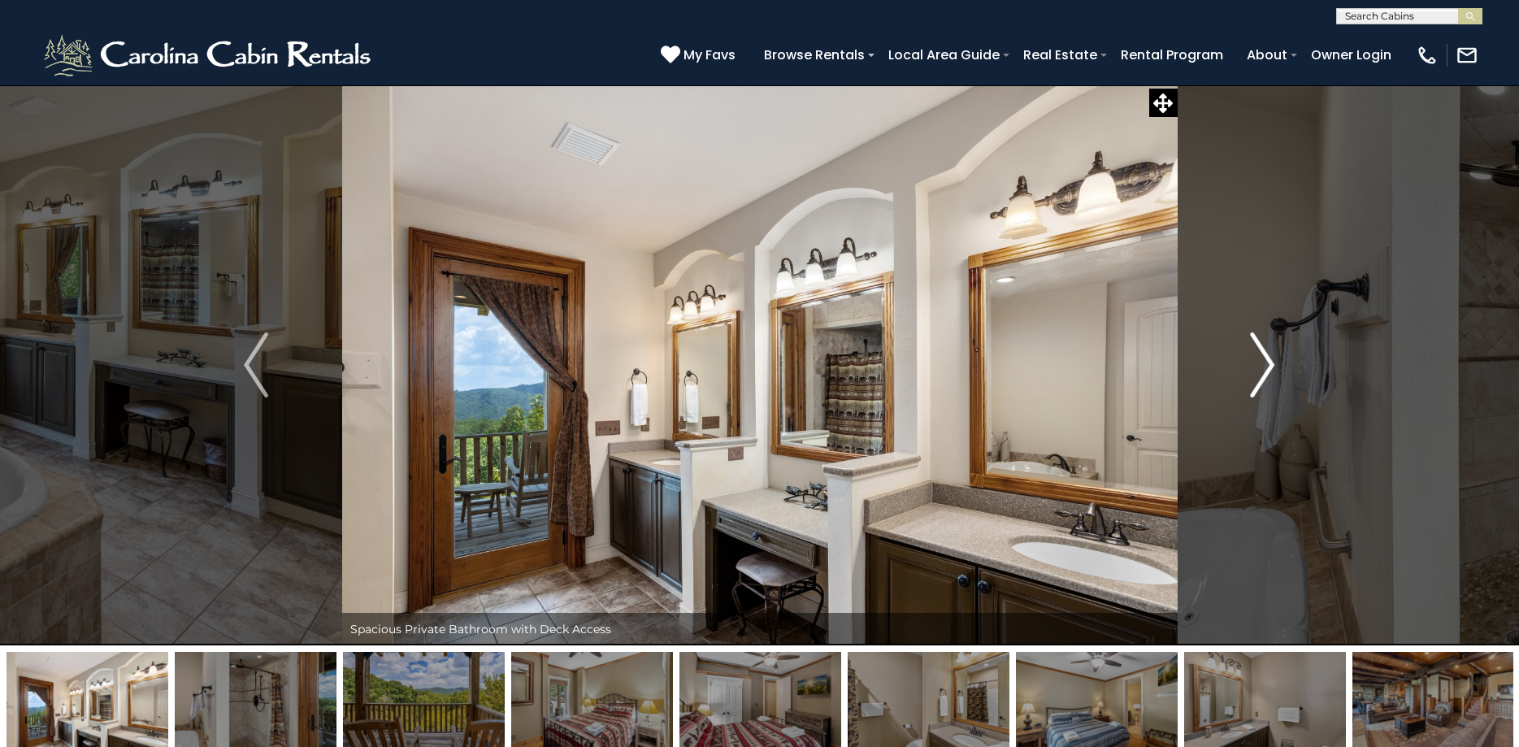
click at [1254, 362] on img "Next" at bounding box center [1262, 364] width 24 height 65
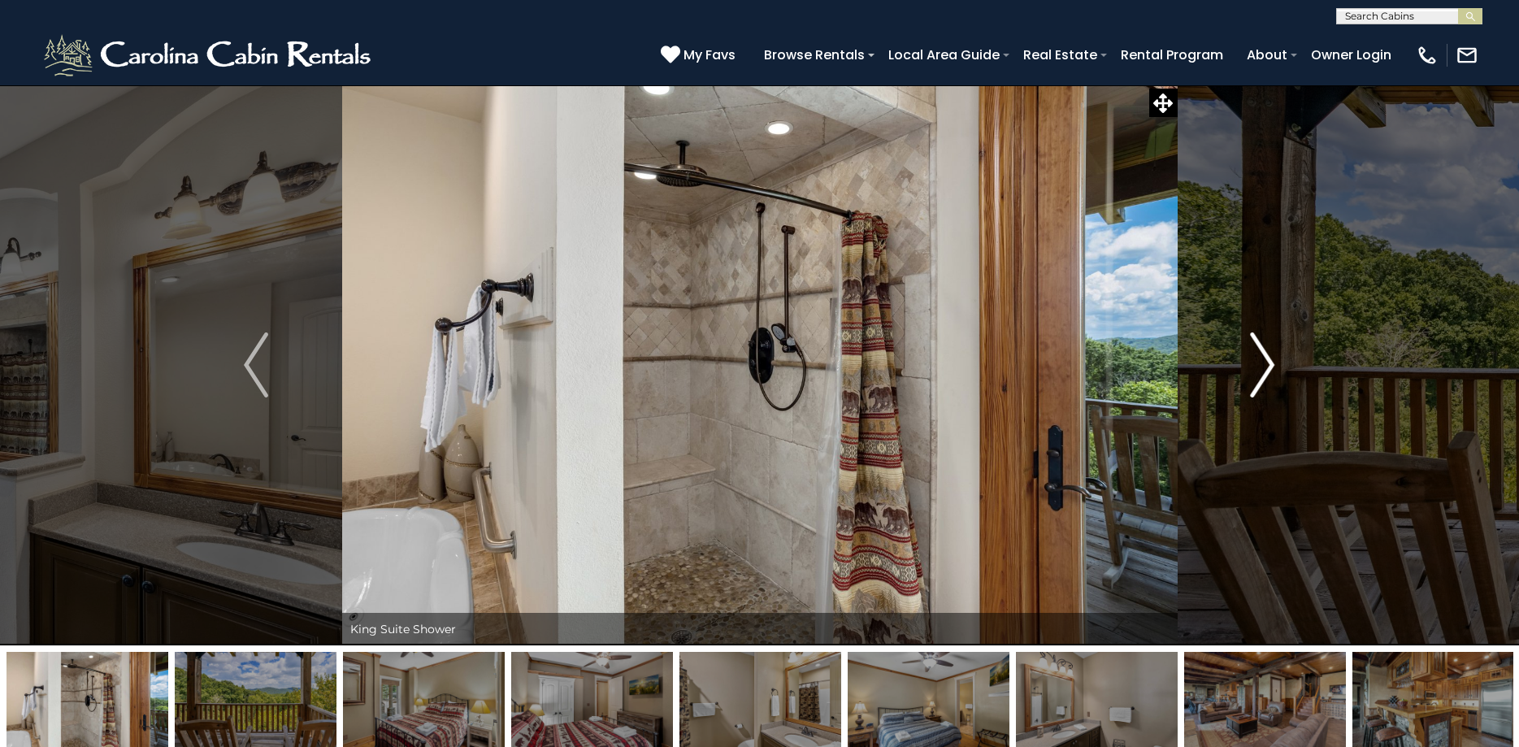
click at [1254, 362] on img "Next" at bounding box center [1262, 364] width 24 height 65
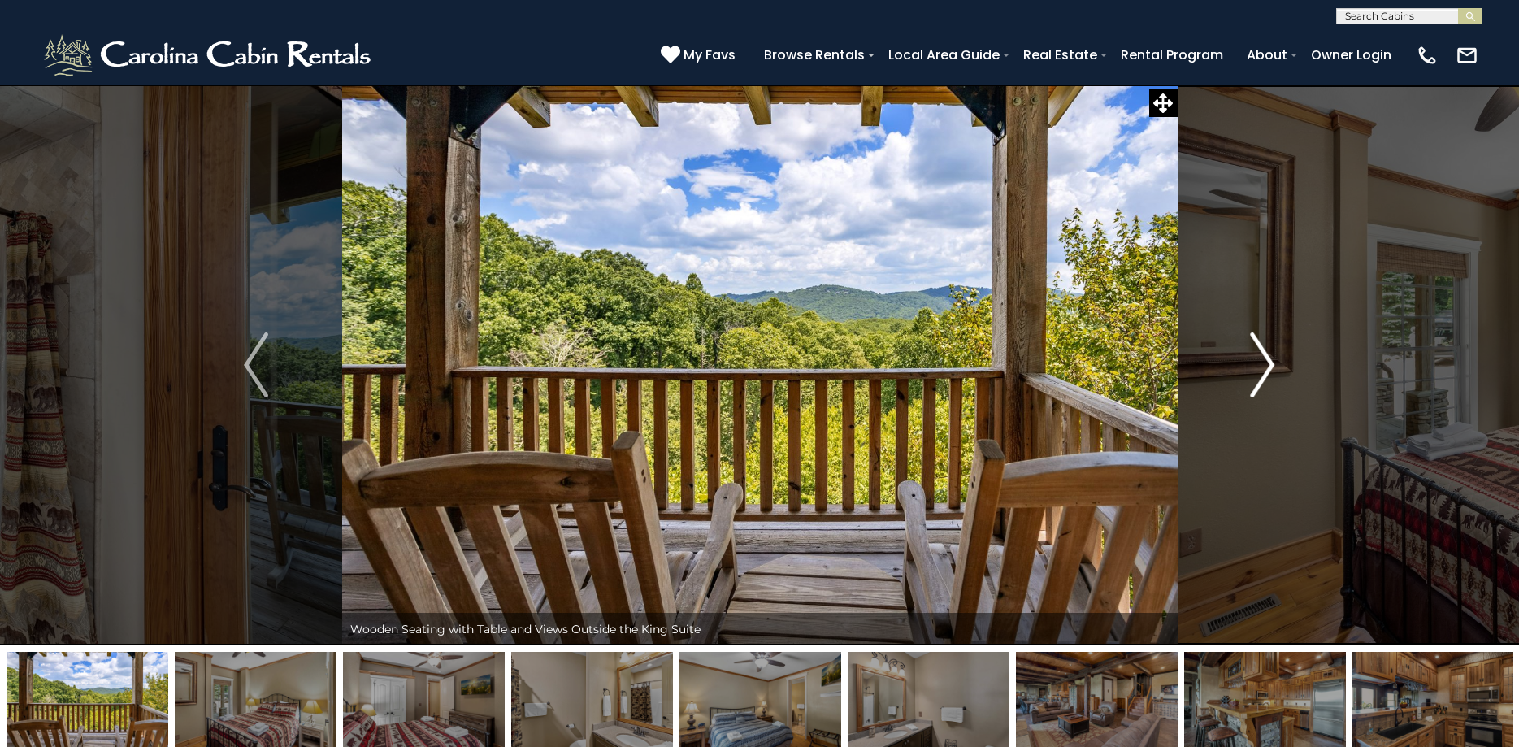
click at [1254, 362] on img "Next" at bounding box center [1262, 364] width 24 height 65
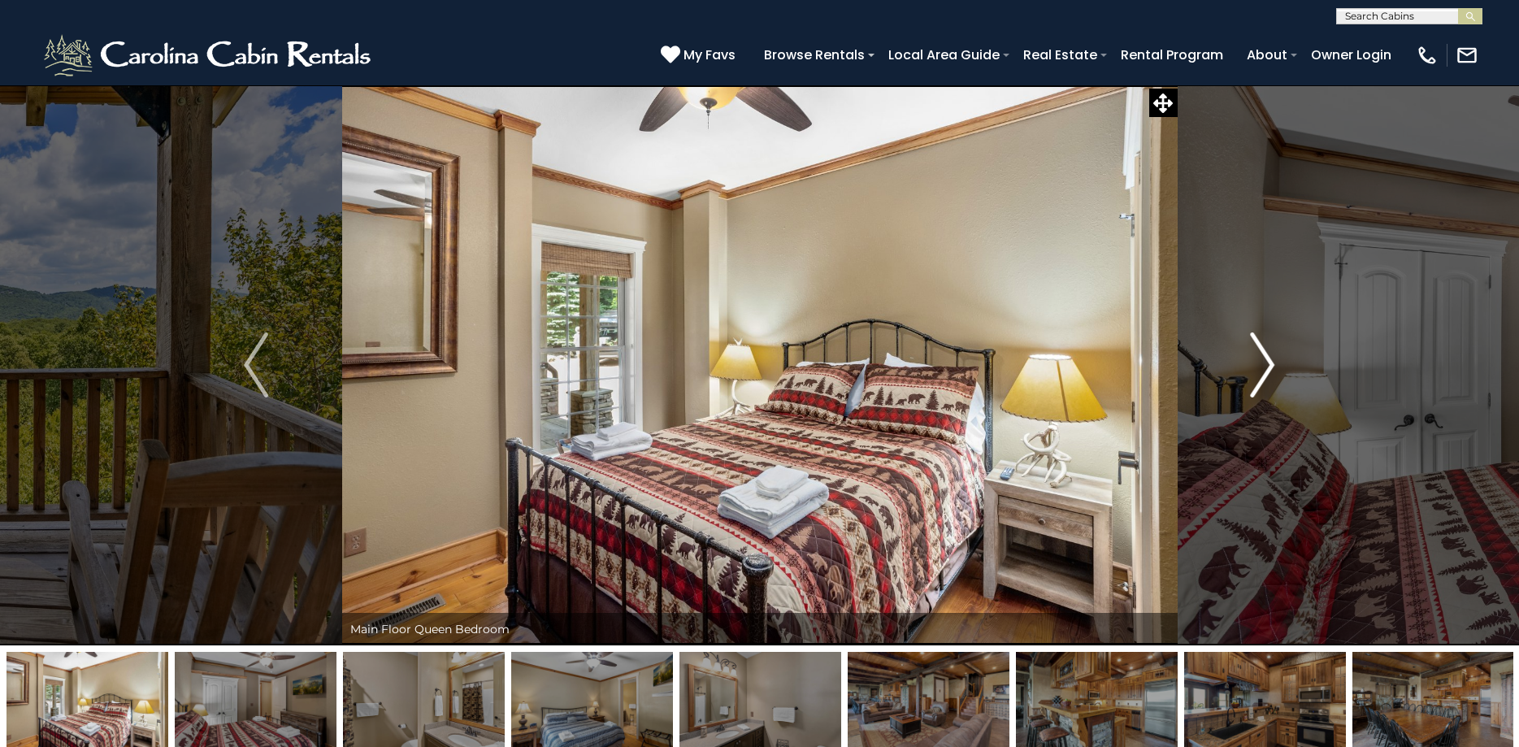
click at [1254, 362] on img "Next" at bounding box center [1262, 364] width 24 height 65
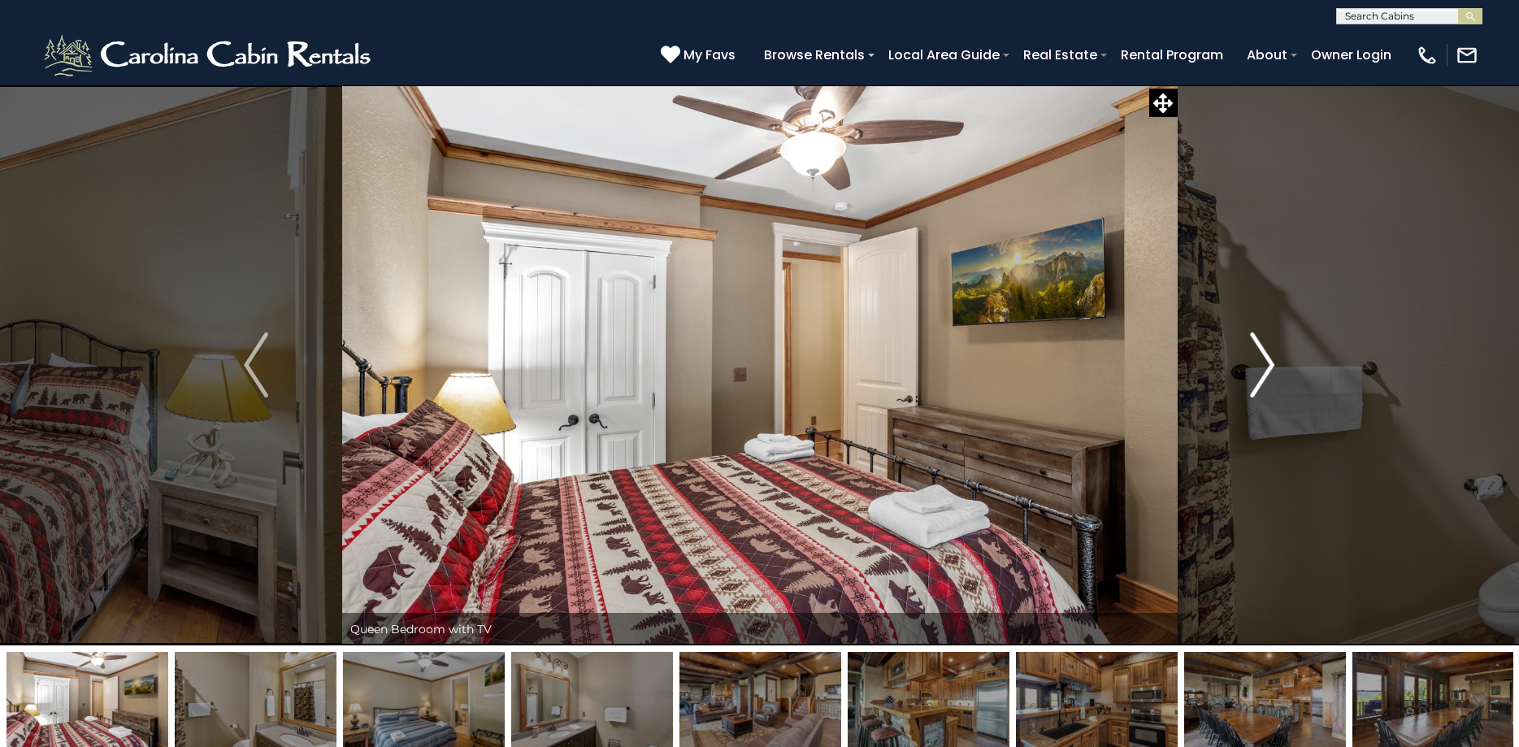
click at [1254, 362] on img "Next" at bounding box center [1262, 364] width 24 height 65
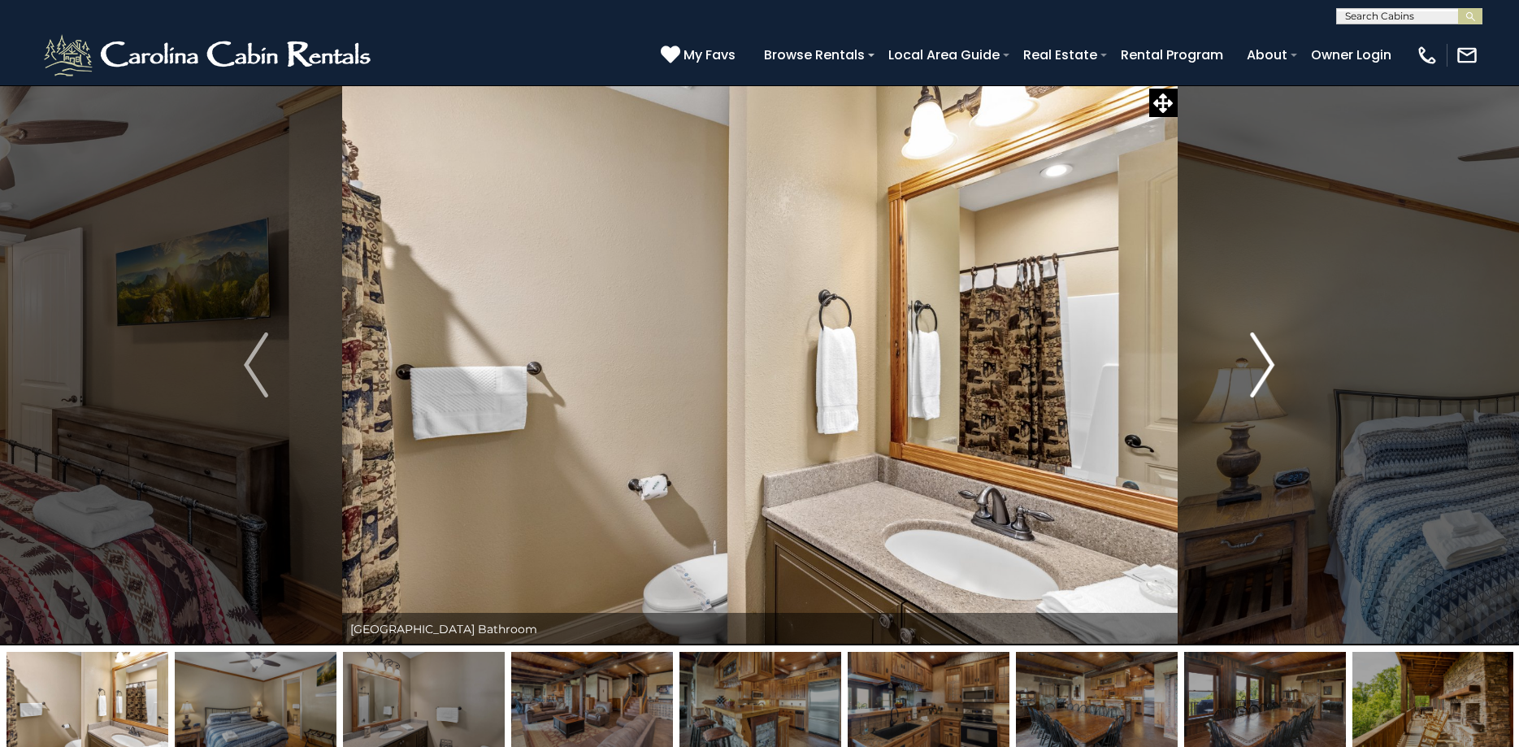
click at [1254, 362] on img "Next" at bounding box center [1262, 364] width 24 height 65
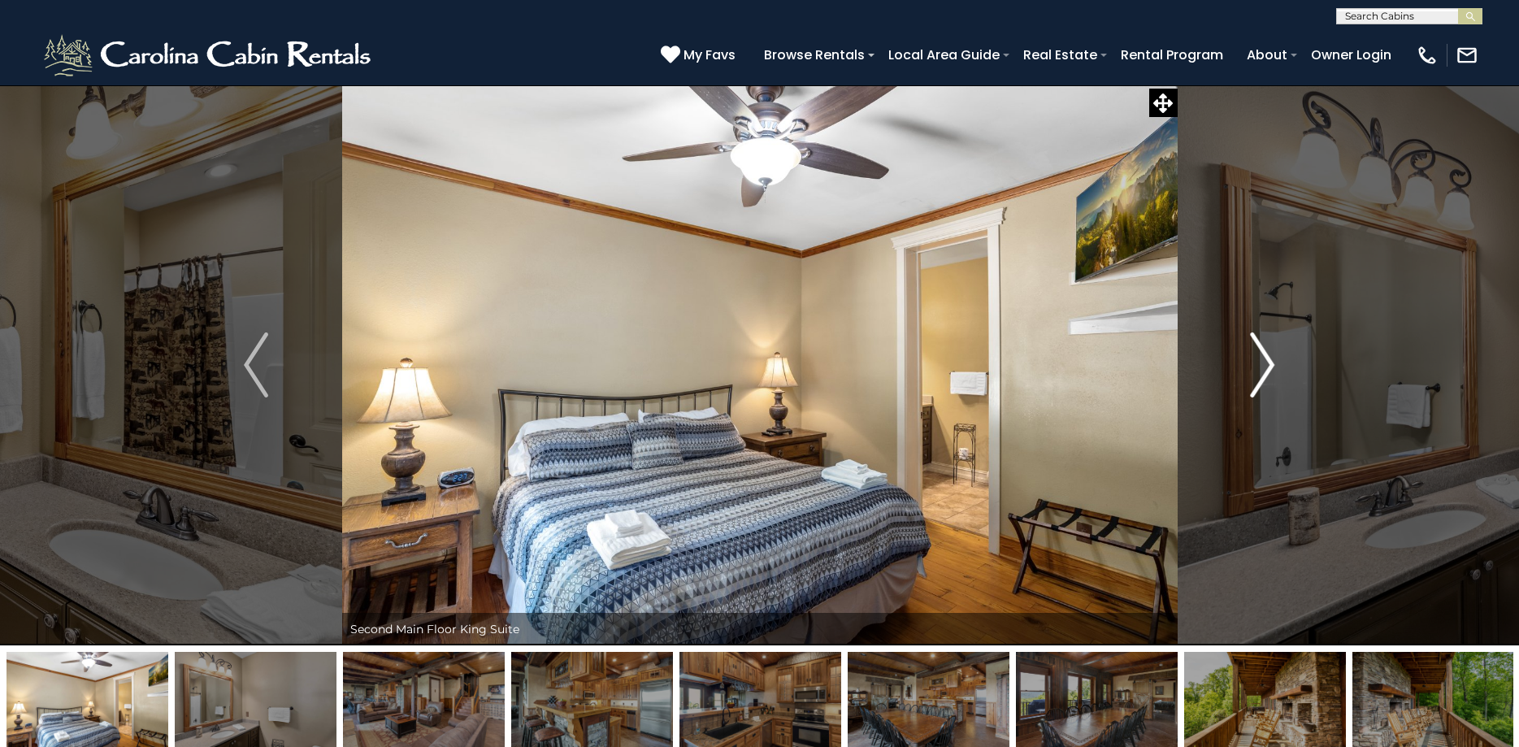
click at [1254, 362] on img "Next" at bounding box center [1262, 364] width 24 height 65
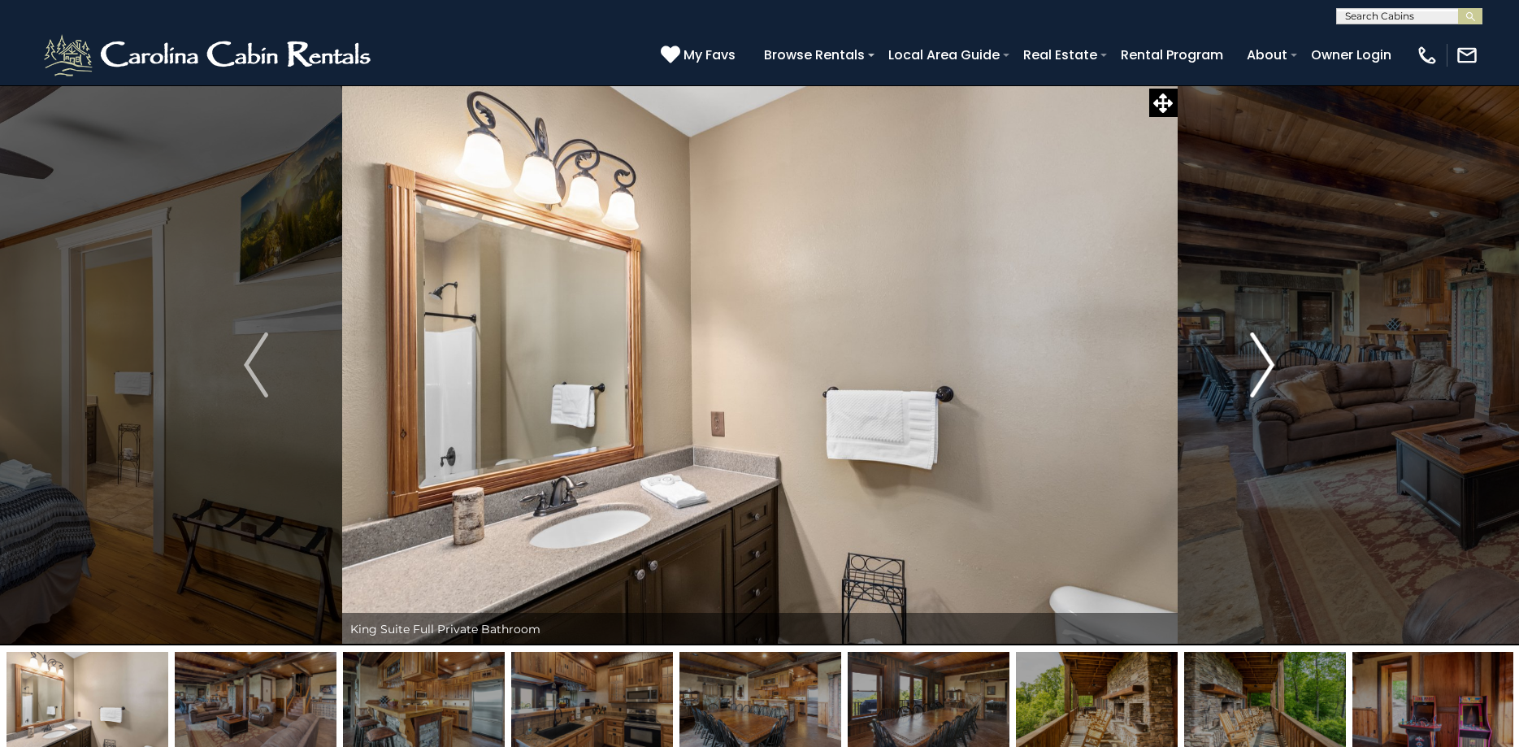
click at [1260, 363] on img "Next" at bounding box center [1262, 364] width 24 height 65
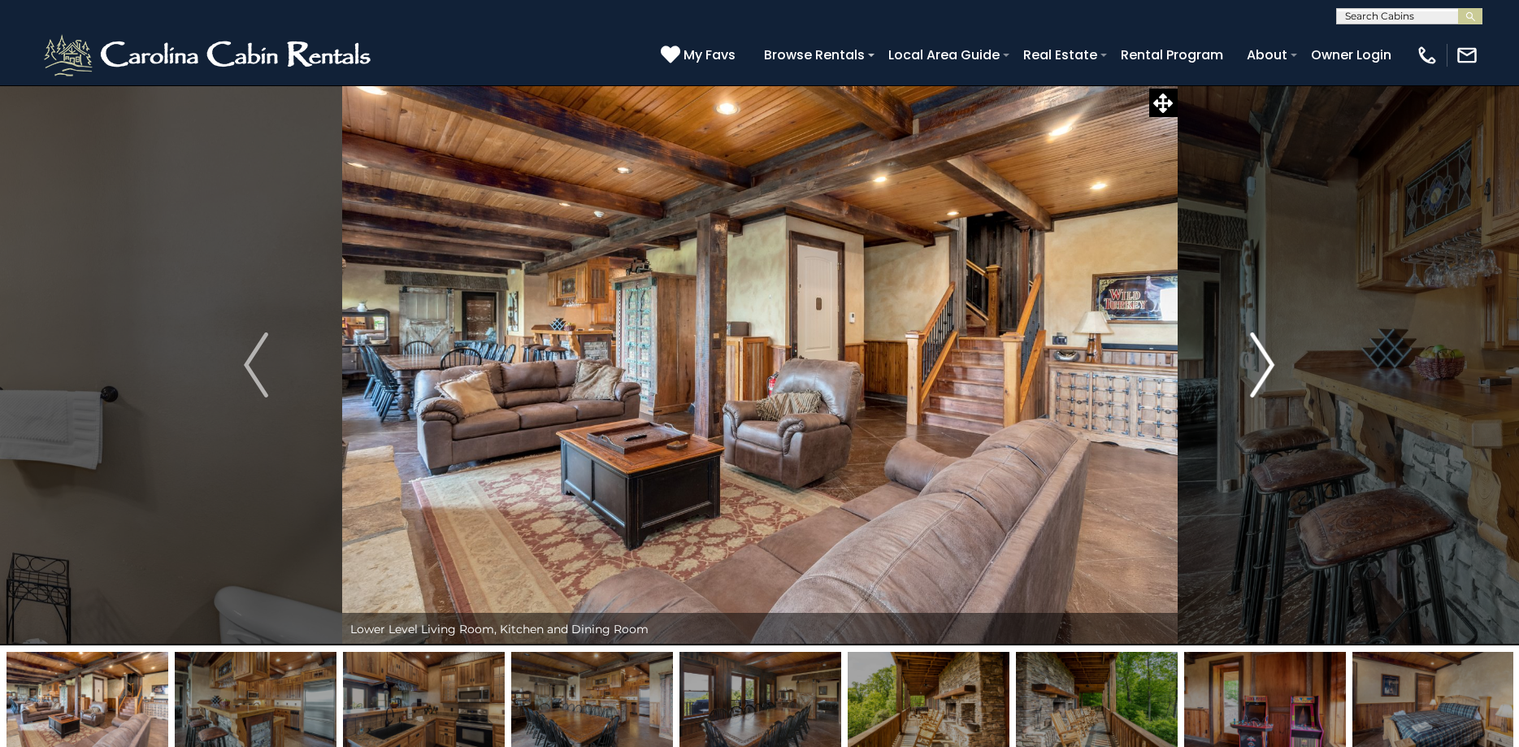
click at [1259, 361] on img "Next" at bounding box center [1262, 364] width 24 height 65
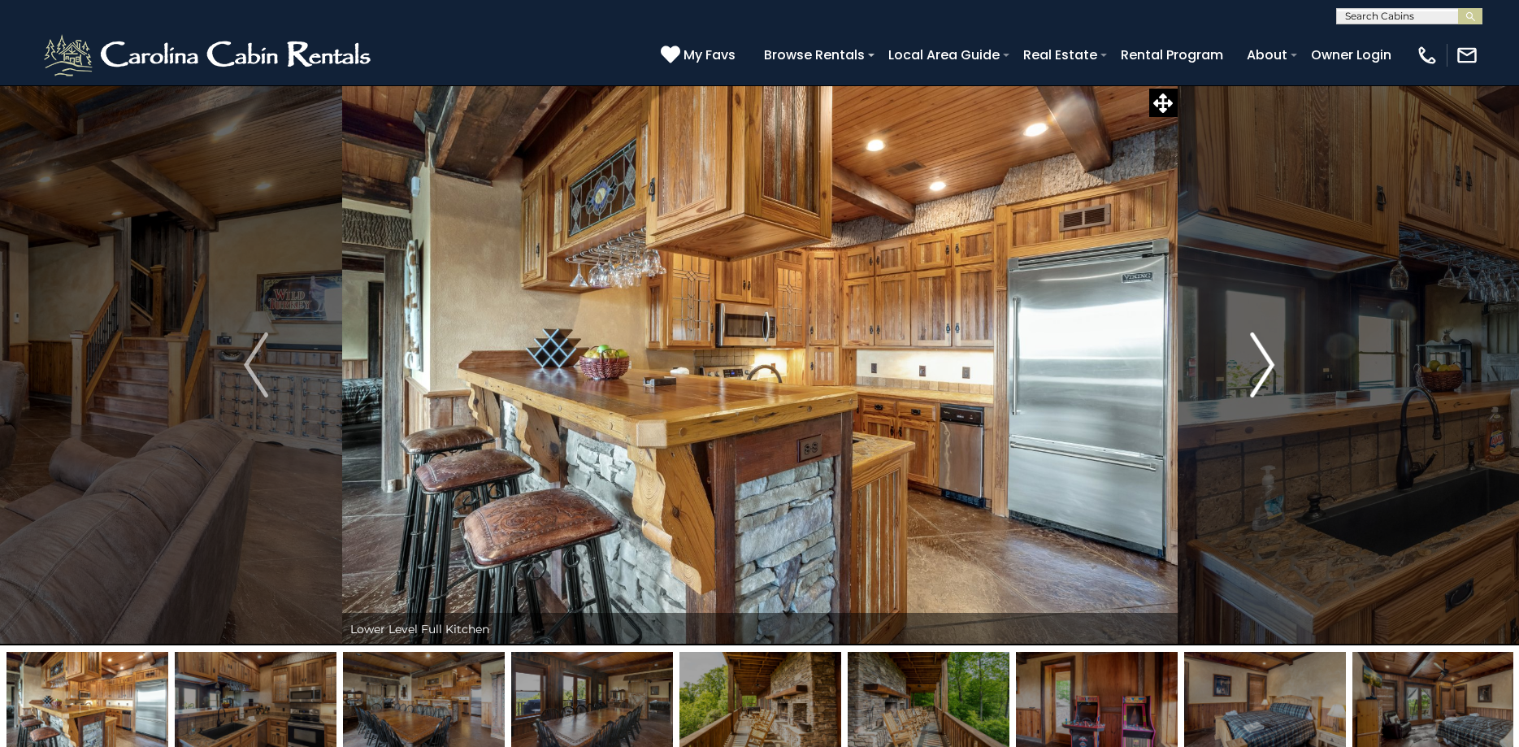
click at [1258, 360] on img "Next" at bounding box center [1262, 364] width 24 height 65
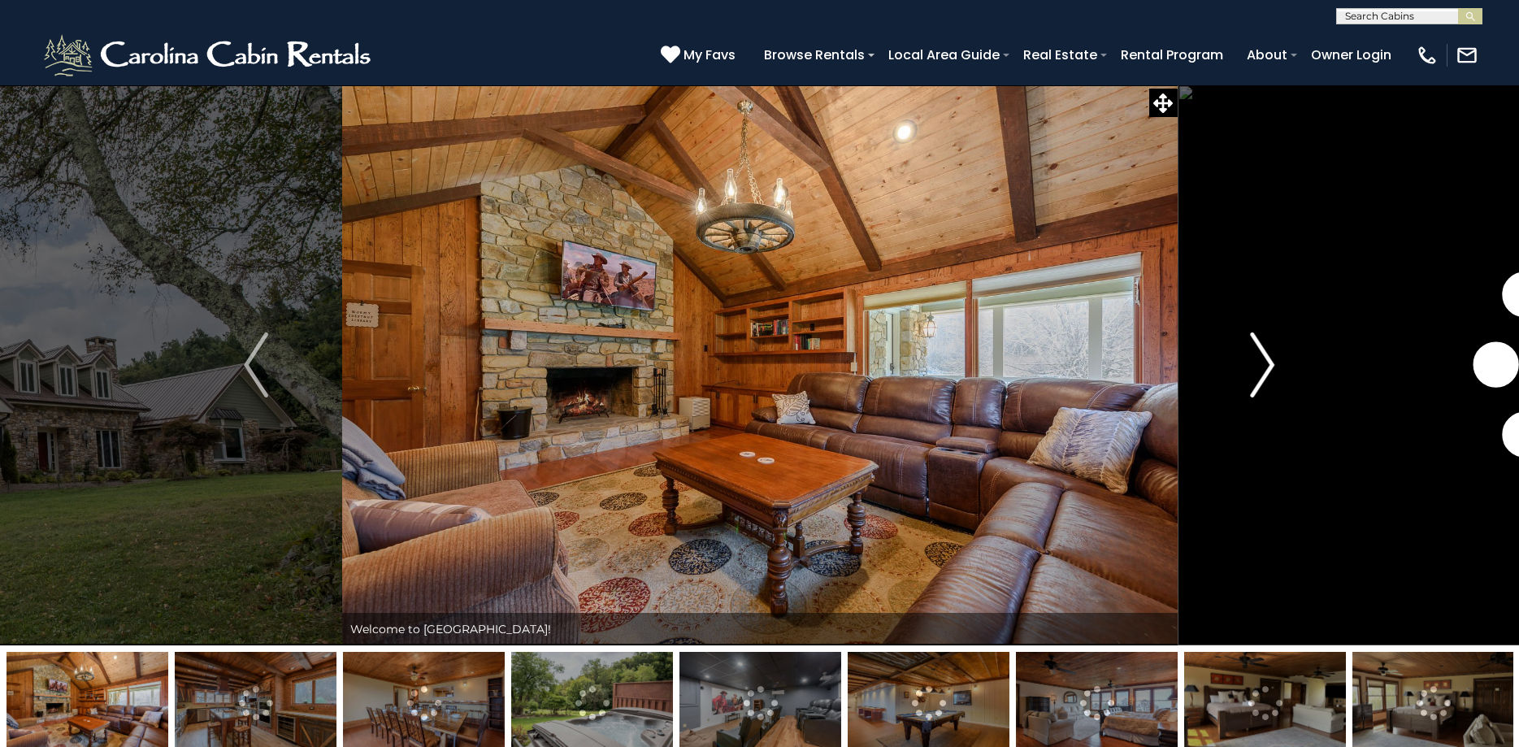
click at [1263, 353] on img "Next" at bounding box center [1262, 364] width 24 height 65
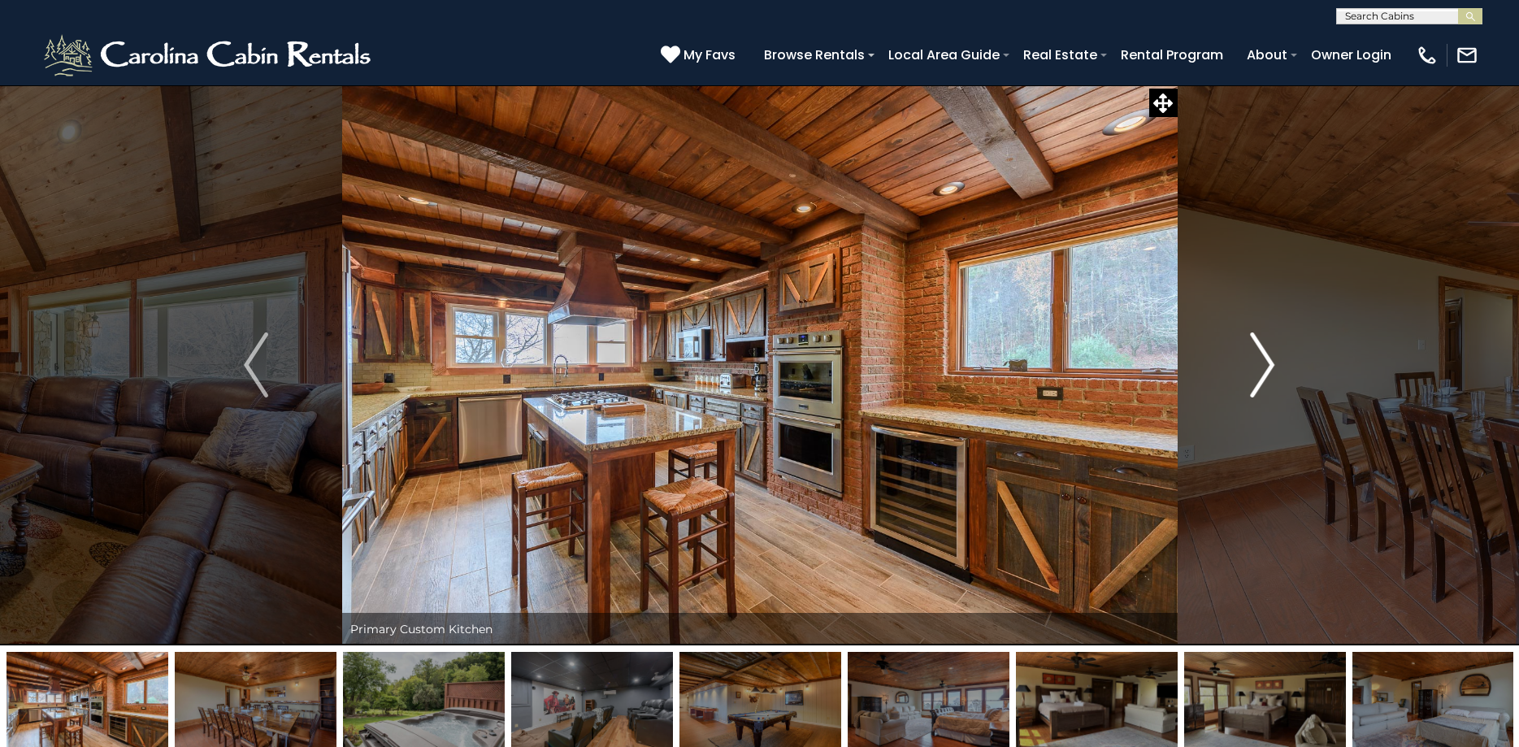
click at [1265, 356] on img "Next" at bounding box center [1262, 364] width 24 height 65
